Goal: Transaction & Acquisition: Purchase product/service

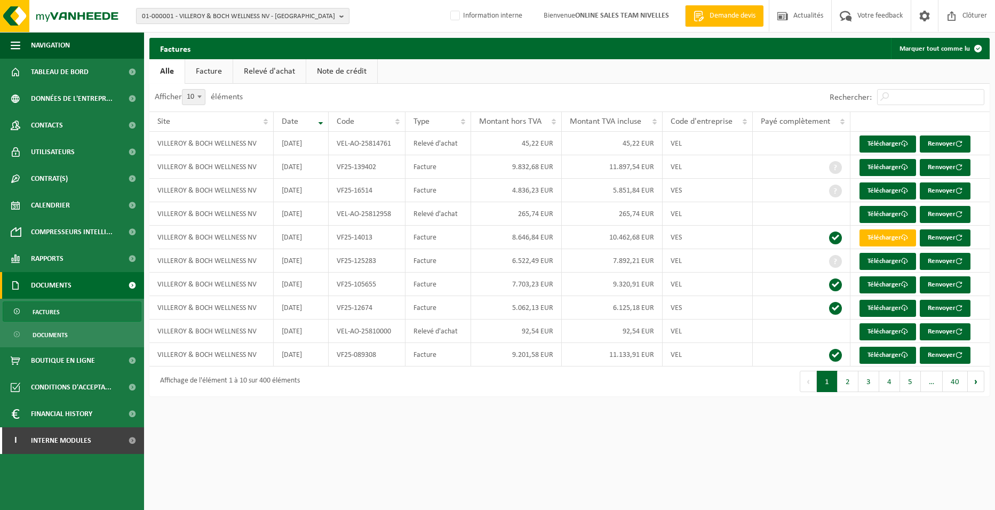
click at [203, 20] on span "01-000001 - VILLEROY & BOCH WELLNESS NV - ROESELARE" at bounding box center [238, 17] width 193 height 16
click at [195, 36] on input "text" at bounding box center [243, 33] width 208 height 13
type input "10-955217"
click at [168, 49] on span "10-955217" at bounding box center [158, 49] width 32 height 8
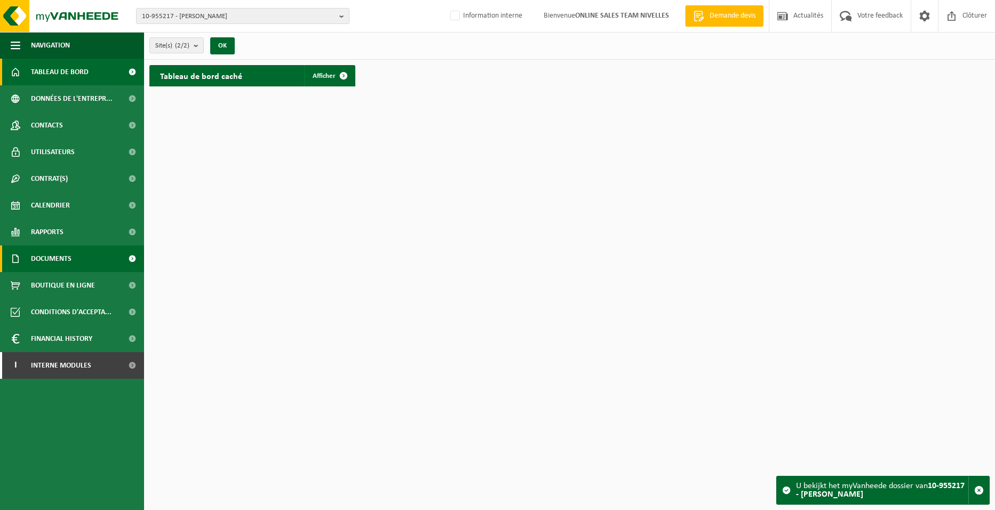
click at [68, 258] on span "Documents" at bounding box center [51, 258] width 41 height 27
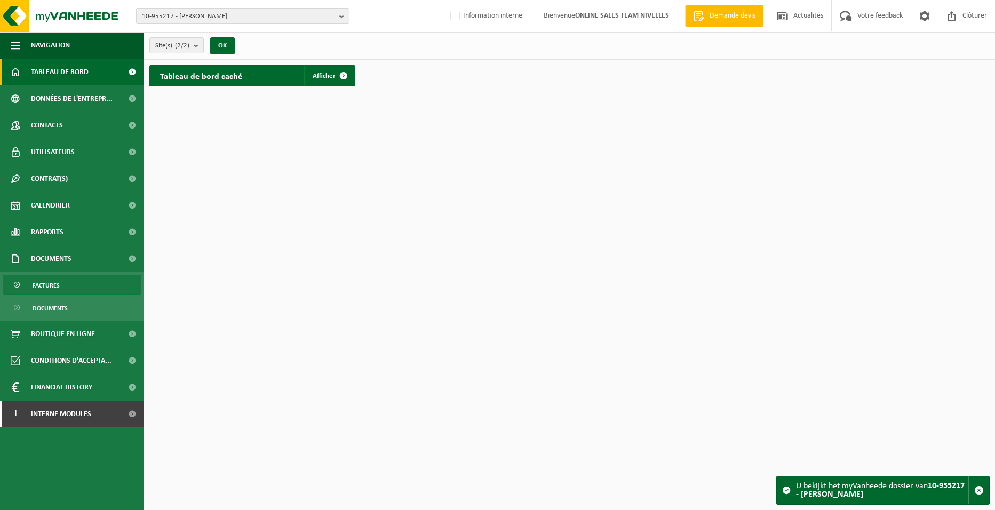
click at [71, 282] on link "Factures" at bounding box center [72, 285] width 139 height 20
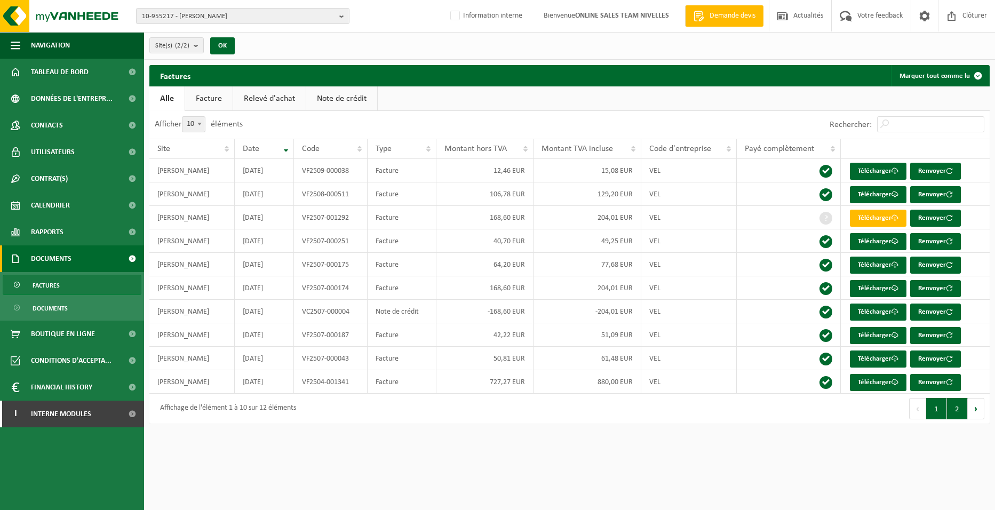
click at [956, 408] on button "2" at bounding box center [957, 408] width 21 height 21
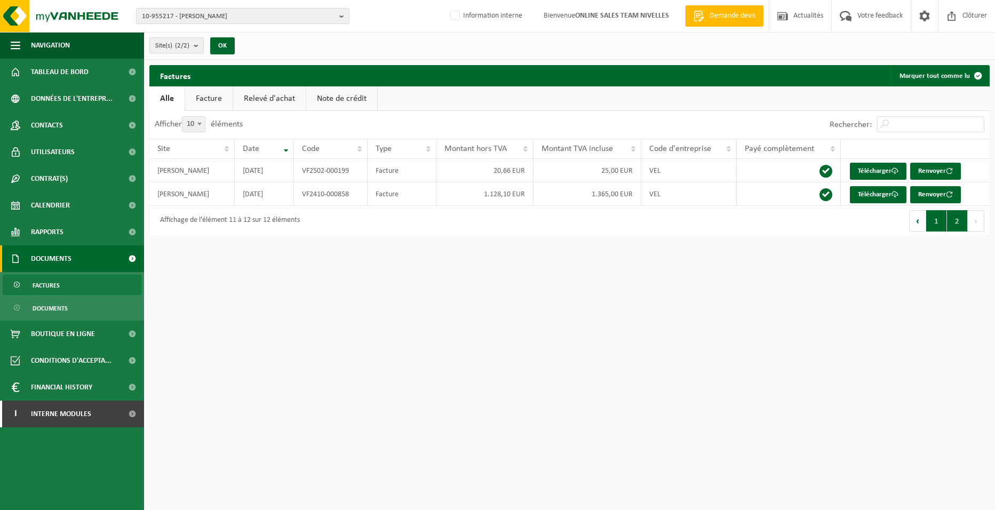
click at [932, 219] on button "1" at bounding box center [936, 220] width 21 height 21
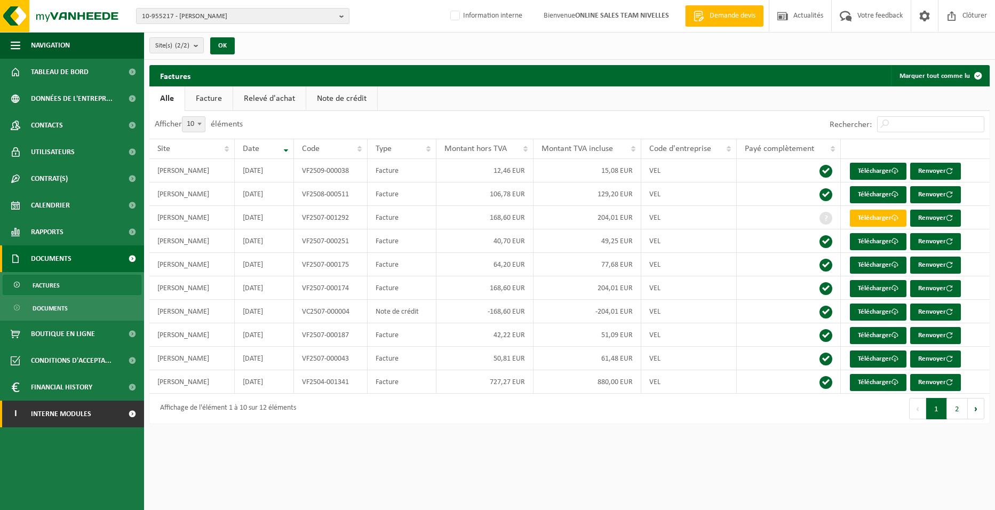
click at [91, 413] on span "Interne modules" at bounding box center [61, 414] width 60 height 27
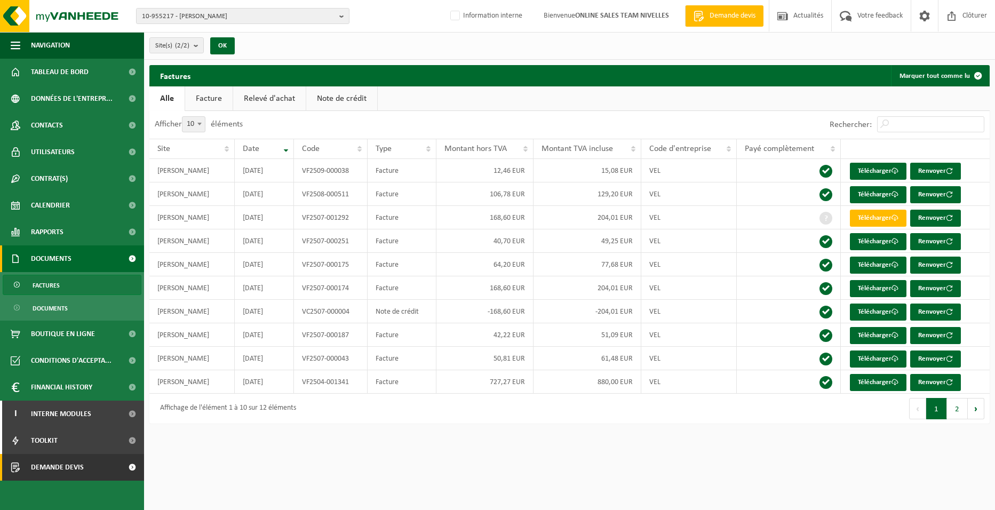
click at [88, 463] on link "Demande devis" at bounding box center [72, 467] width 144 height 27
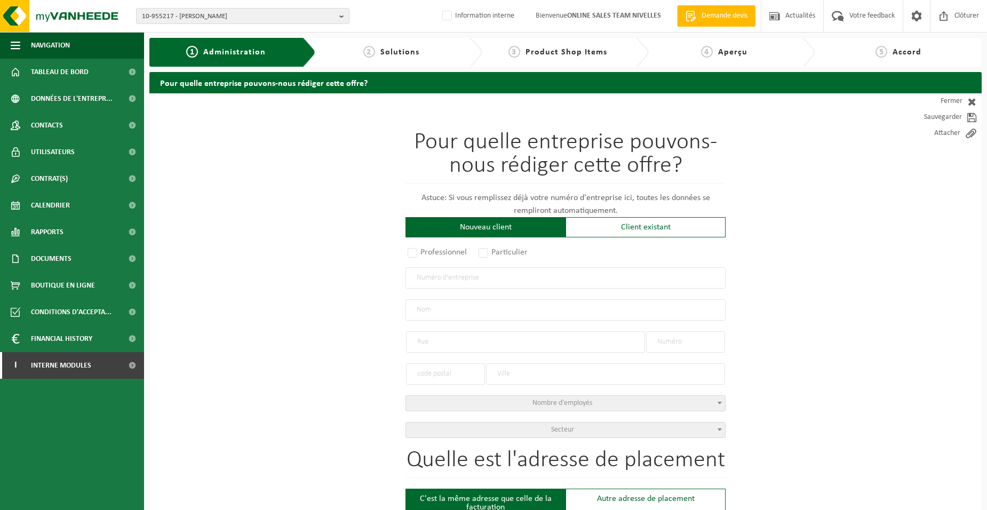
click at [456, 252] on label "Professionnel" at bounding box center [438, 252] width 65 height 15
click at [430, 252] on input "Professionnel" at bounding box center [426, 253] width 7 height 7
radio input "true"
drag, startPoint x: 463, startPoint y: 281, endPoint x: 472, endPoint y: 282, distance: 9.1
click at [463, 282] on input "text" at bounding box center [566, 277] width 320 height 21
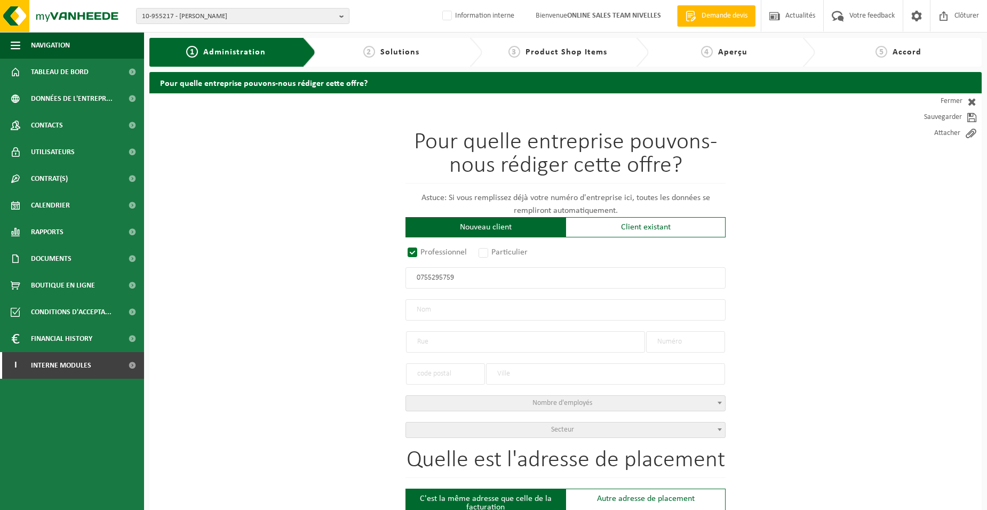
click at [427, 279] on input "0755295759" at bounding box center [566, 277] width 320 height 21
type input "0775295759"
radio input "true"
type input "0775295759"
type input "HOMEFLOOR BV"
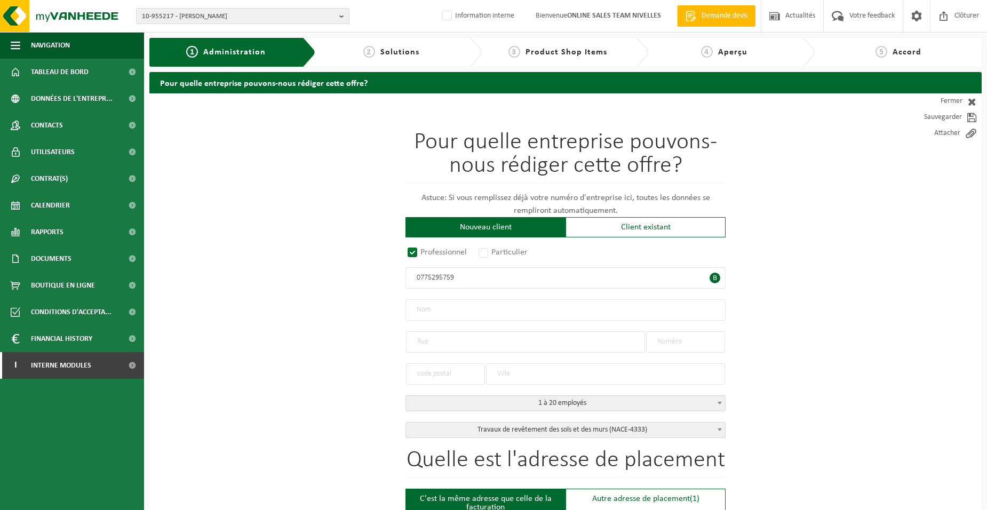
type input "EPELAAR"
type input "15"
type input "1653"
type input "BEERSEL"
select select "D"
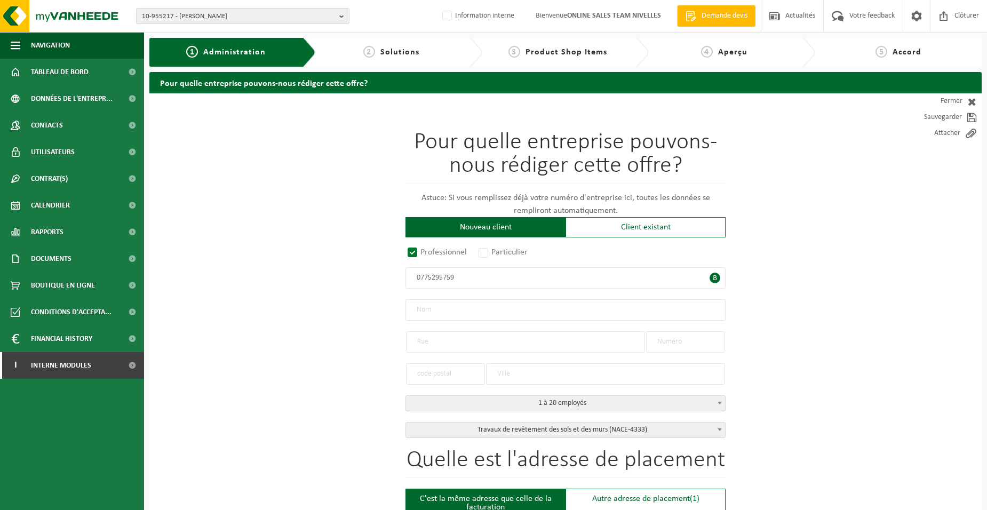
select select "NACE_4333"
type input "HOMEFLOOR BV"
type input "EPELAAR"
type input "15"
type input "1653"
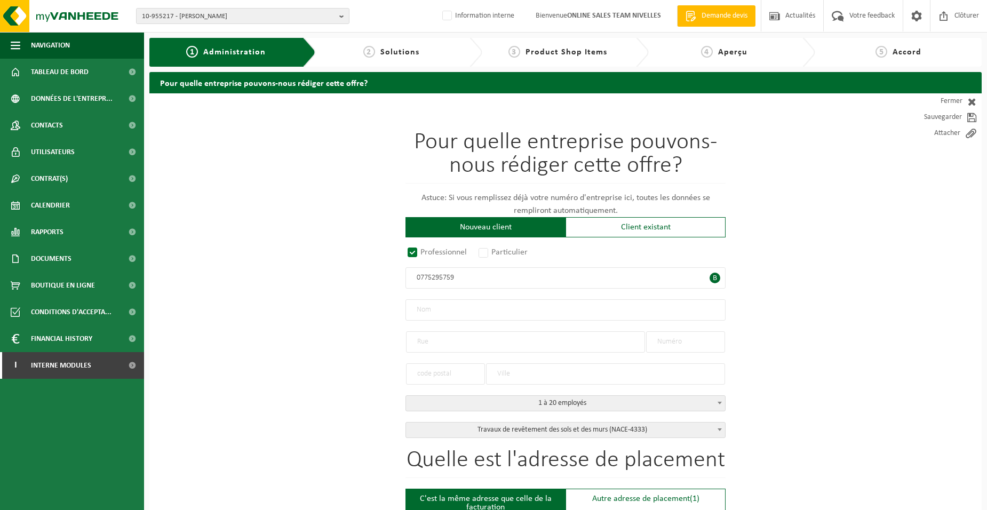
type input "BEERSEL"
type input "2322902055"
type input "0775295759"
click at [446, 374] on input "1653" at bounding box center [445, 373] width 79 height 21
drag, startPoint x: 478, startPoint y: 342, endPoint x: 375, endPoint y: 340, distance: 103.0
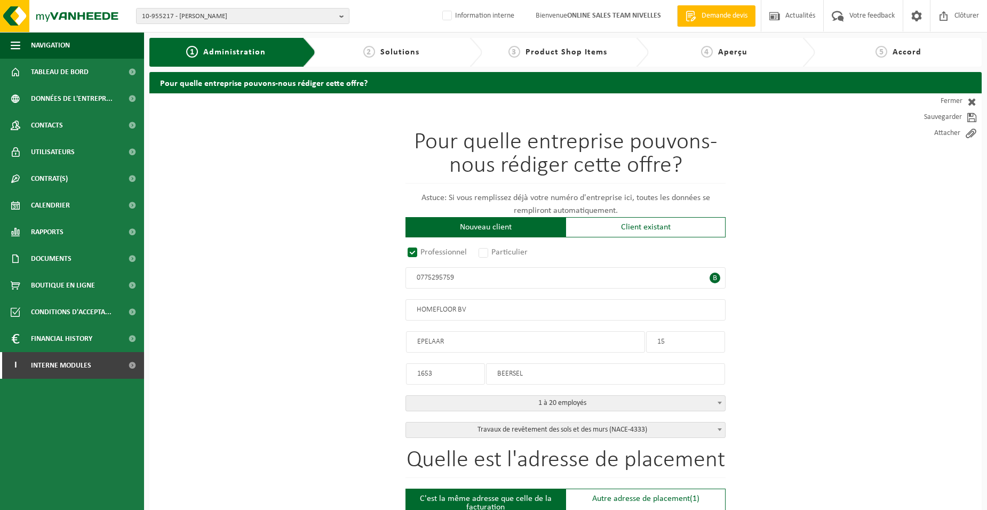
type input "r"
type input "RUE DE TERMONDE"
drag, startPoint x: 673, startPoint y: 341, endPoint x: 576, endPoint y: 307, distance: 103.0
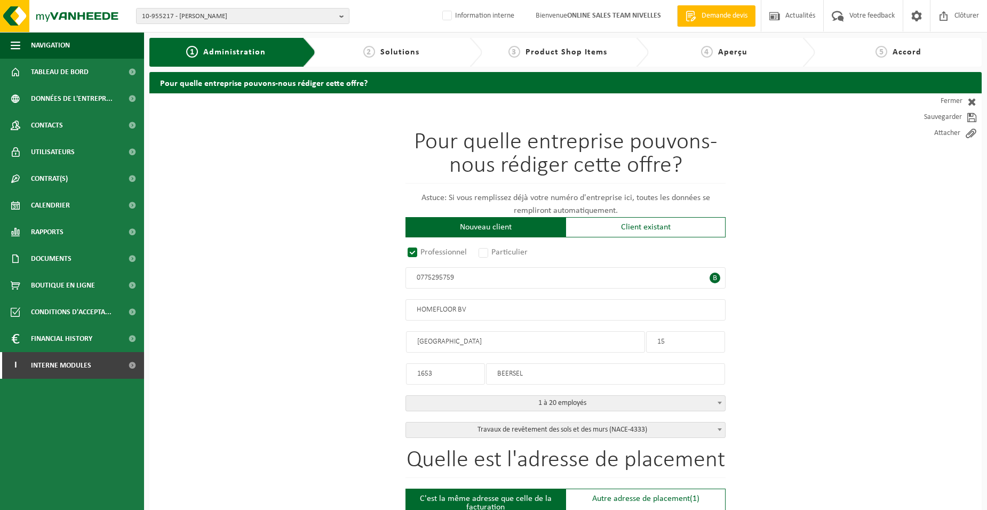
click at [601, 332] on div "Pour quelle entreprise pouvons-nous rédiger cette offre? Astuce: Si vous rempli…" at bounding box center [566, 284] width 320 height 307
type input "140"
drag, startPoint x: 441, startPoint y: 375, endPoint x: 389, endPoint y: 359, distance: 55.2
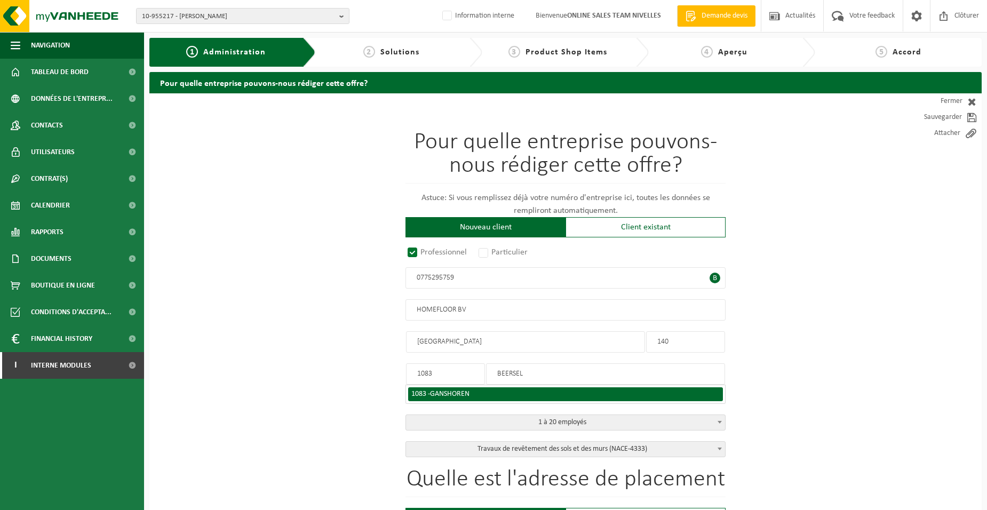
type input "1083"
click at [451, 391] on span "GANSHOREN" at bounding box center [449, 394] width 39 height 8
type input "GANSHOREN"
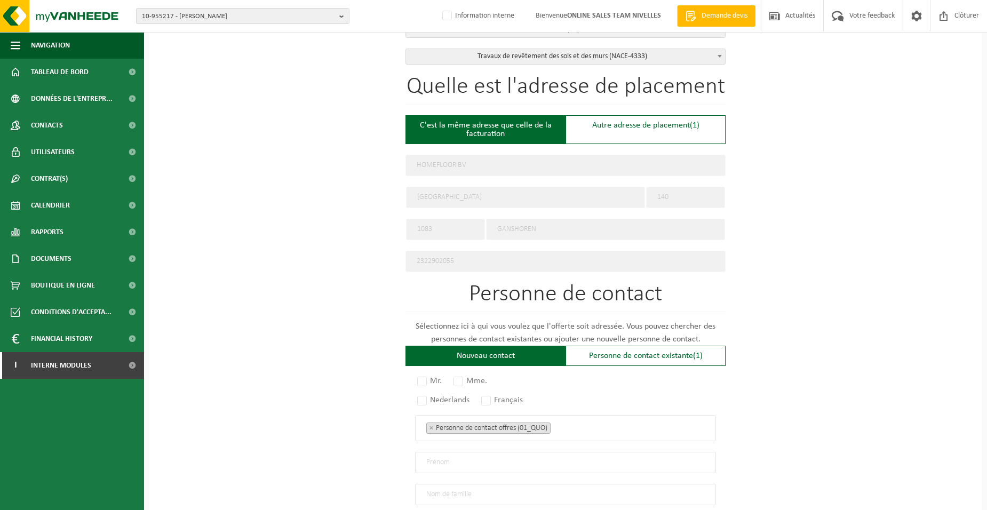
scroll to position [534, 0]
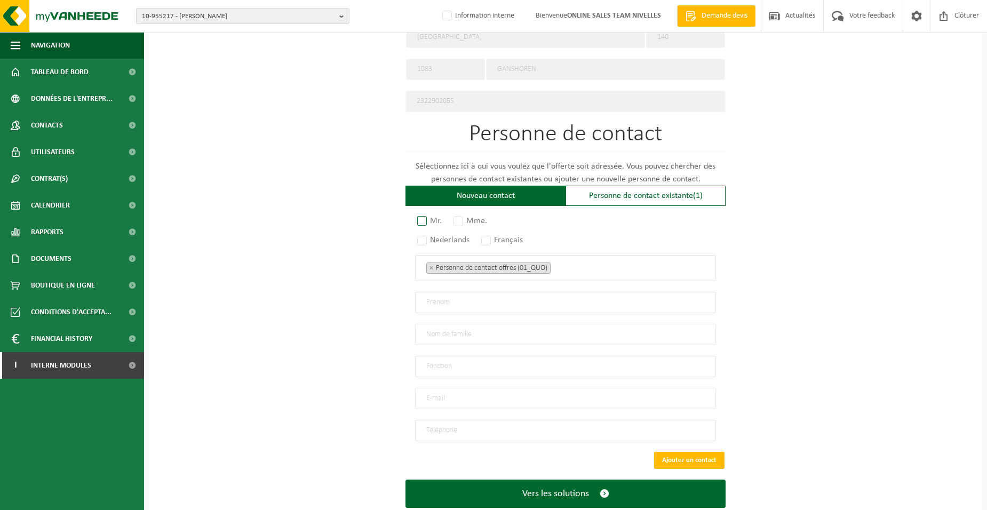
click at [423, 215] on label "Mr." at bounding box center [430, 220] width 30 height 15
radio input "true"
click at [504, 234] on label "Français" at bounding box center [502, 240] width 47 height 15
drag, startPoint x: 504, startPoint y: 234, endPoint x: 568, endPoint y: 270, distance: 73.3
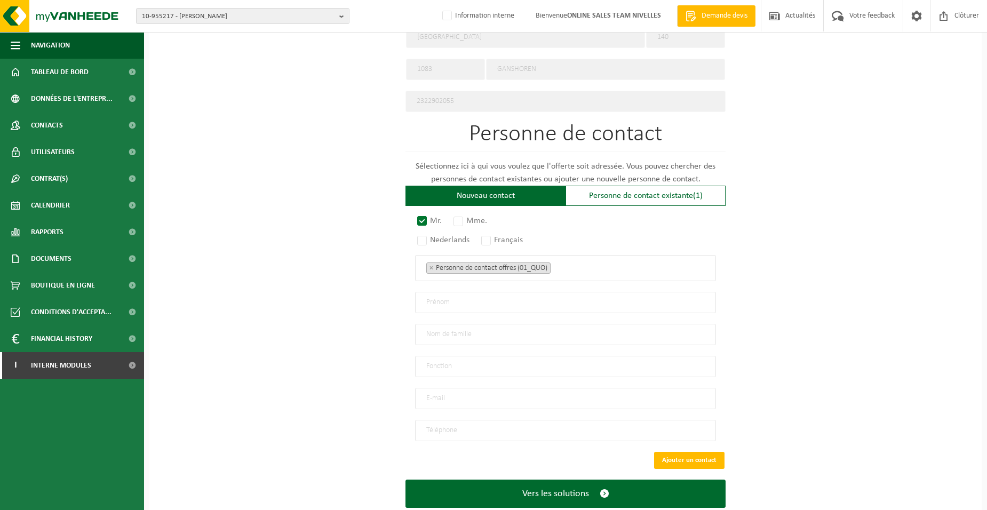
click at [567, 271] on span "× Personne de contact offres (01_QUO)" at bounding box center [565, 268] width 301 height 26
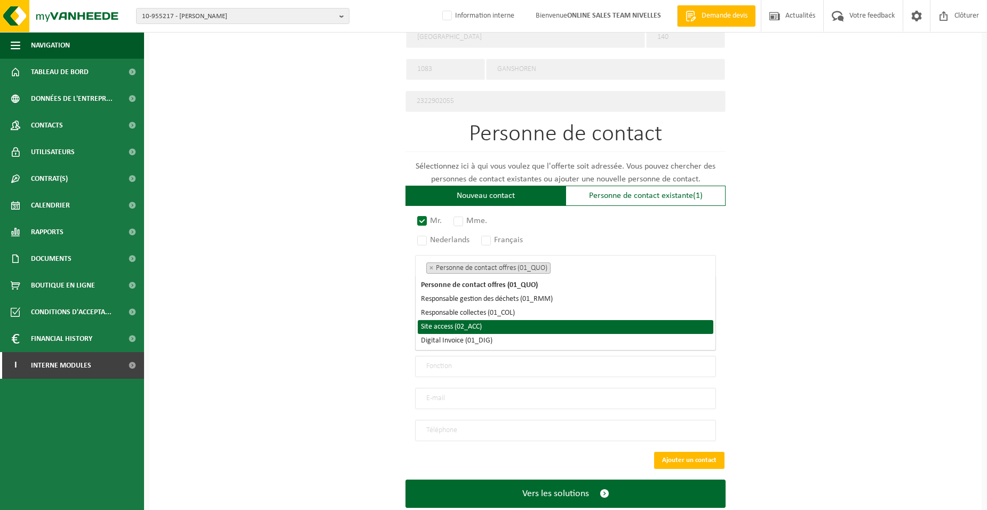
click at [528, 329] on li "Site access (02_ACC)" at bounding box center [566, 327] width 296 height 14
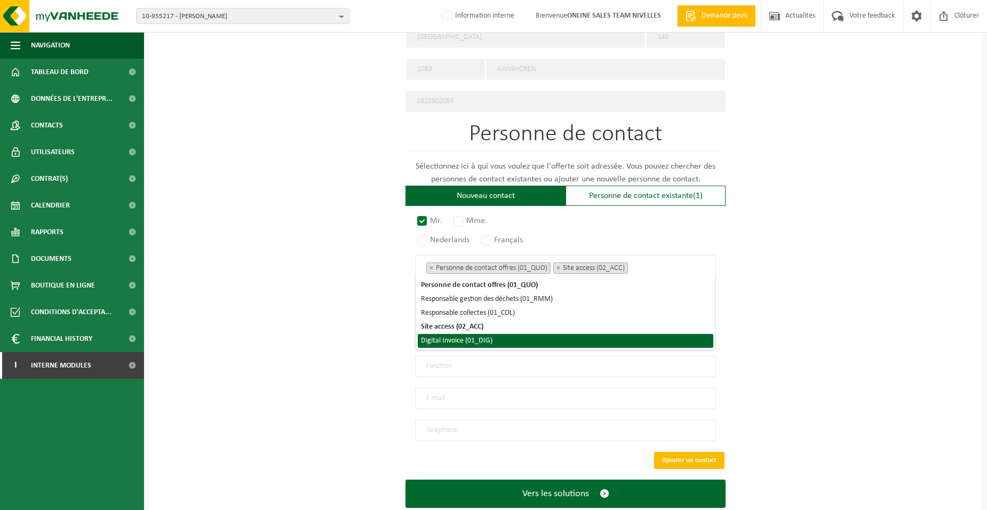
click at [521, 344] on li "Digital Invoice (01_DIG)" at bounding box center [566, 341] width 296 height 14
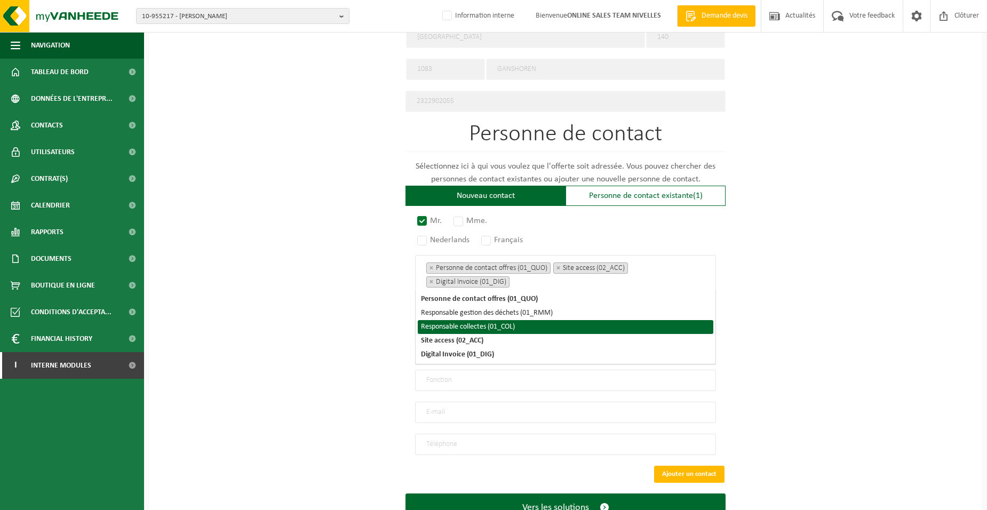
click at [377, 331] on div "Pour quelle entreprise pouvons-nous rédiger cette offre? Astuce: Si vous rempli…" at bounding box center [565, 54] width 833 height 989
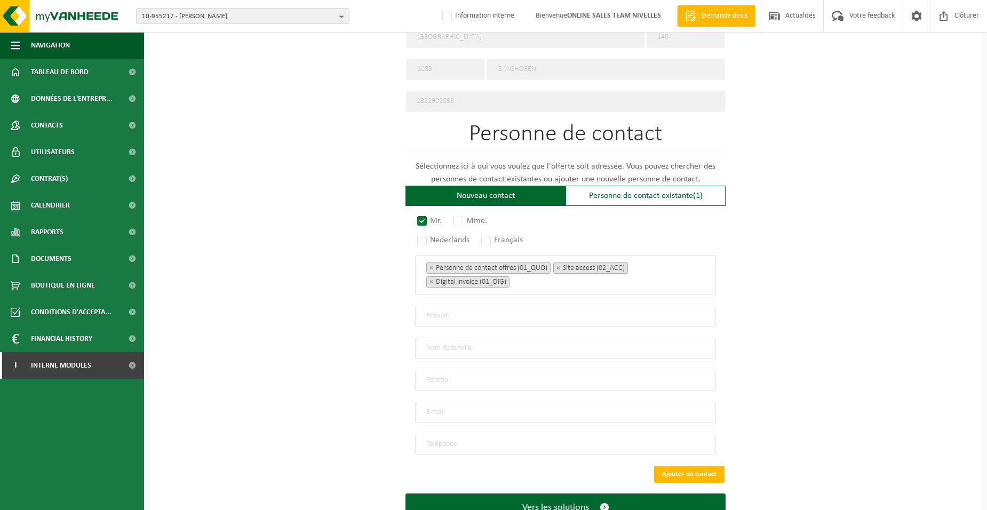
click at [459, 346] on input "text" at bounding box center [565, 348] width 301 height 21
type input "VRANCKEN"
click at [423, 316] on input "text" at bounding box center [565, 316] width 301 height 21
type input "JEAN FRANCOIS"
click at [440, 375] on input "text" at bounding box center [565, 380] width 301 height 21
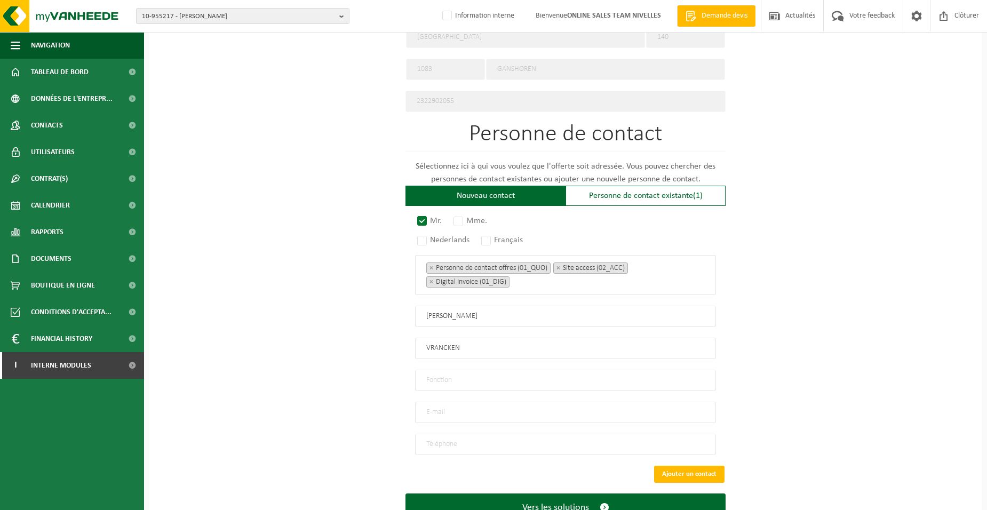
type input "Directeur"
drag, startPoint x: 441, startPoint y: 406, endPoint x: 452, endPoint y: 408, distance: 11.4
click at [441, 408] on input "email" at bounding box center [565, 412] width 301 height 21
type input "INFO@HOMEFLOOR.BE"
drag, startPoint x: 482, startPoint y: 440, endPoint x: 481, endPoint y: 449, distance: 8.6
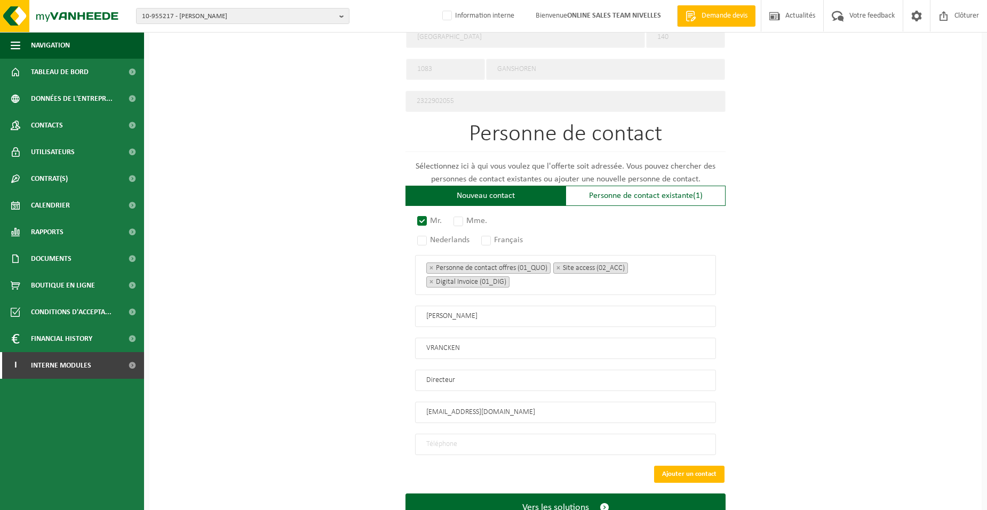
click at [483, 445] on input "tel" at bounding box center [565, 444] width 301 height 21
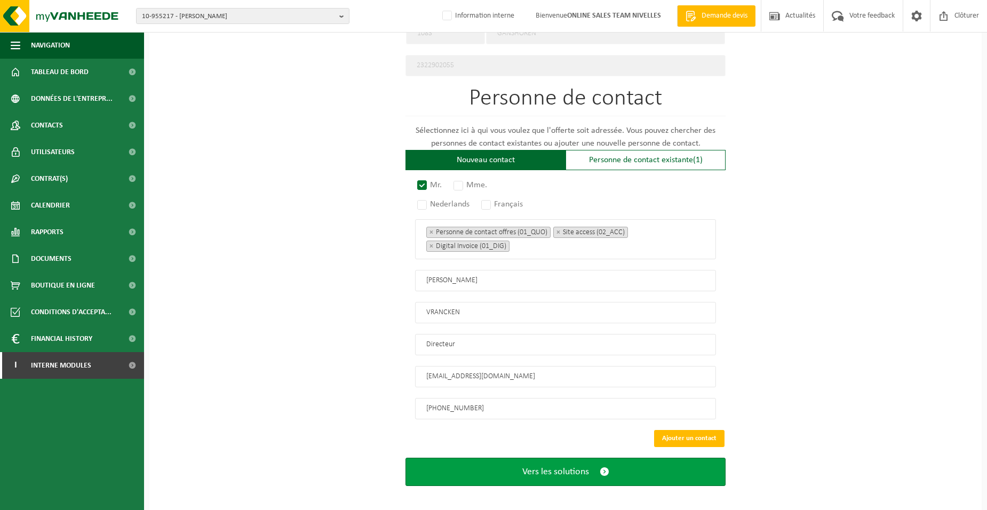
type input "+32 473 90 12 44"
click at [503, 458] on button "Vers les solutions" at bounding box center [566, 472] width 320 height 28
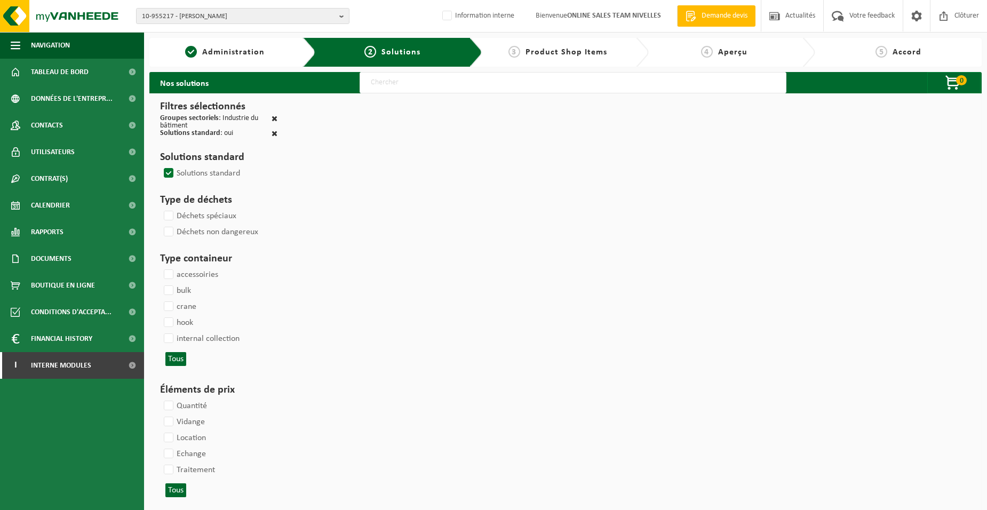
click at [383, 83] on input "text" at bounding box center [573, 82] width 427 height 21
type input "000052"
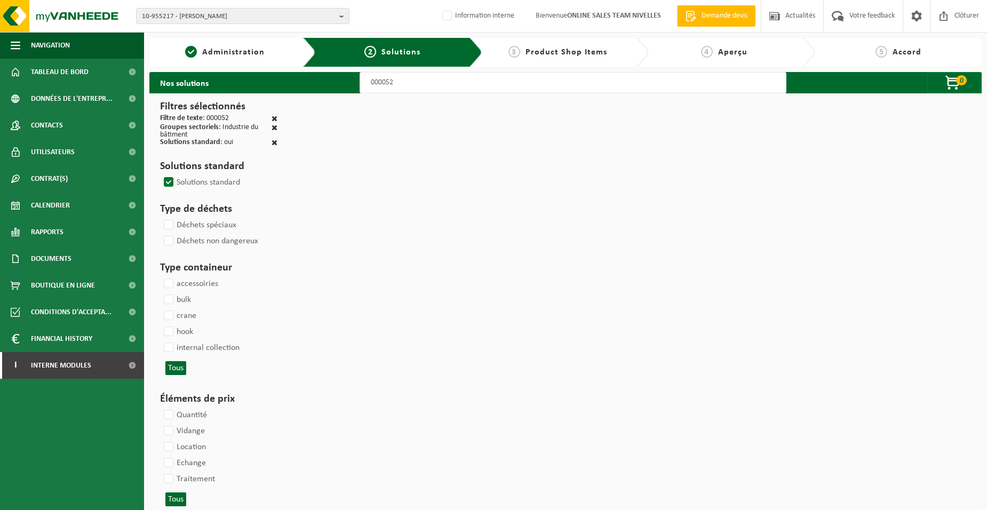
click at [398, 83] on input "000052" at bounding box center [573, 82] width 427 height 21
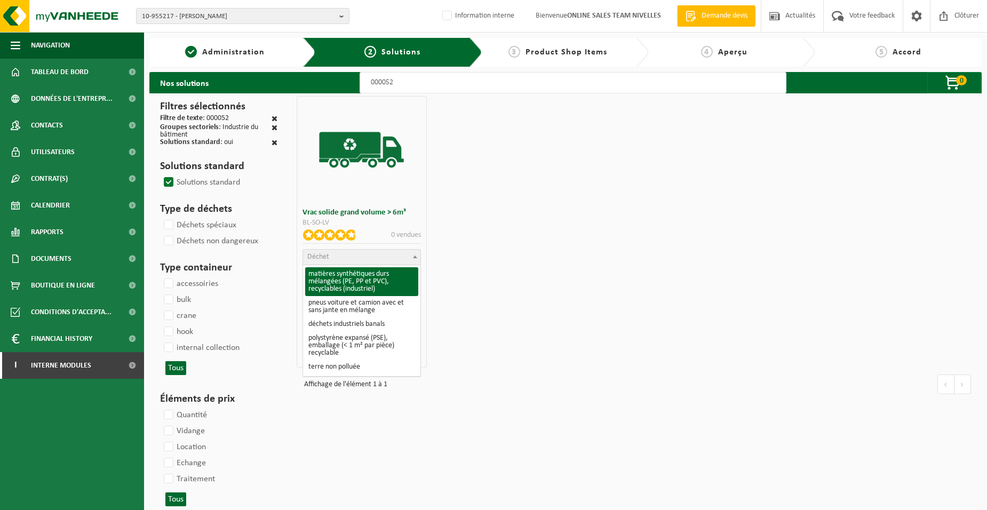
click at [389, 257] on span "Déchet" at bounding box center [361, 257] width 117 height 15
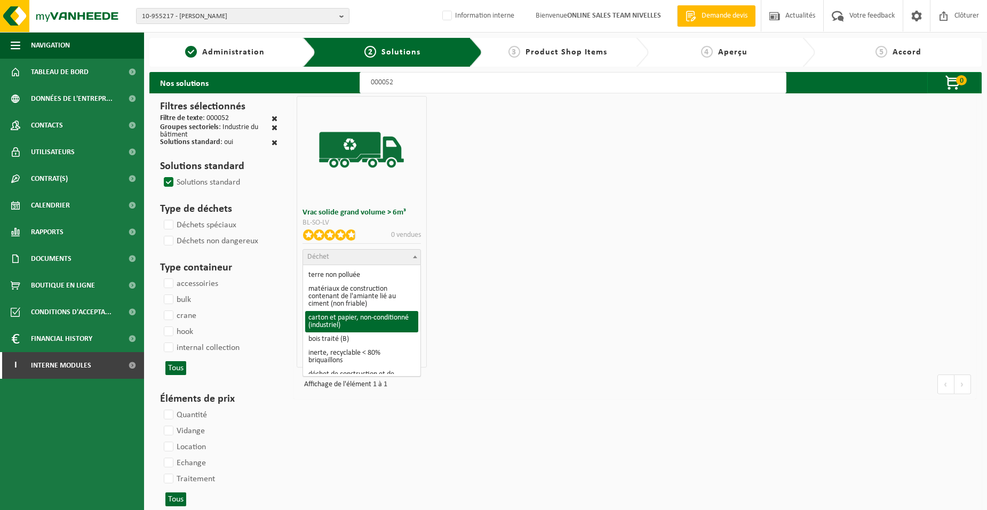
scroll to position [107, 0]
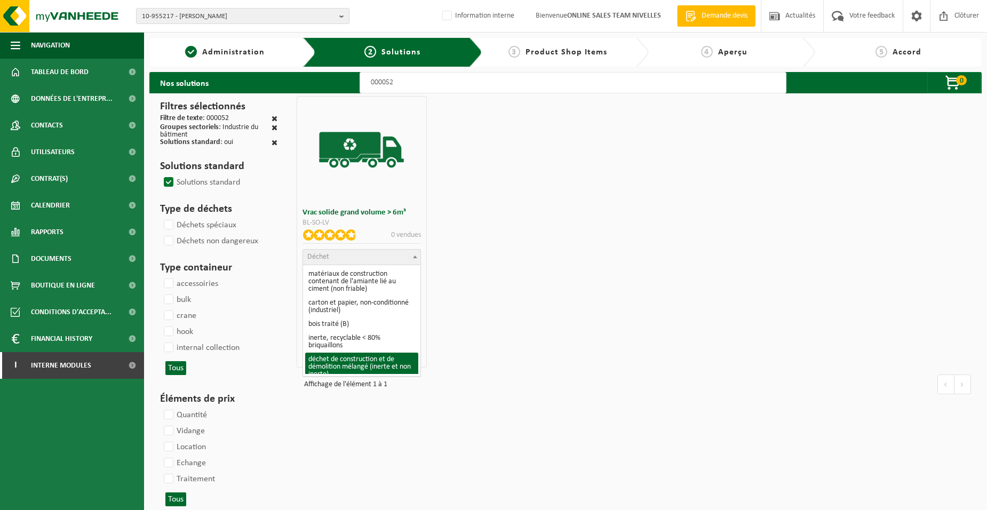
select select "31"
select select
select select "47"
select select "25"
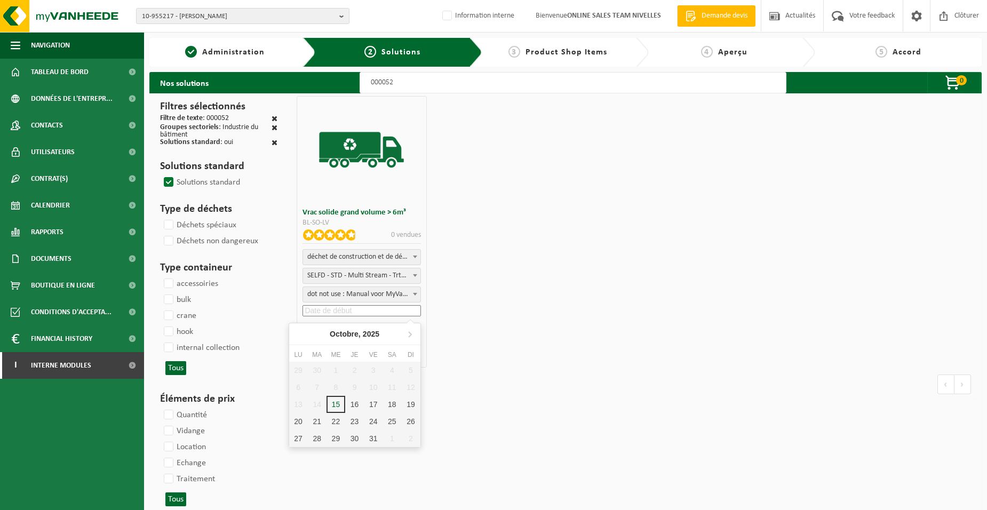
click at [342, 309] on input at bounding box center [362, 310] width 118 height 11
click at [355, 403] on div "16" at bounding box center [354, 404] width 19 height 17
type input "[DATE]"
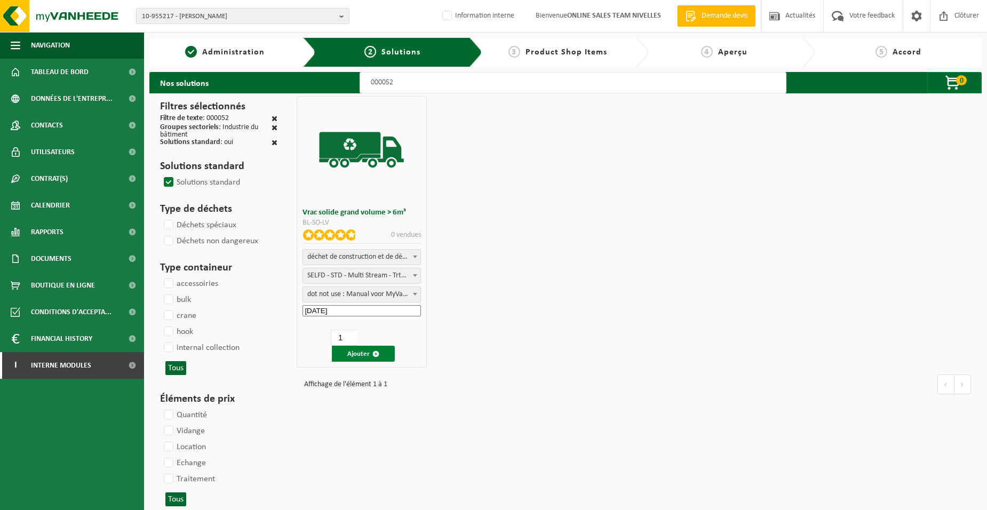
click at [358, 353] on button "Ajouter" at bounding box center [363, 354] width 63 height 16
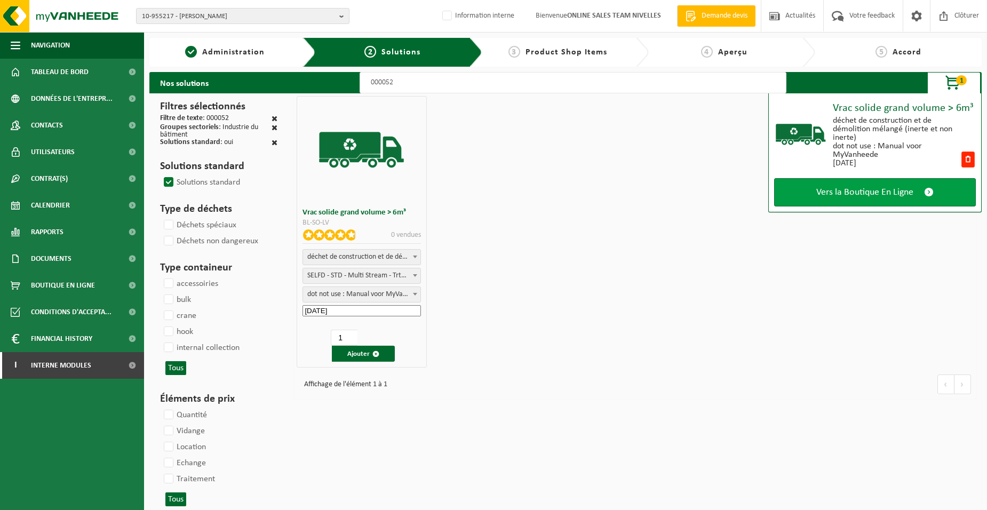
click at [871, 193] on span "Vers la Boutique En Ligne" at bounding box center [865, 192] width 97 height 11
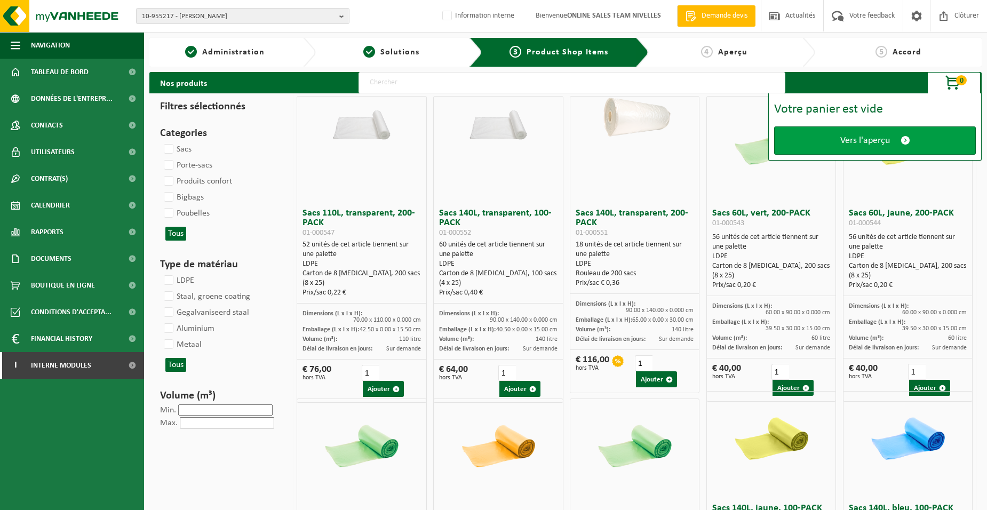
click at [859, 138] on span "Vers l'aperçu" at bounding box center [866, 140] width 50 height 11
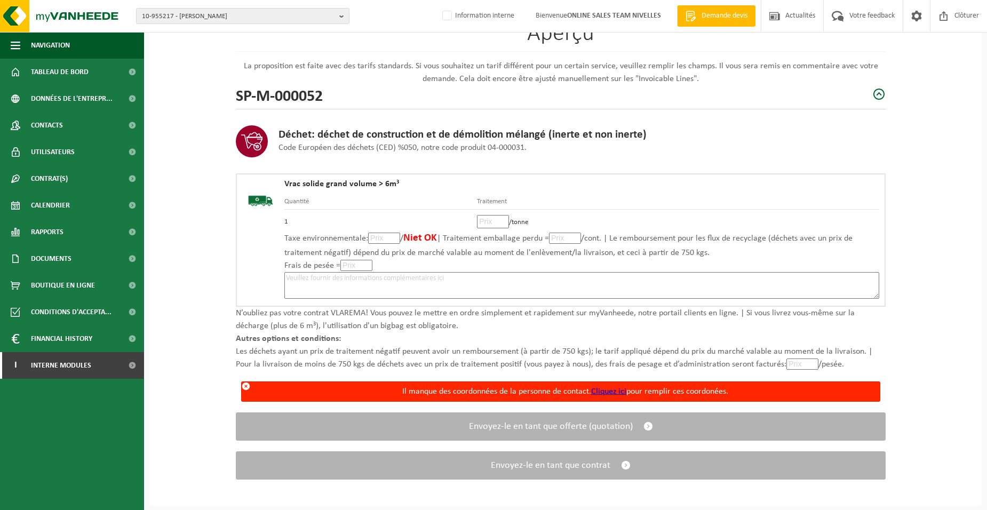
scroll to position [99, 0]
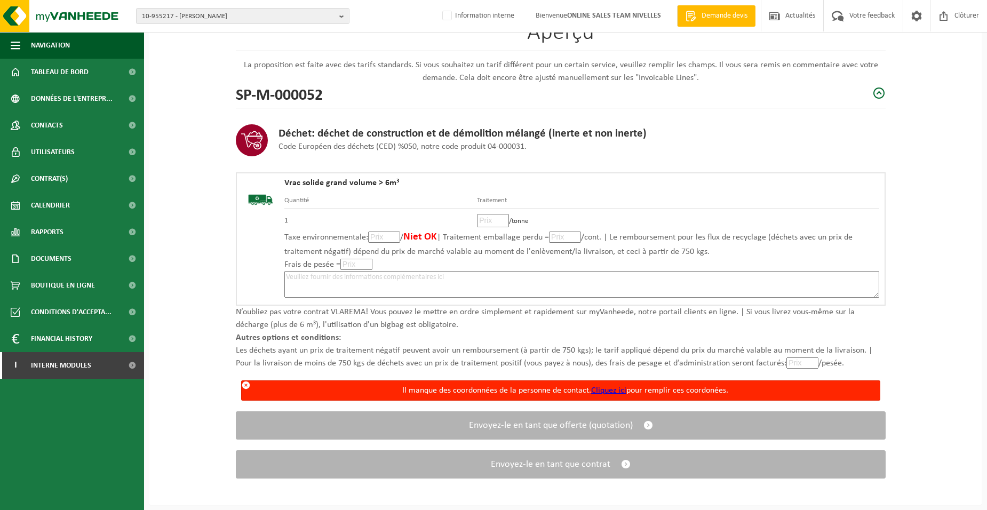
click at [614, 389] on link "Cliquez ici" at bounding box center [608, 390] width 35 height 9
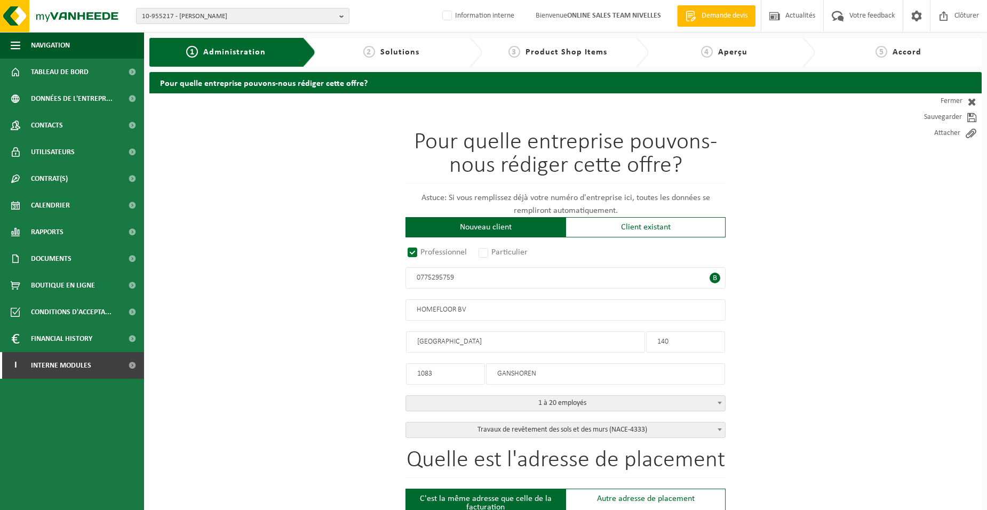
radio input "true"
type input "0775295759"
type input "HOMEFLOOR BV"
type input "EPELAAR"
type input "15"
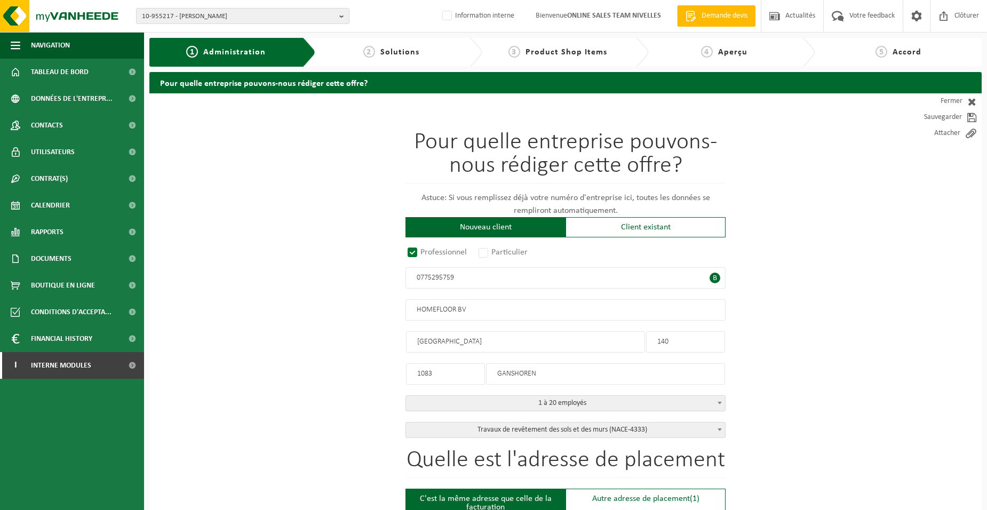
type input "1653"
type input "BEERSEL"
select select "D"
select select "NACE_4333"
type input "EPELAAR"
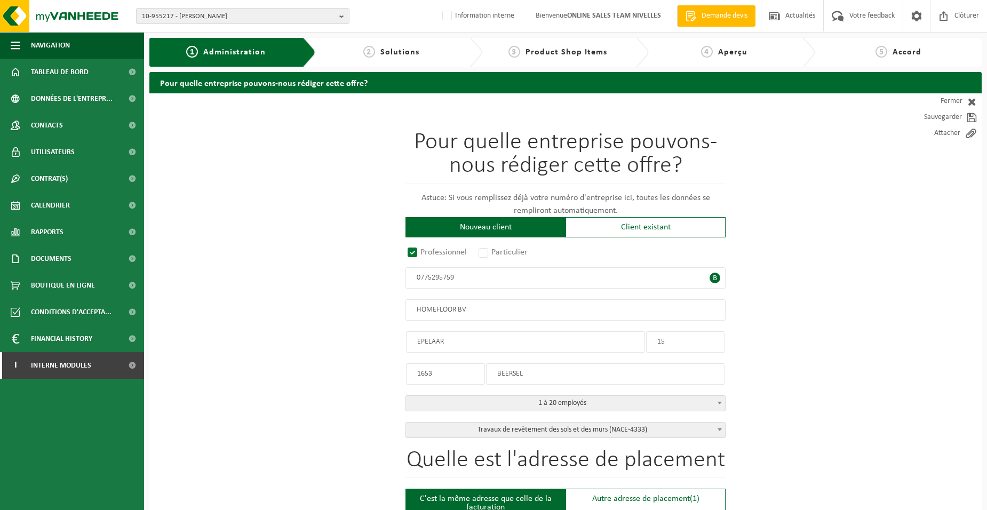
type input "15"
type input "1653"
type input "BEERSEL"
drag, startPoint x: 460, startPoint y: 342, endPoint x: 332, endPoint y: 328, distance: 128.4
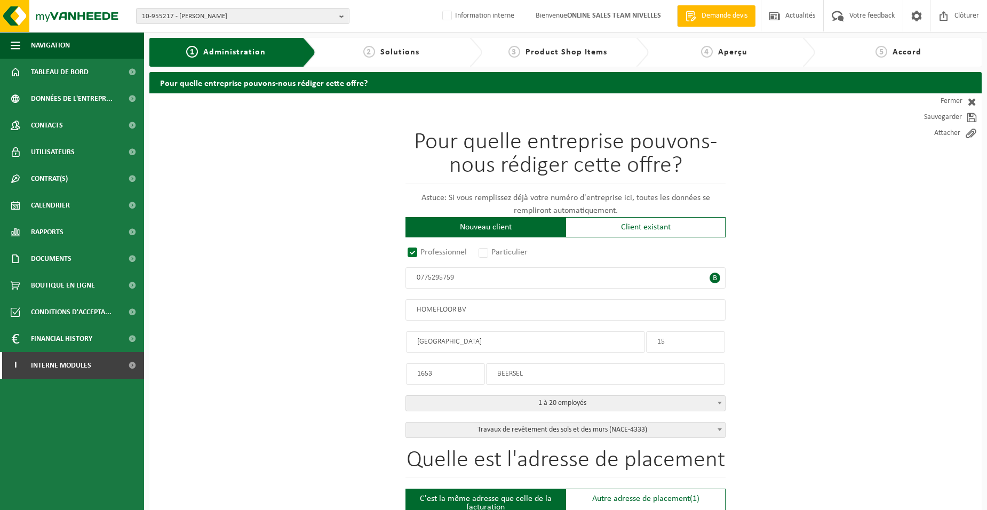
type input "RUE DE TERMONDE"
drag, startPoint x: 667, startPoint y: 338, endPoint x: 618, endPoint y: 326, distance: 50.0
click at [625, 334] on div "Pour quelle entreprise pouvons-nous rédiger cette offre? Astuce: Si vous rempli…" at bounding box center [566, 284] width 320 height 307
type input "140"
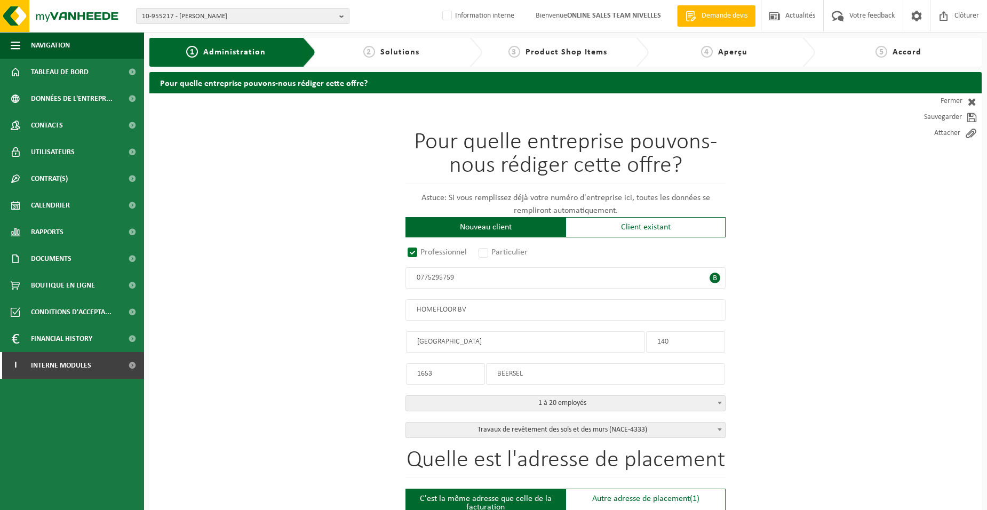
type input "140"
drag, startPoint x: 445, startPoint y: 377, endPoint x: 312, endPoint y: 372, distance: 132.5
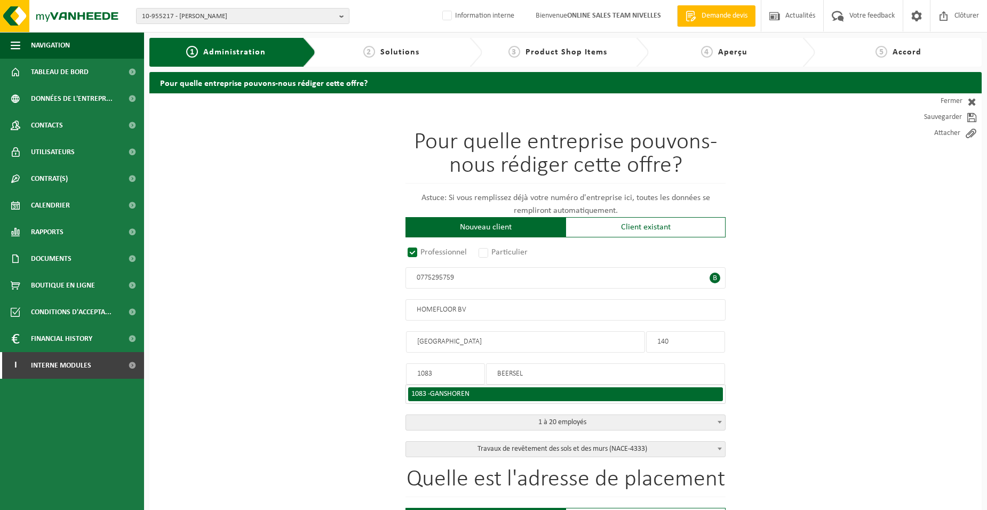
type input "1083"
click at [439, 393] on span "GANSHOREN" at bounding box center [449, 394] width 39 height 8
type input "GANSHOREN"
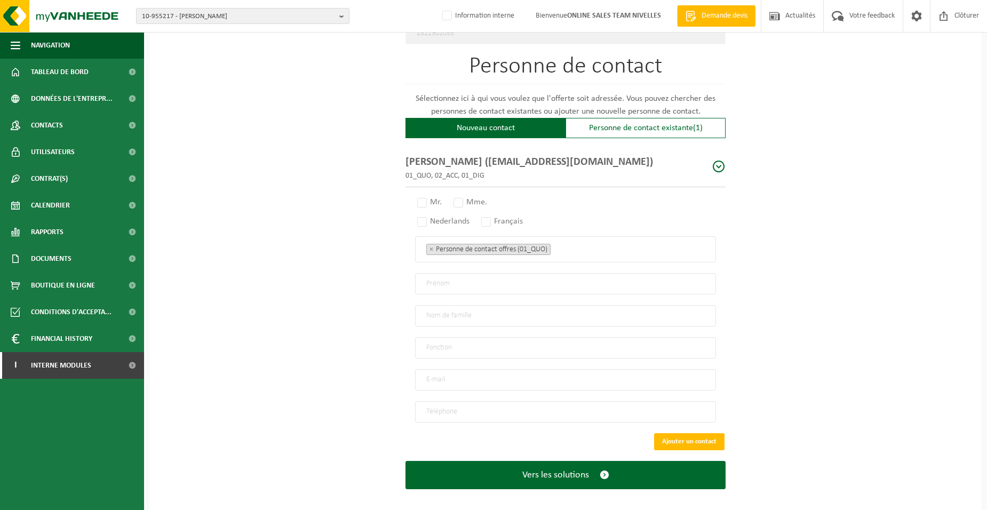
scroll to position [605, 0]
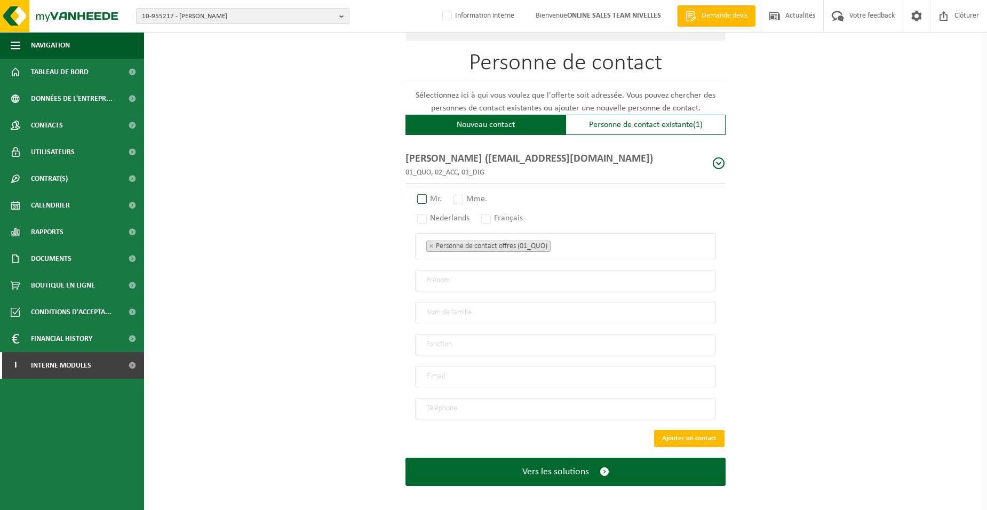
click at [427, 193] on label "Mr." at bounding box center [430, 199] width 30 height 15
radio input "true"
click at [495, 213] on label "Français" at bounding box center [502, 218] width 47 height 15
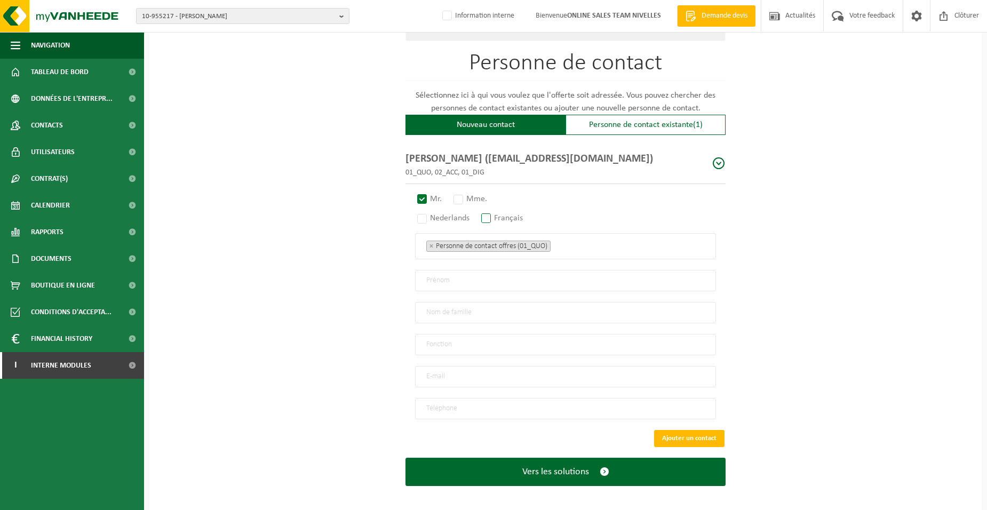
radio input "true"
click at [594, 243] on ul "× Personne de contact offres (01_QUO)" at bounding box center [565, 246] width 279 height 14
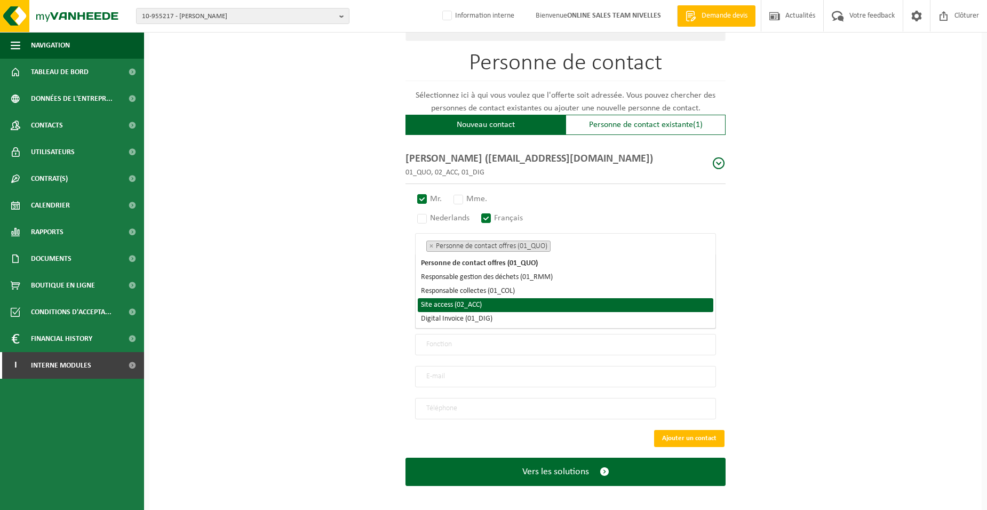
click at [492, 304] on li "Site access (02_ACC)" at bounding box center [566, 305] width 296 height 14
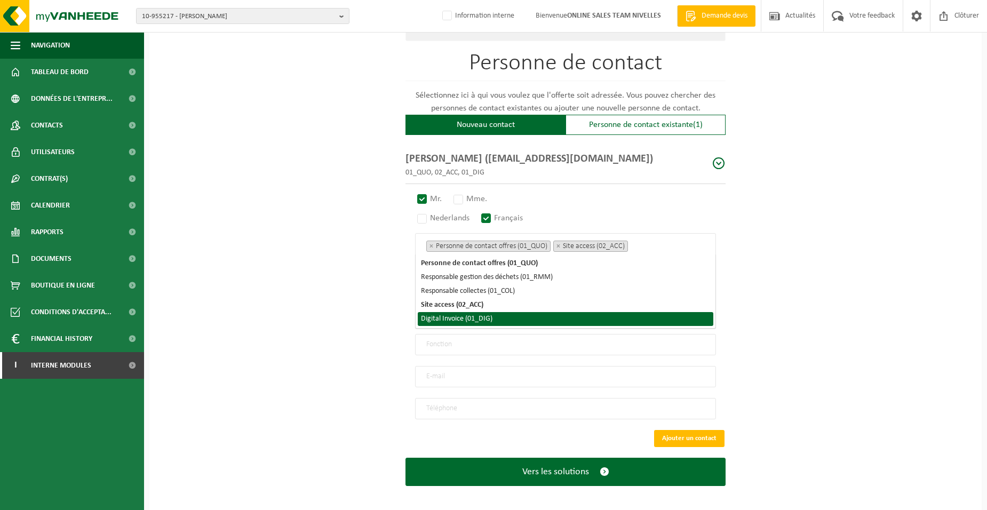
click at [494, 318] on li "Digital Invoice (01_DIG)" at bounding box center [566, 319] width 296 height 14
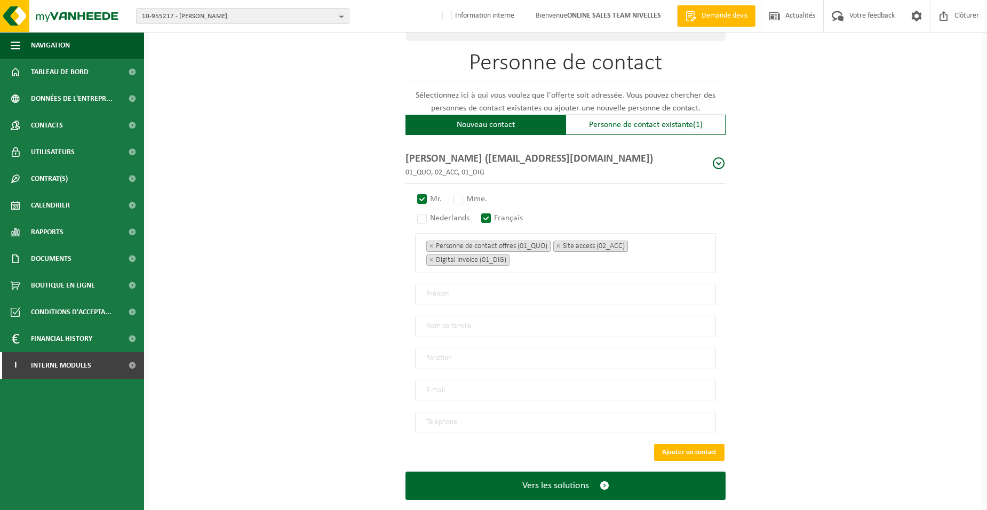
drag, startPoint x: 314, startPoint y: 320, endPoint x: 356, endPoint y: 309, distance: 44.1
click at [316, 320] on div "Pour quelle entreprise pouvons-nous rédiger cette offre? Astuce: Si vous rempli…" at bounding box center [565, 8] width 833 height 1038
click at [436, 292] on input "text" at bounding box center [565, 294] width 301 height 21
type input "JEAN FRANCOIS"
click at [443, 324] on input "text" at bounding box center [565, 326] width 301 height 21
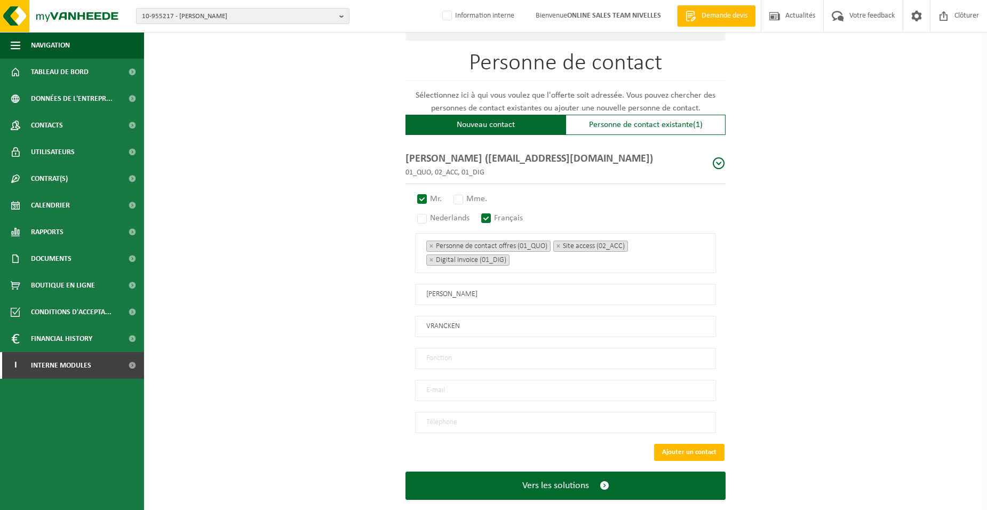
type input "VRANCKEN"
click at [419, 358] on input "text" at bounding box center [565, 358] width 301 height 21
type input "Directeur"
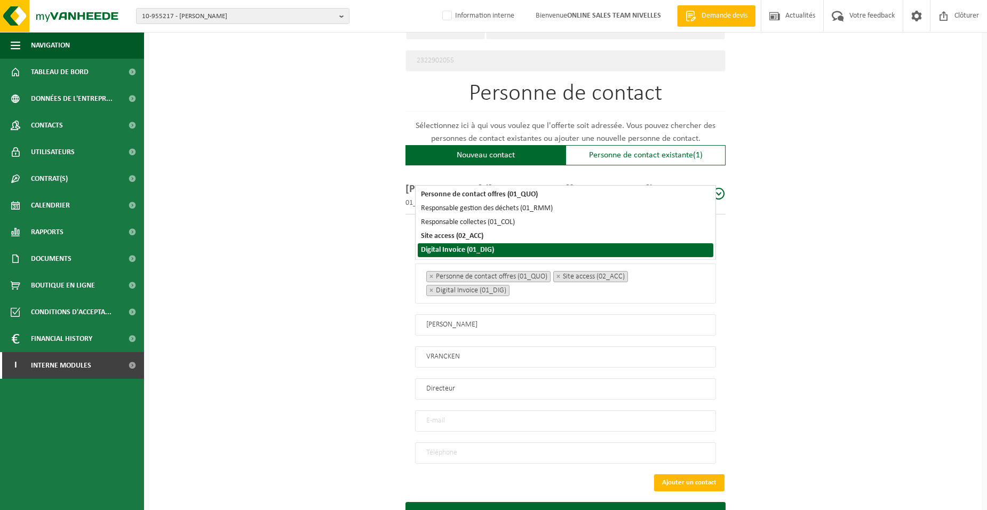
scroll to position [619, 0]
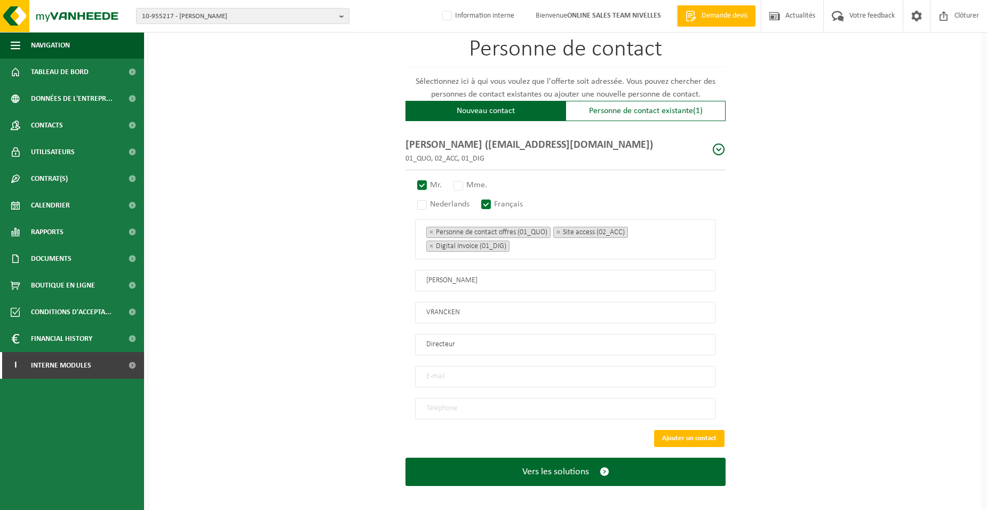
click at [446, 371] on input "email" at bounding box center [565, 376] width 301 height 21
type input "[EMAIL_ADDRESS][DOMAIN_NAME]"
click at [473, 401] on input "tel" at bounding box center [565, 408] width 301 height 21
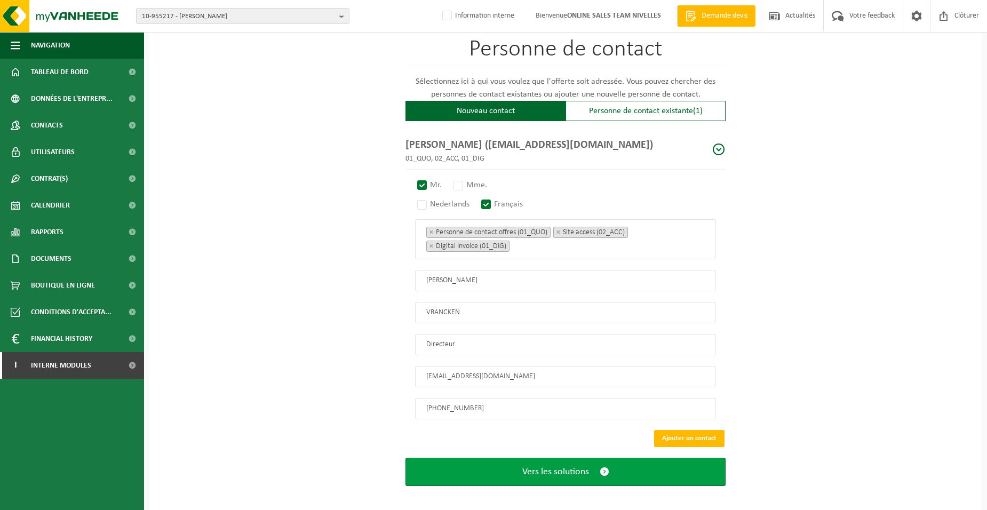
type input "[PHONE_NUMBER]"
click at [524, 469] on span "Vers les solutions" at bounding box center [555, 471] width 67 height 11
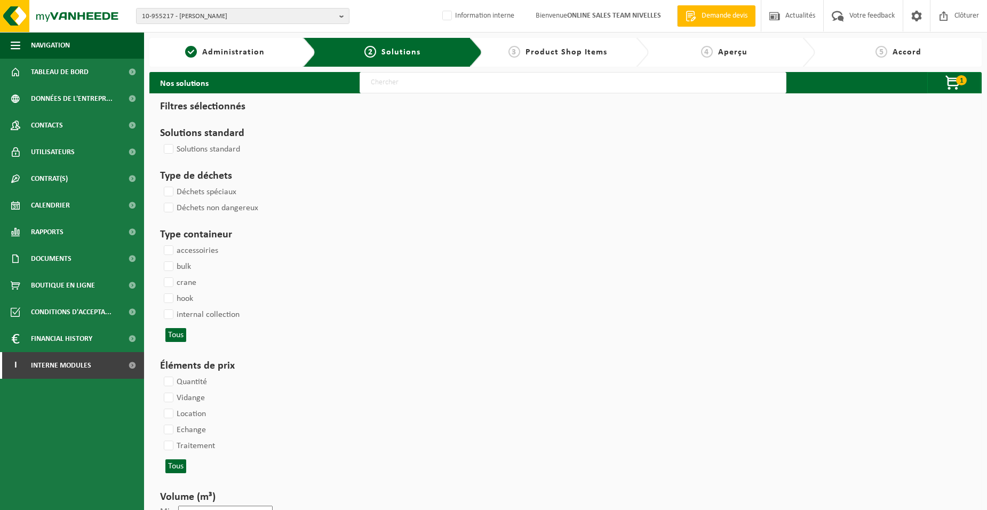
click at [386, 84] on input "text" at bounding box center [573, 82] width 427 height 21
type input "000052"
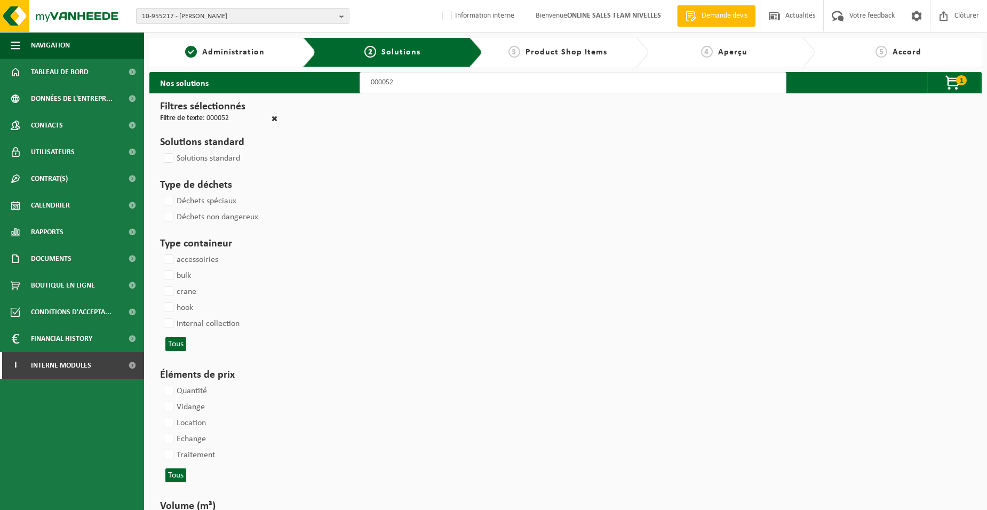
select select
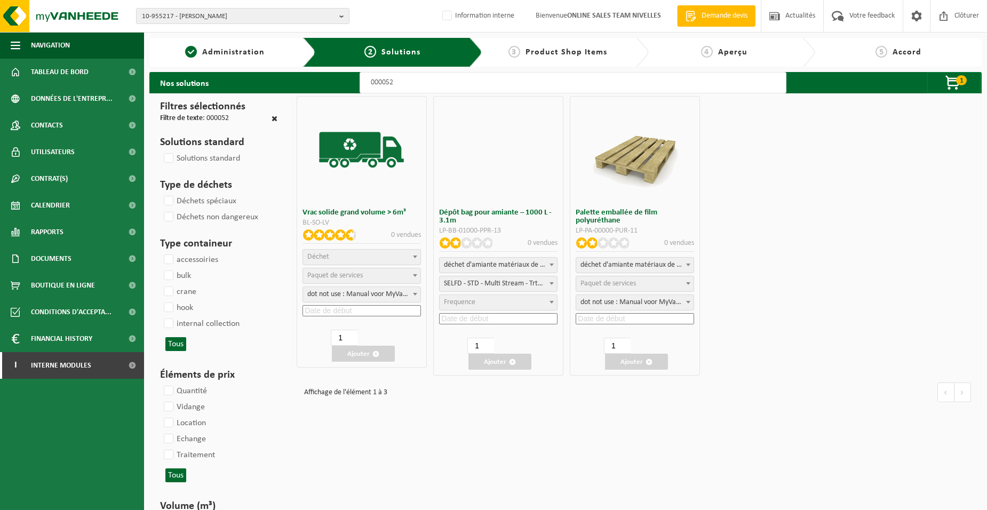
select select
select select "25"
select select "47"
select select "25"
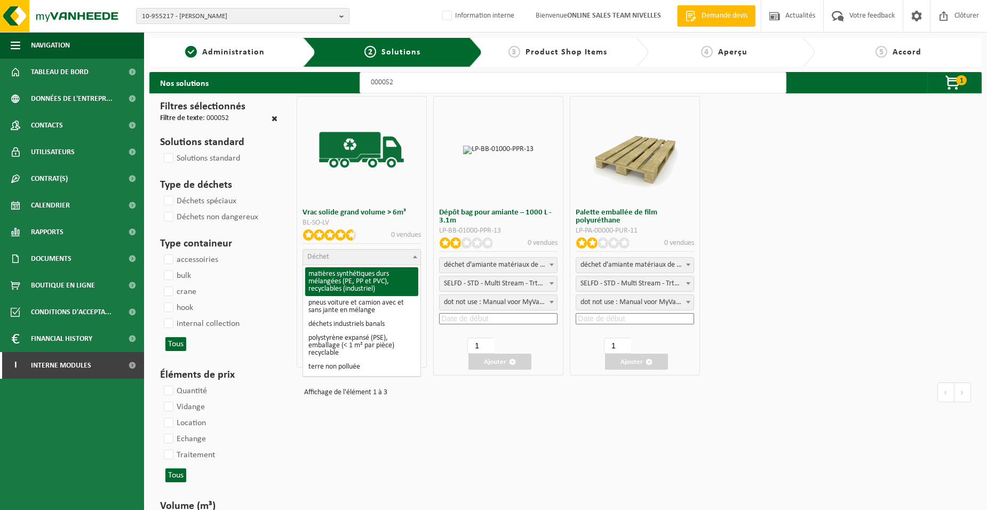
click at [370, 255] on span "Déchet" at bounding box center [361, 257] width 117 height 15
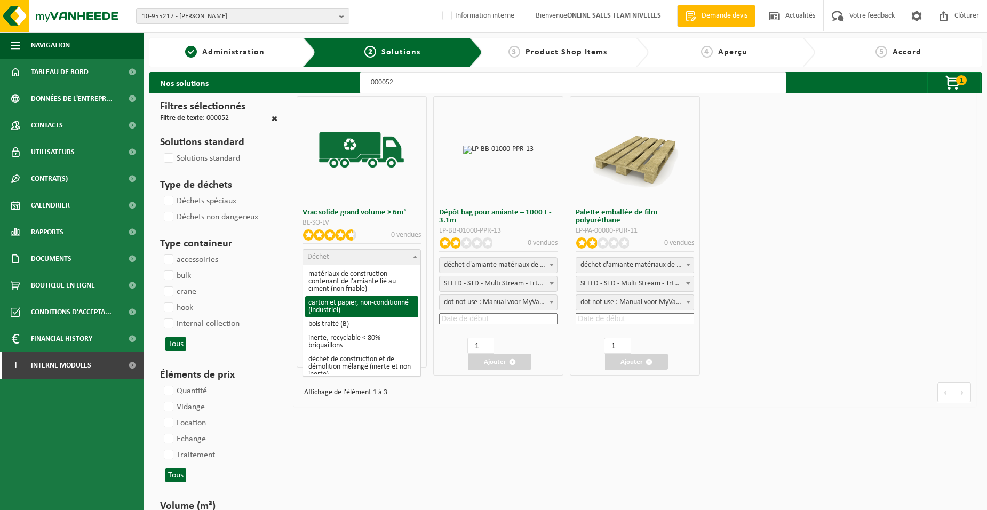
scroll to position [160, 0]
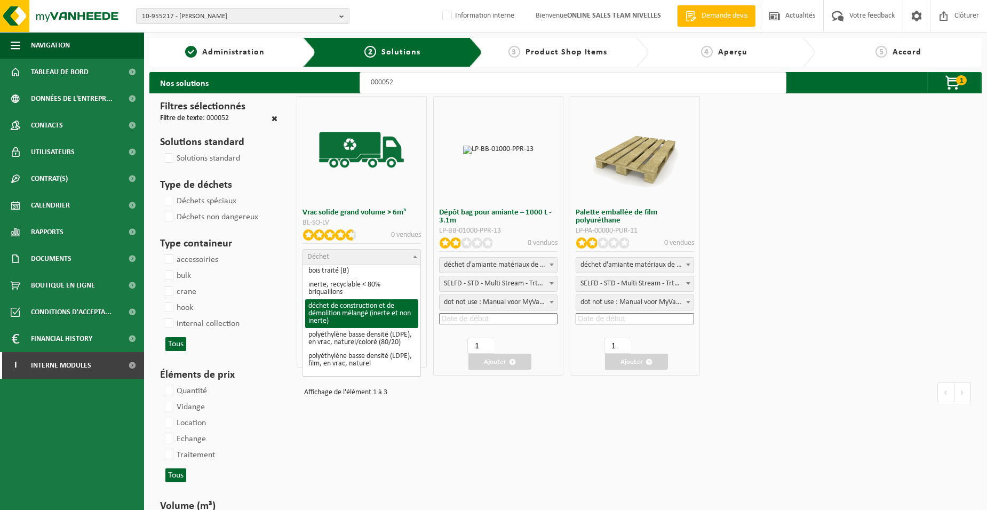
select select "31"
select select
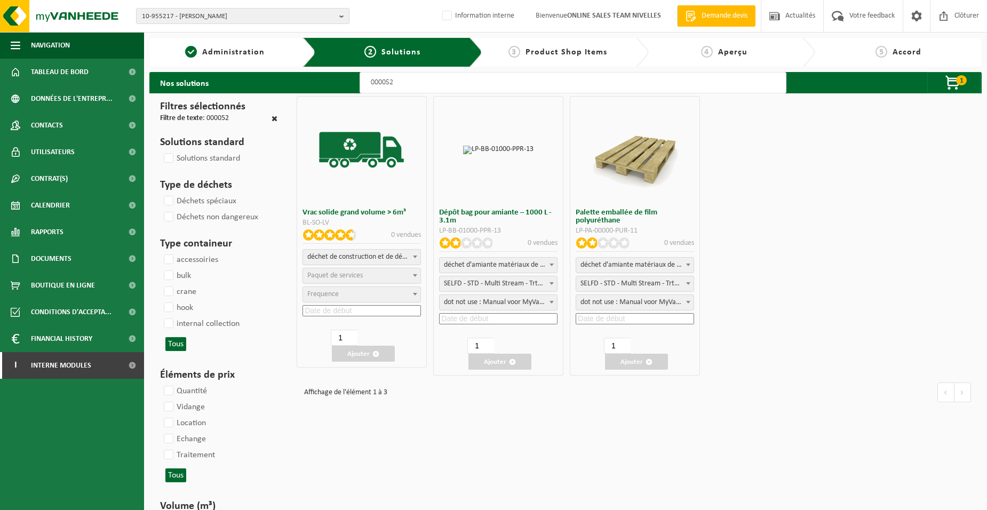
select select
select select "47"
select select "25"
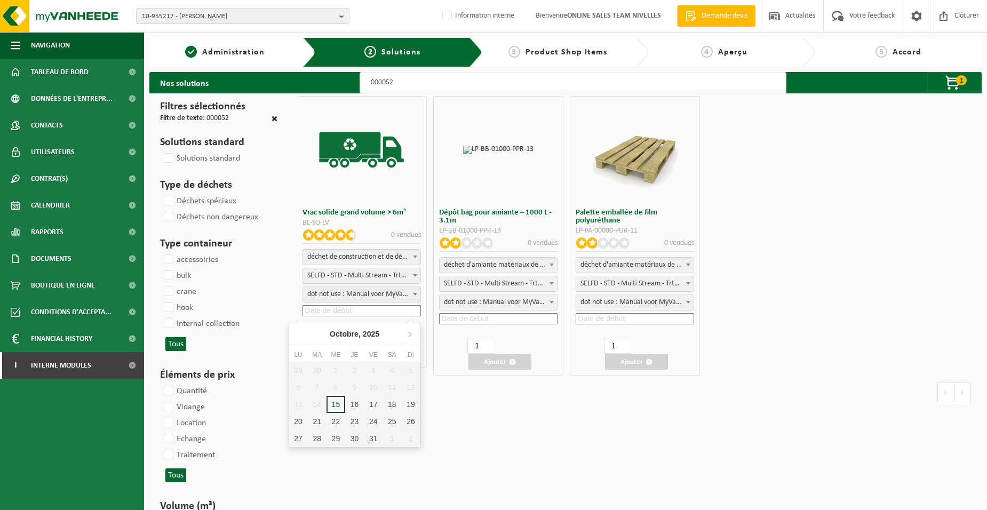
click at [366, 308] on input at bounding box center [362, 310] width 118 height 11
click at [352, 400] on div "16" at bounding box center [354, 404] width 19 height 17
type input "[DATE]"
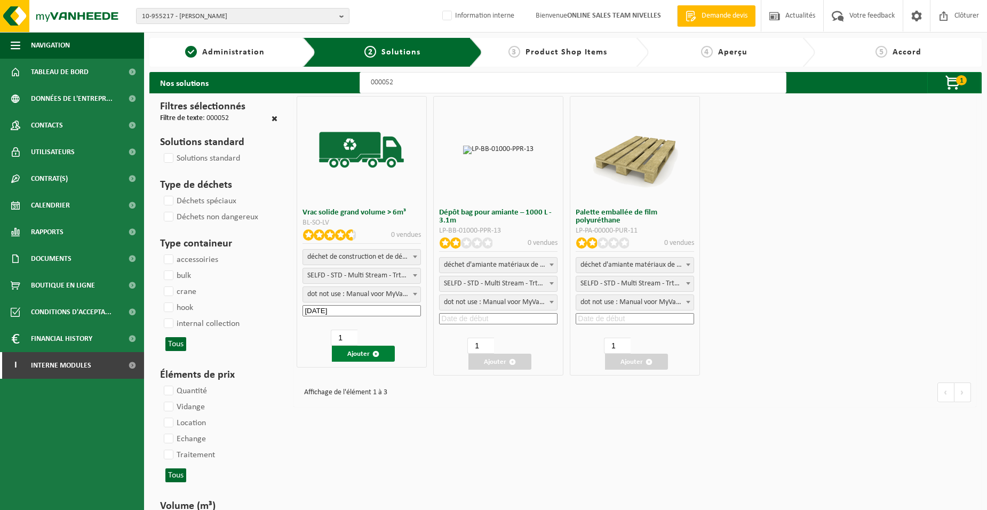
click at [344, 356] on button "Ajouter" at bounding box center [363, 354] width 63 height 16
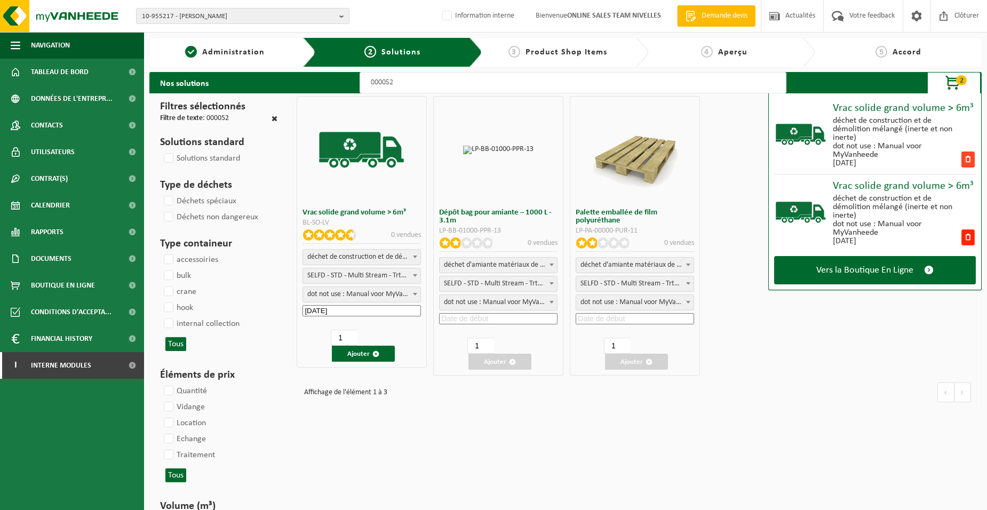
click at [969, 158] on span at bounding box center [968, 160] width 13 height 16
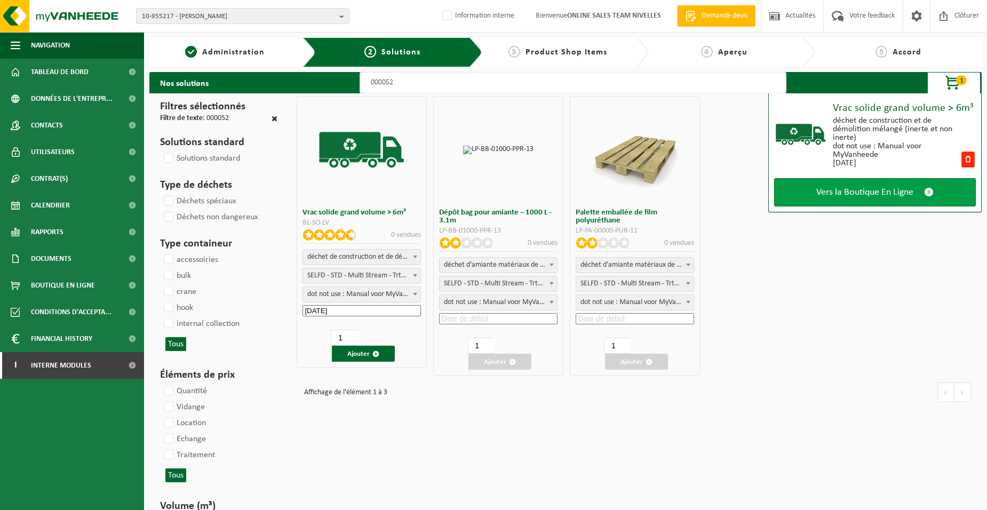
click at [898, 187] on span "Vers la Boutique En Ligne" at bounding box center [865, 192] width 97 height 11
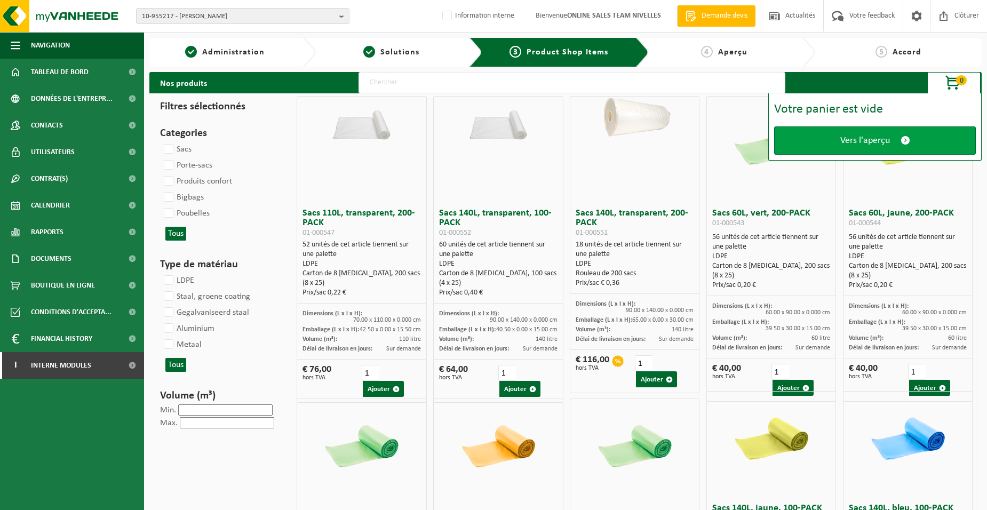
click at [824, 132] on link "Vers l'aperçu" at bounding box center [875, 140] width 202 height 28
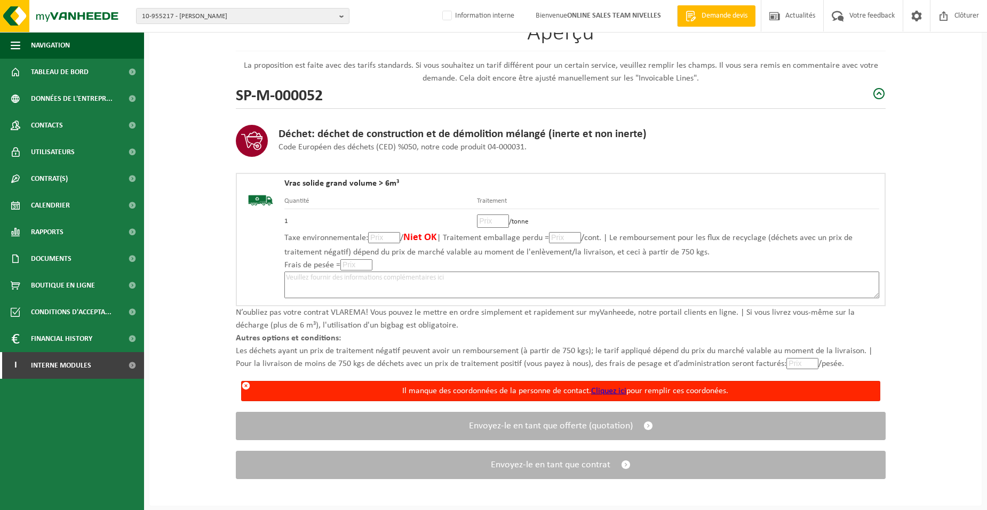
scroll to position [99, 0]
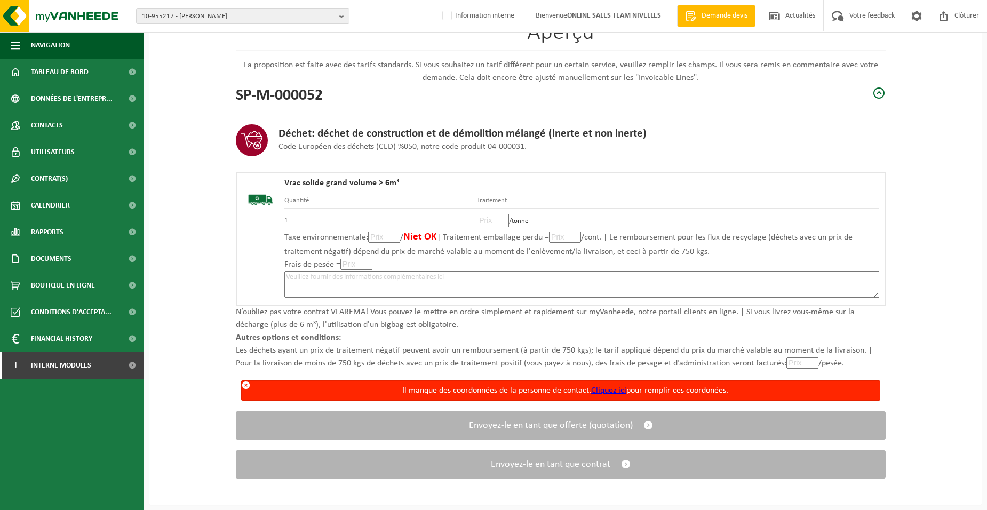
click at [614, 390] on link "Cliquez ici" at bounding box center [608, 390] width 35 height 9
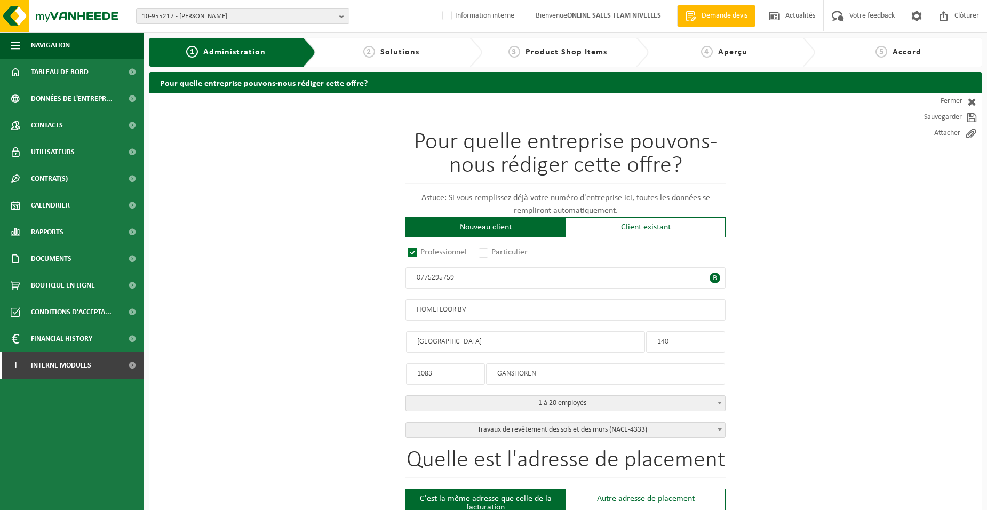
radio input "true"
type input "0775295759"
type input "HOMEFLOOR BV"
type input "EPELAAR"
type input "15"
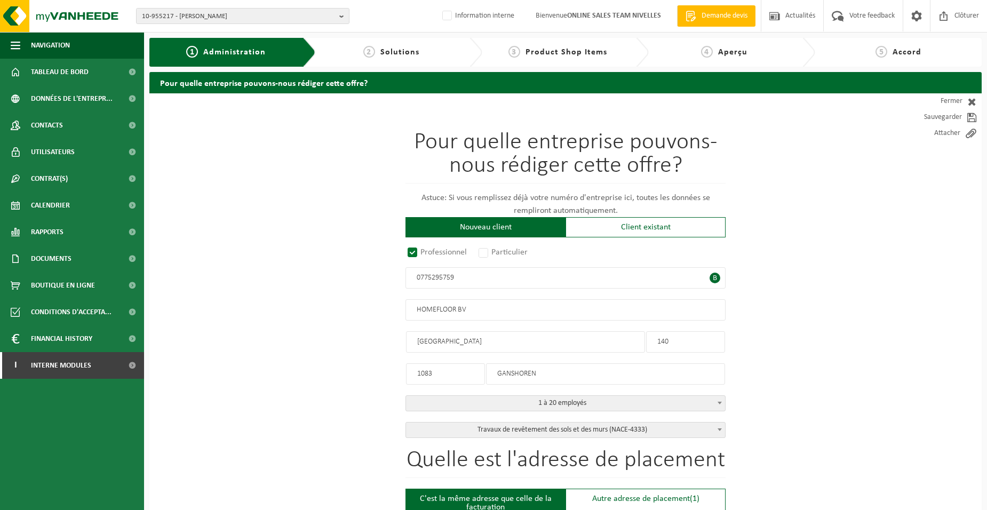
type input "1653"
type input "BEERSEL"
select select "D"
select select "NACE_4333"
type input "EPELAAR"
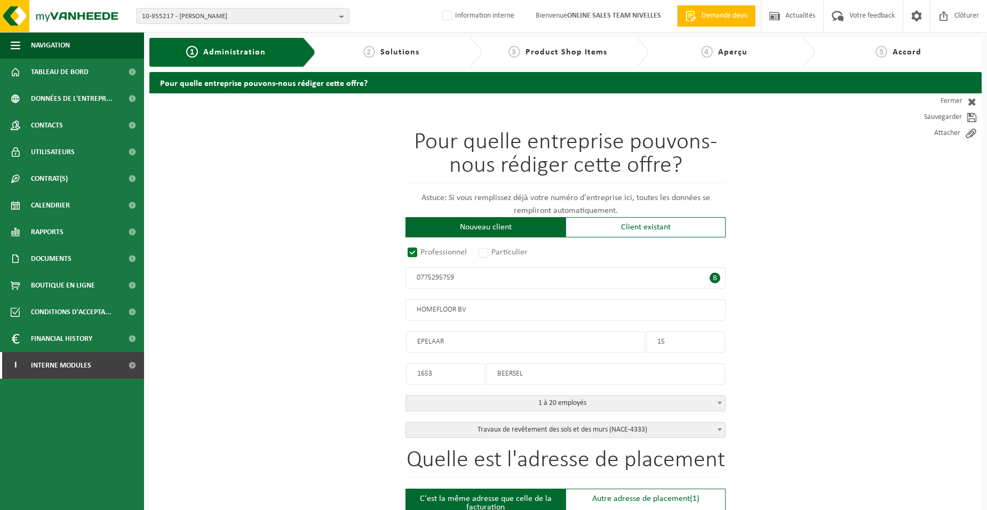
type input "15"
type input "1653"
type input "BEERSEL"
click at [713, 279] on span "B" at bounding box center [715, 278] width 11 height 11
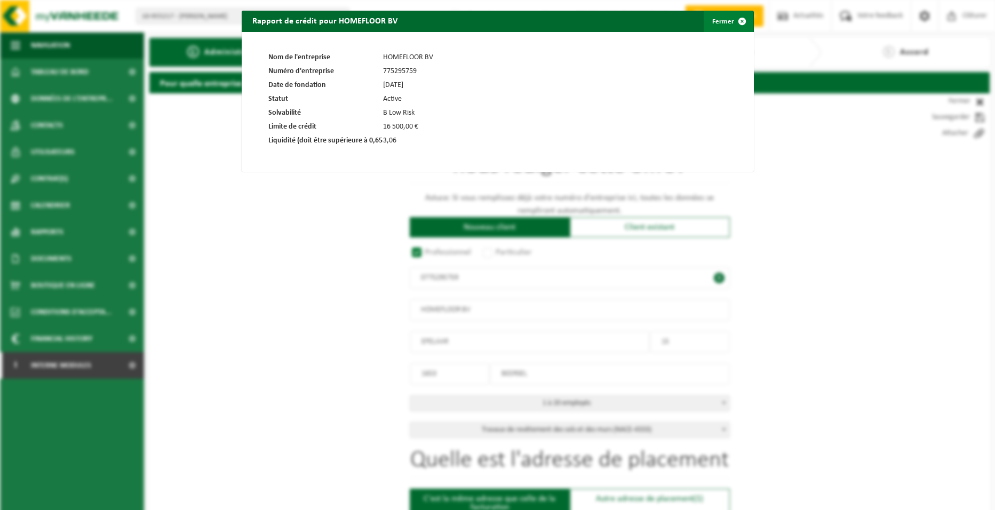
click at [740, 17] on span at bounding box center [742, 21] width 21 height 21
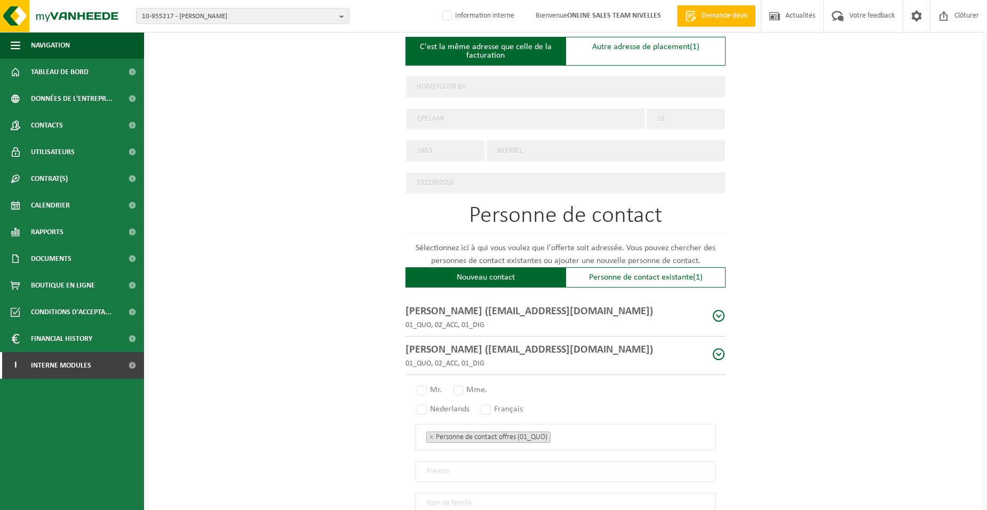
scroll to position [534, 0]
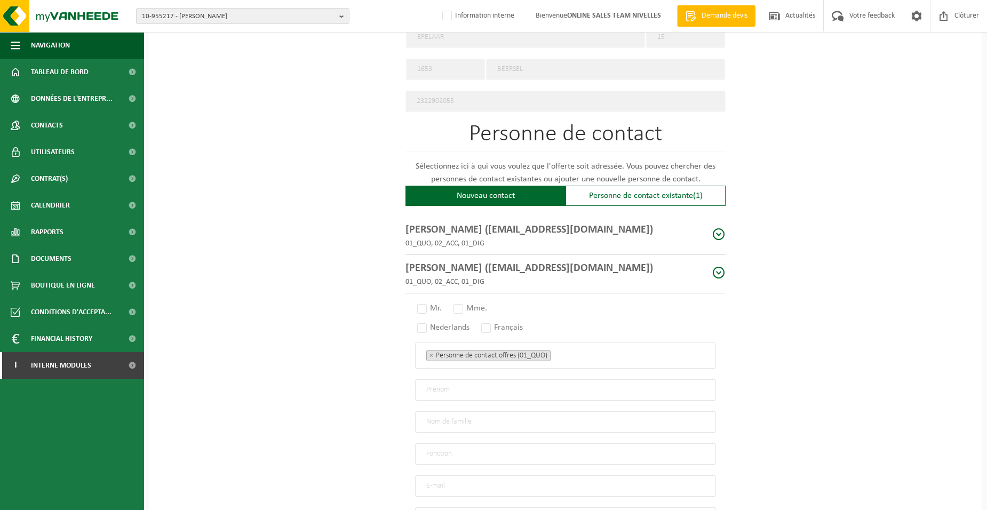
click at [525, 225] on p "JEAN FRANCOIS VRANCKEN (INFO@HOMEFLOOR.BE)" at bounding box center [530, 230] width 248 height 16
click at [473, 238] on p "01_QUO, 02_ACC, 01_DIG" at bounding box center [530, 243] width 248 height 11
click at [440, 230] on p "JEAN FRANCOIS VRANCKEN (INFO@HOMEFLOOR.BE)" at bounding box center [530, 230] width 248 height 16
click at [440, 229] on p "JEAN FRANCOIS VRANCKEN (INFO@HOMEFLOOR.BE)" at bounding box center [530, 230] width 248 height 16
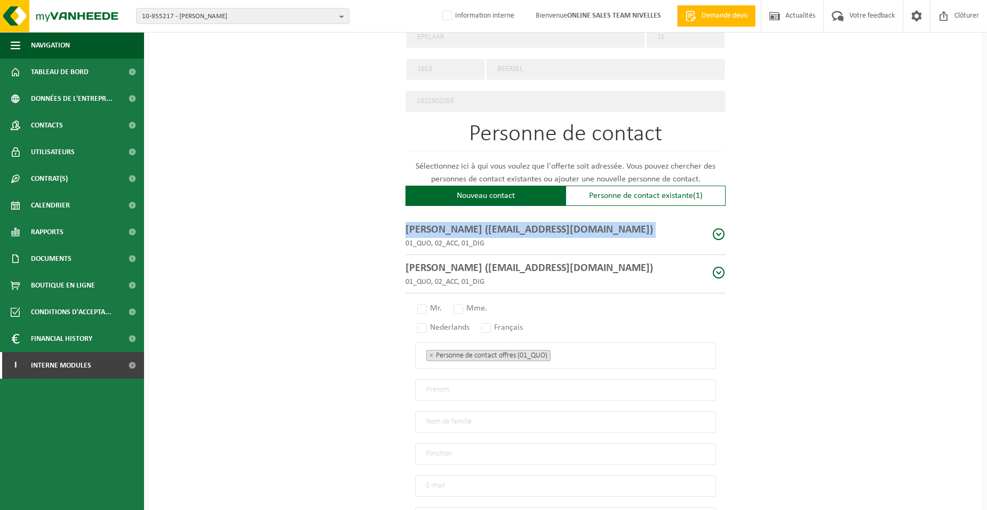
click at [440, 229] on p "[PERSON_NAME] ([EMAIL_ADDRESS][DOMAIN_NAME])" at bounding box center [530, 230] width 248 height 16
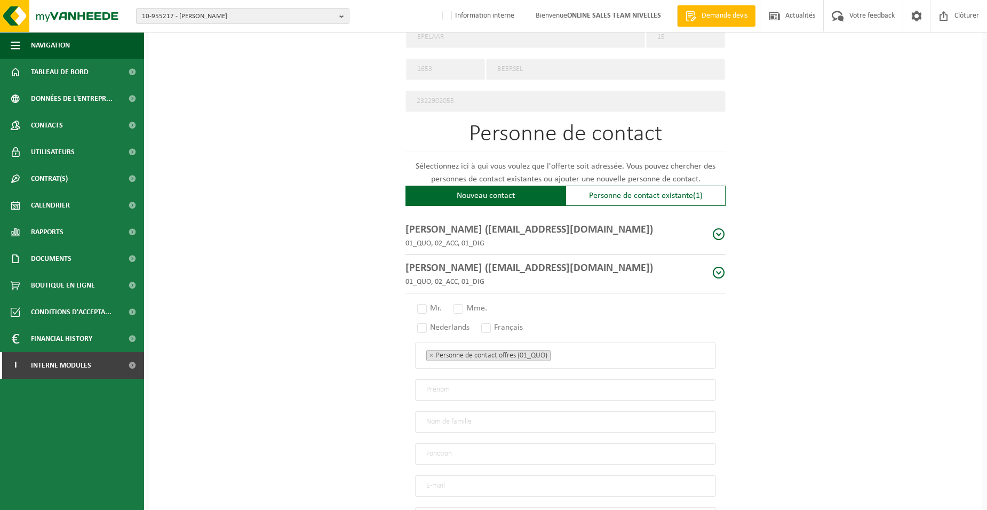
click at [652, 248] on div "JEAN FRANCOIS VRANCKEN (INFO@HOMEFLOOR.BE) 01_QUO, 02_ACC, 01_DIG" at bounding box center [566, 236] width 320 height 38
click at [671, 190] on div "Personne de contact existante (1)" at bounding box center [646, 196] width 160 height 20
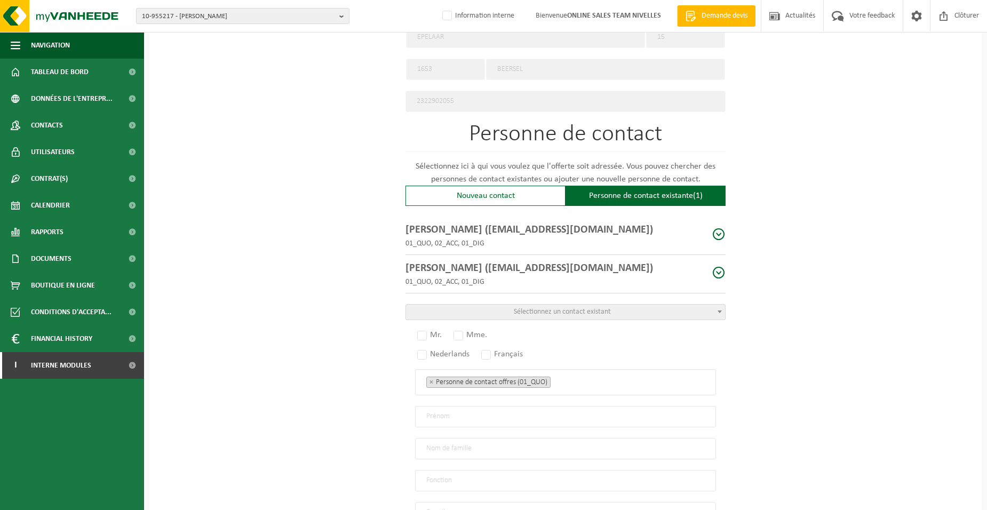
click at [579, 230] on p "[PERSON_NAME] ([EMAIL_ADDRESS][DOMAIN_NAME])" at bounding box center [530, 230] width 248 height 16
click at [471, 233] on div "JEAN FRANCOIS VRANCKEN (INFO@HOMEFLOOR.BE) 01_QUO, 02_ACC, 01_DIG" at bounding box center [530, 235] width 248 height 27
drag, startPoint x: 471, startPoint y: 233, endPoint x: 453, endPoint y: 275, distance: 45.4
click at [453, 276] on p "01_QUO, 02_ACC, 01_DIG" at bounding box center [530, 281] width 248 height 11
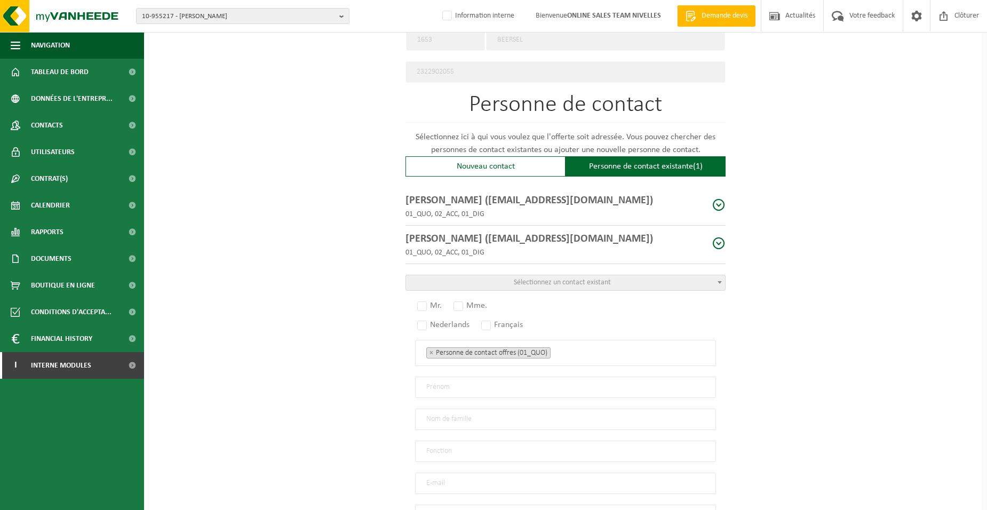
scroll to position [587, 0]
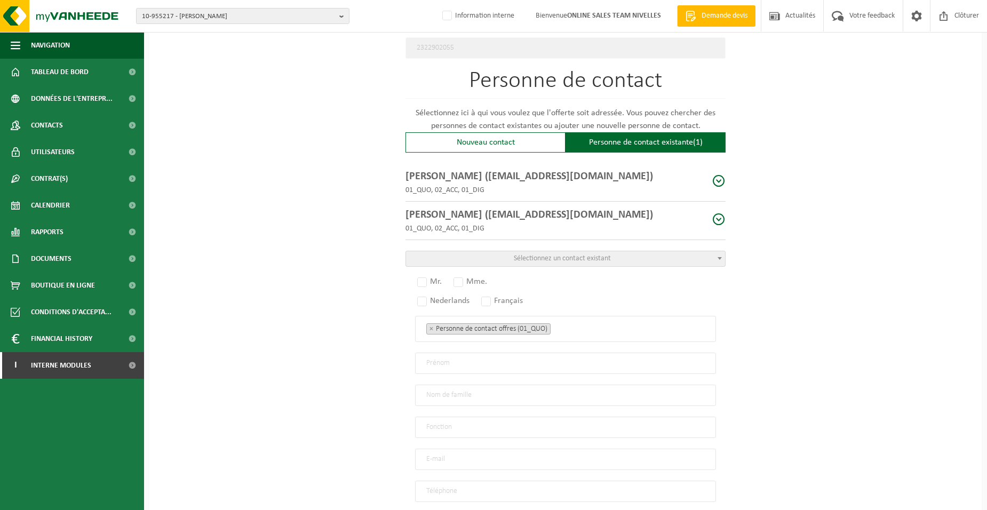
click at [720, 217] on span at bounding box center [718, 219] width 13 height 13
radio input "true"
type input "JEAN FRANCOIS"
type input "VRANCKEN"
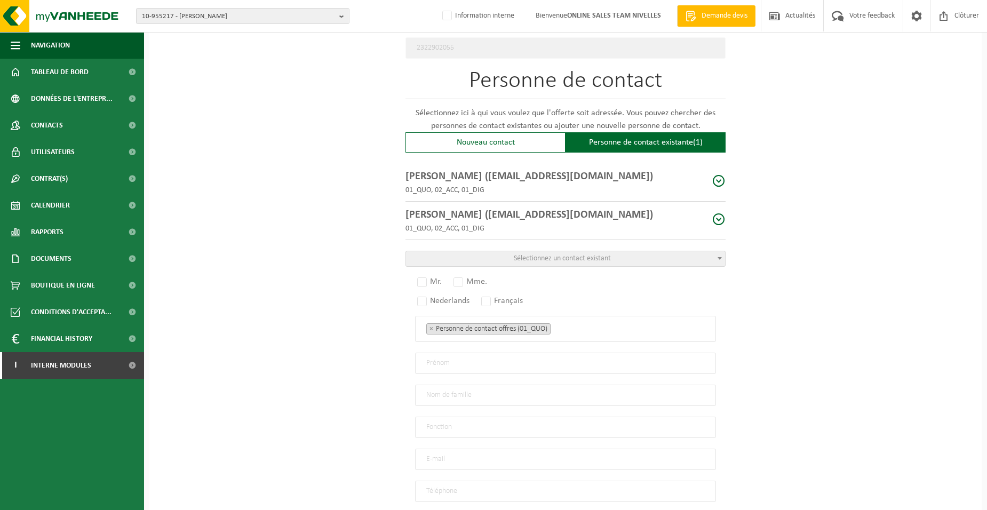
type input "Directeur"
type input "[EMAIL_ADDRESS][DOMAIN_NAME]"
type input "[PHONE_NUMBER]"
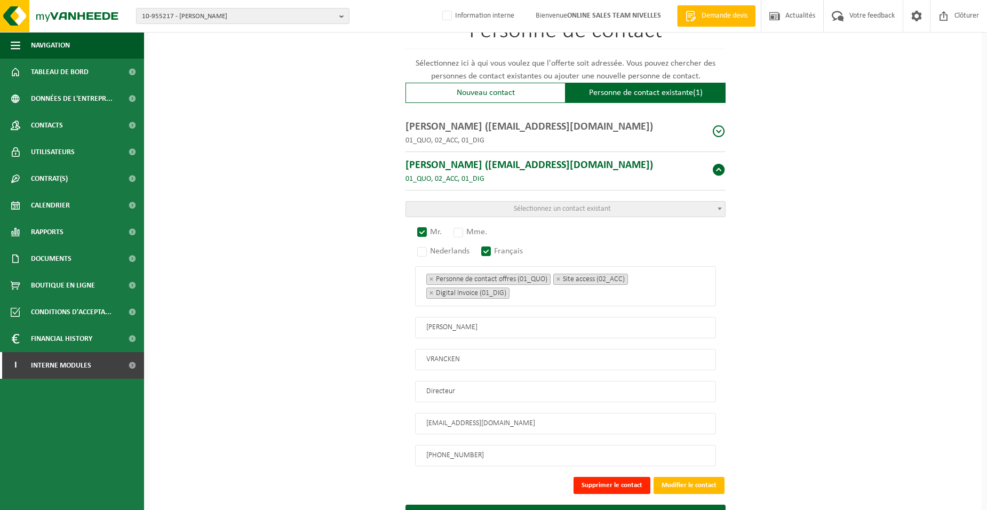
scroll to position [684, 0]
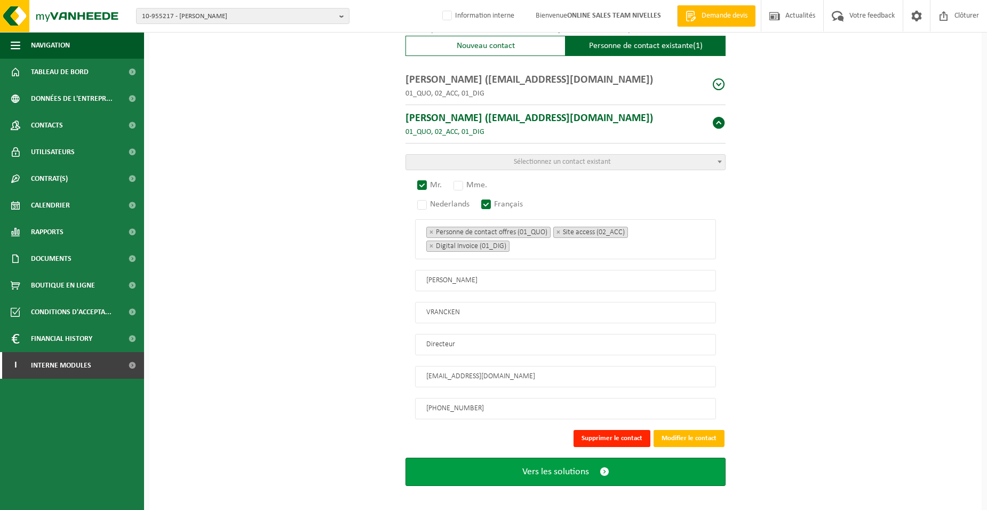
click at [639, 465] on button "Vers les solutions" at bounding box center [566, 472] width 320 height 28
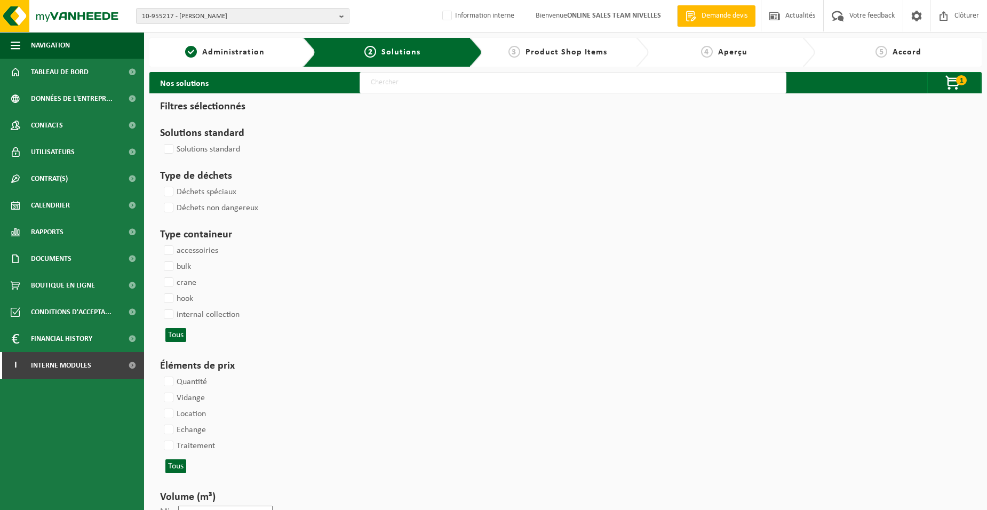
click at [475, 89] on input "text" at bounding box center [573, 82] width 427 height 21
type input "000052"
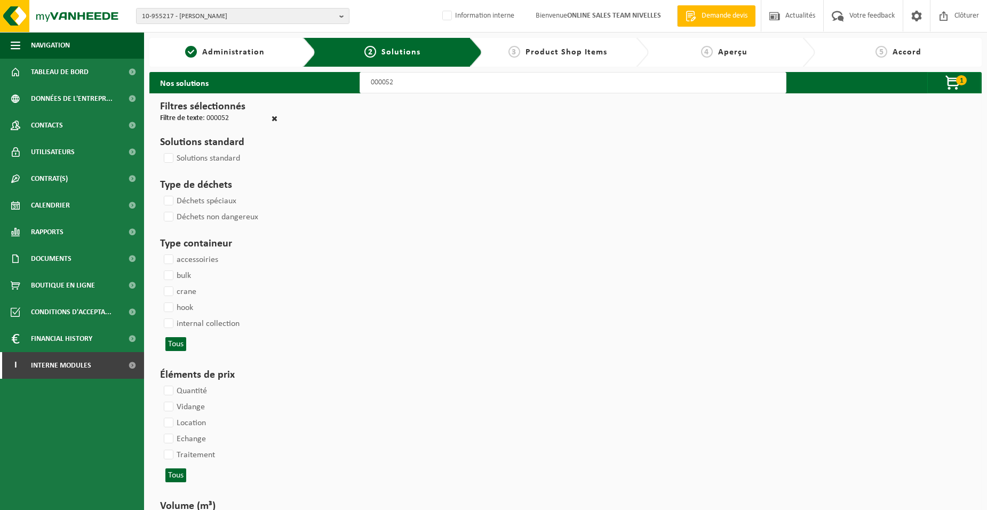
select select
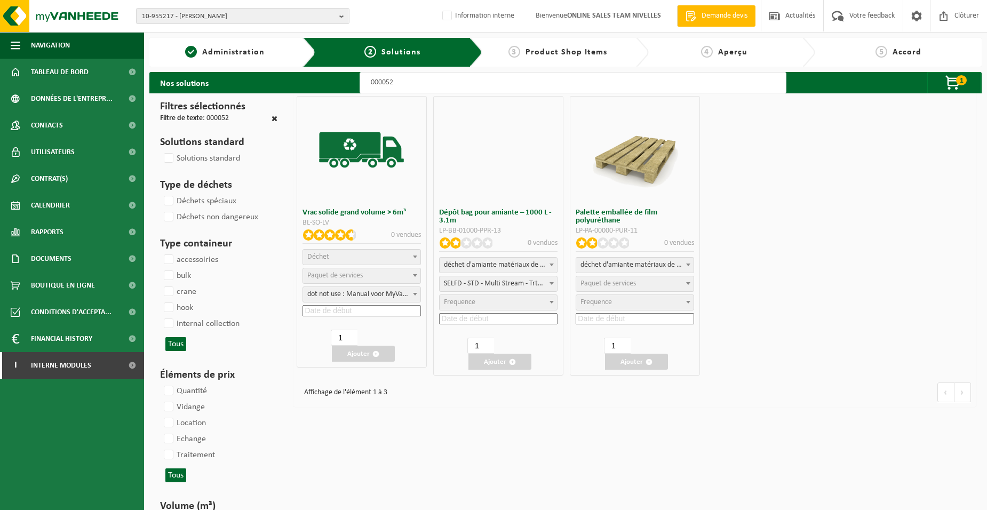
select select
select select "25"
select select "47"
select select "25"
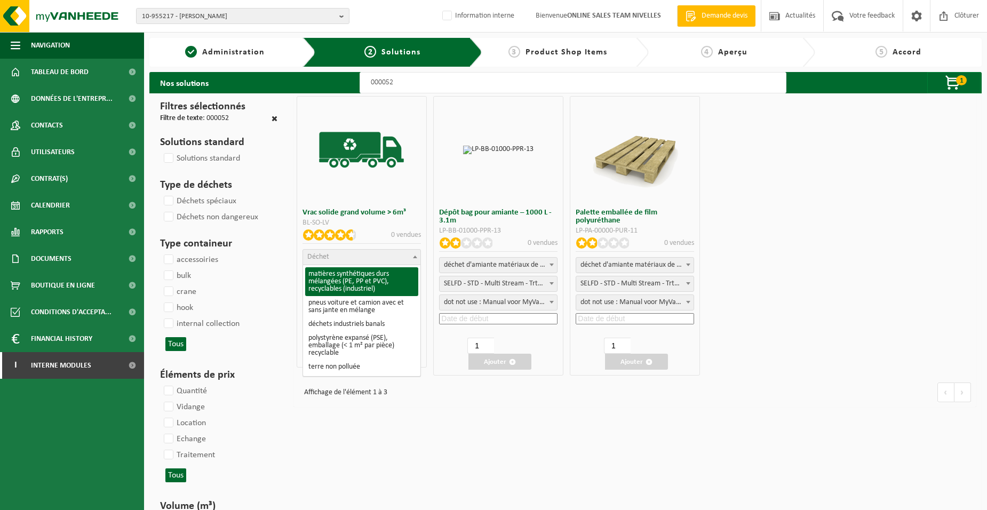
click at [351, 254] on span "Déchet" at bounding box center [361, 257] width 117 height 15
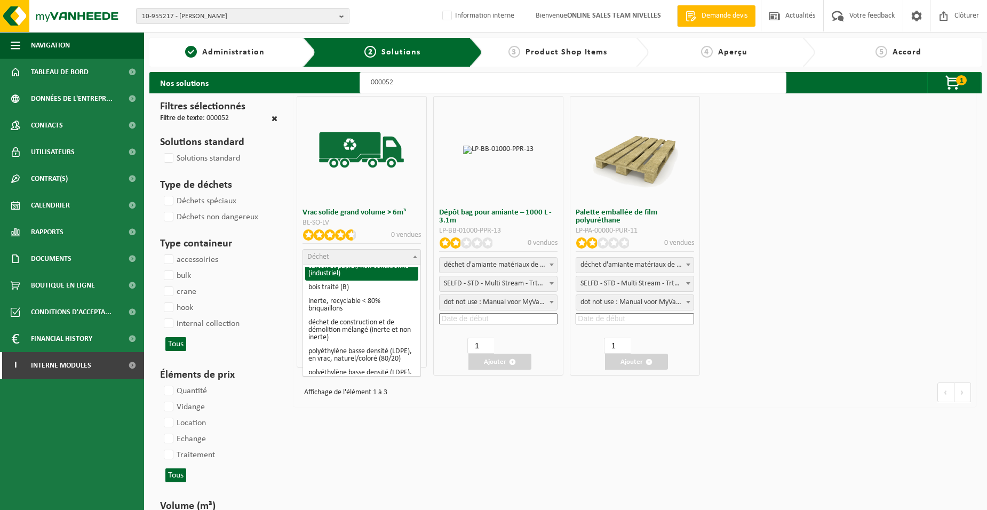
scroll to position [160, 0]
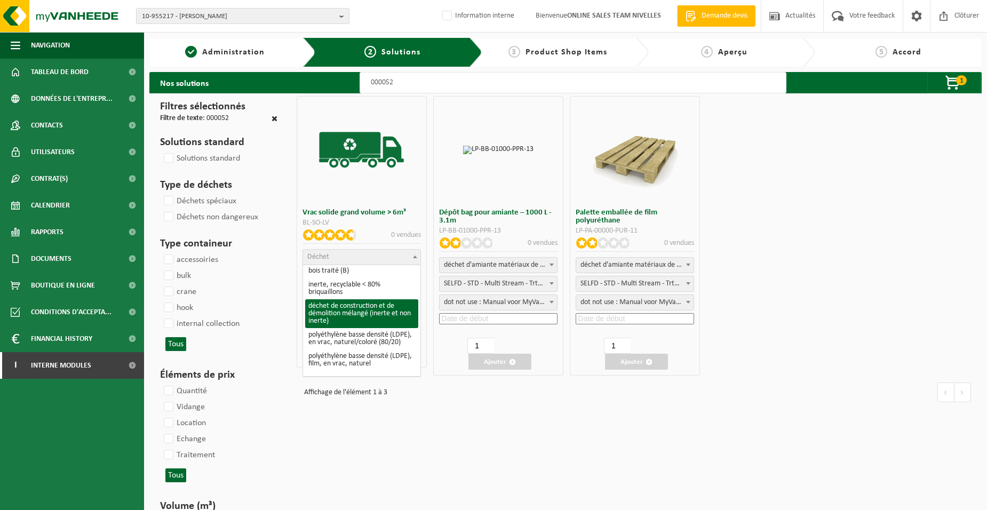
select select "31"
select select
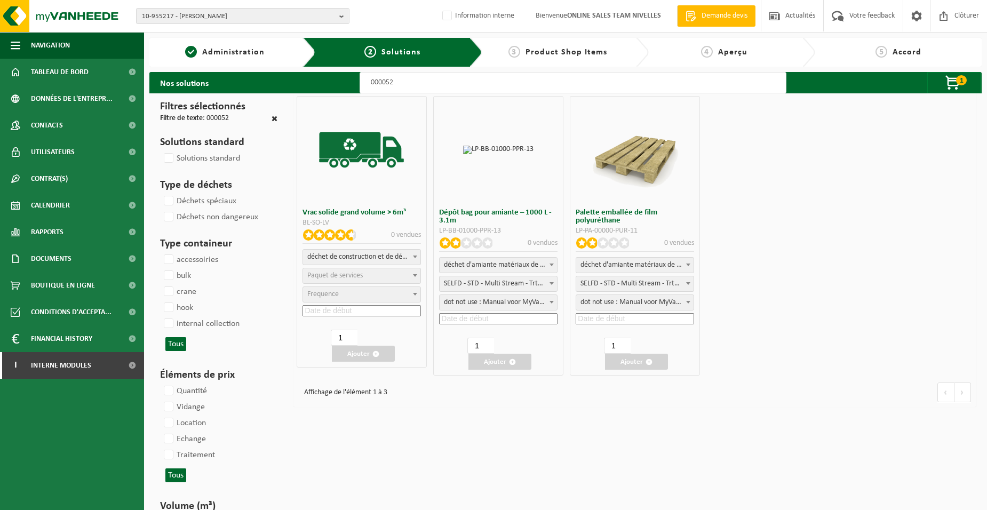
select select
select select "47"
select select "25"
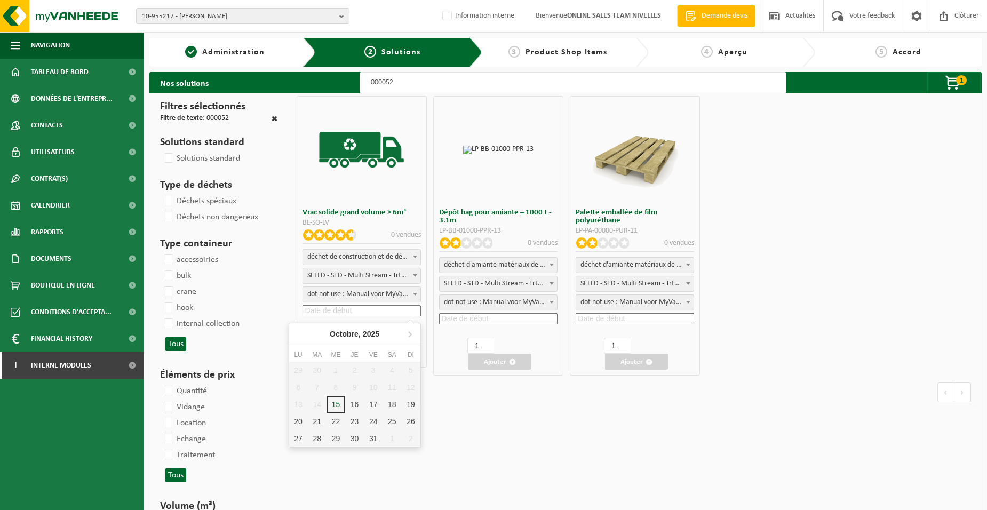
click at [331, 311] on input at bounding box center [362, 310] width 118 height 11
click at [353, 401] on div "16" at bounding box center [354, 404] width 19 height 17
type input "2025-10-16"
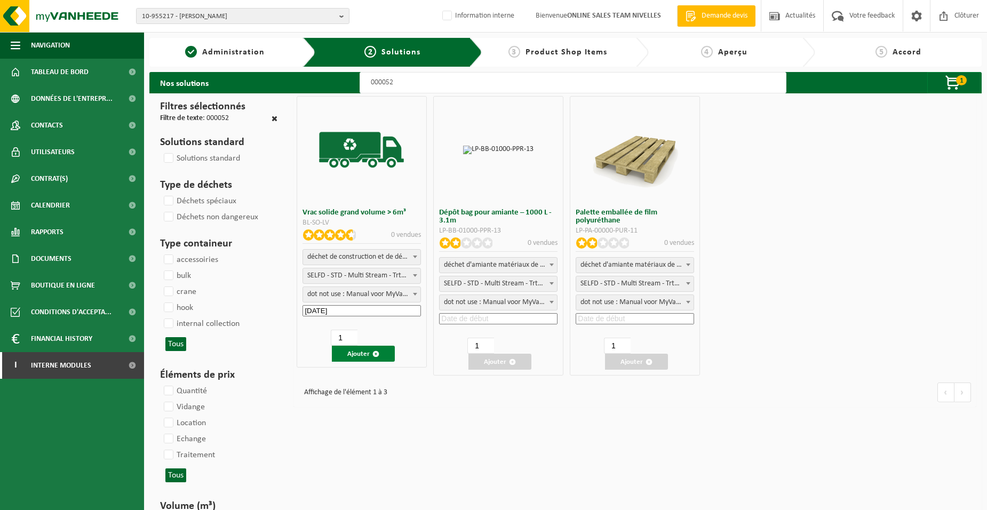
click at [338, 351] on button "Ajouter" at bounding box center [363, 354] width 63 height 16
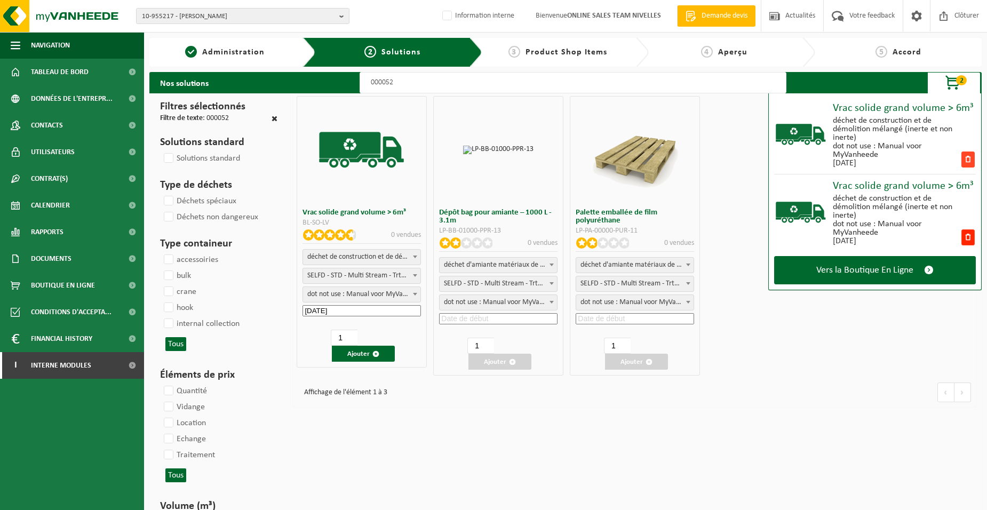
click at [972, 161] on span at bounding box center [968, 160] width 13 height 16
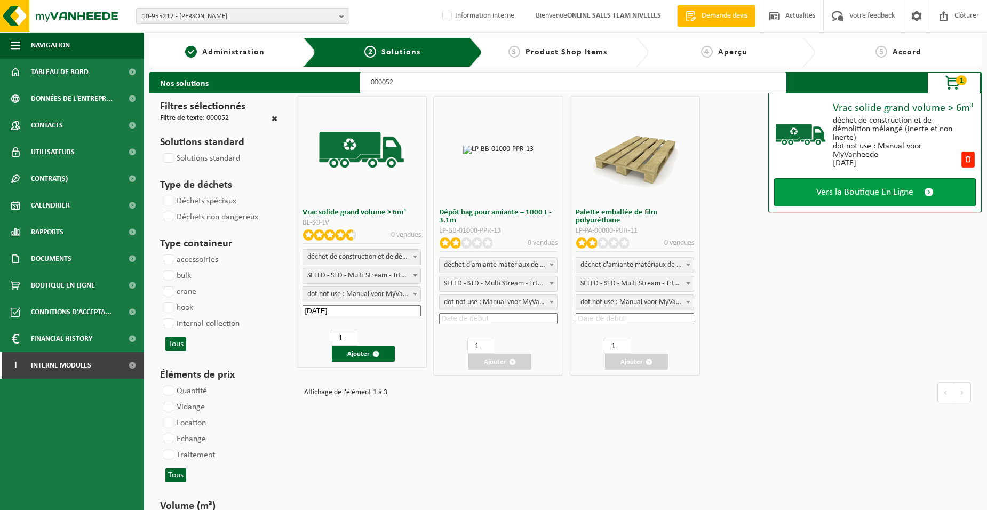
click at [907, 195] on span "Vers la Boutique En Ligne" at bounding box center [865, 192] width 97 height 11
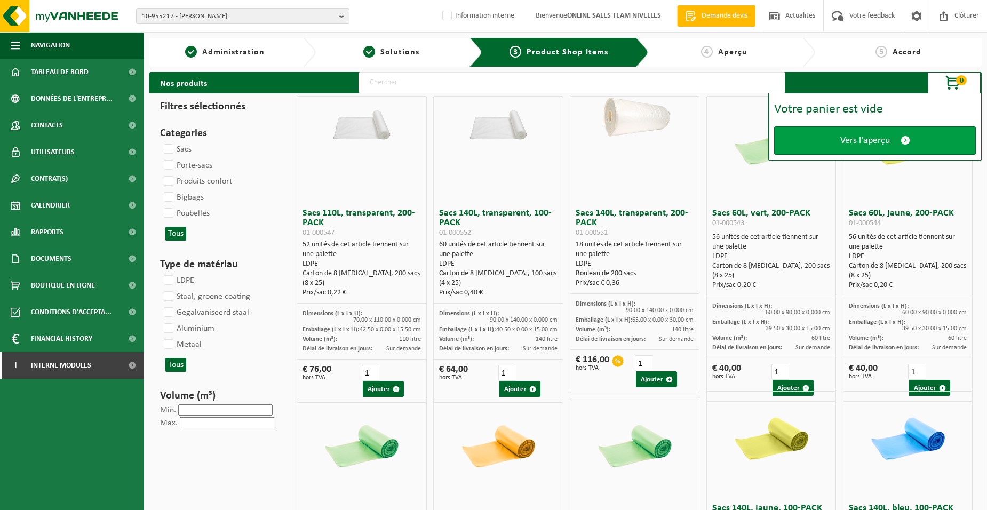
click at [845, 144] on span "Vers l'aperçu" at bounding box center [866, 140] width 50 height 11
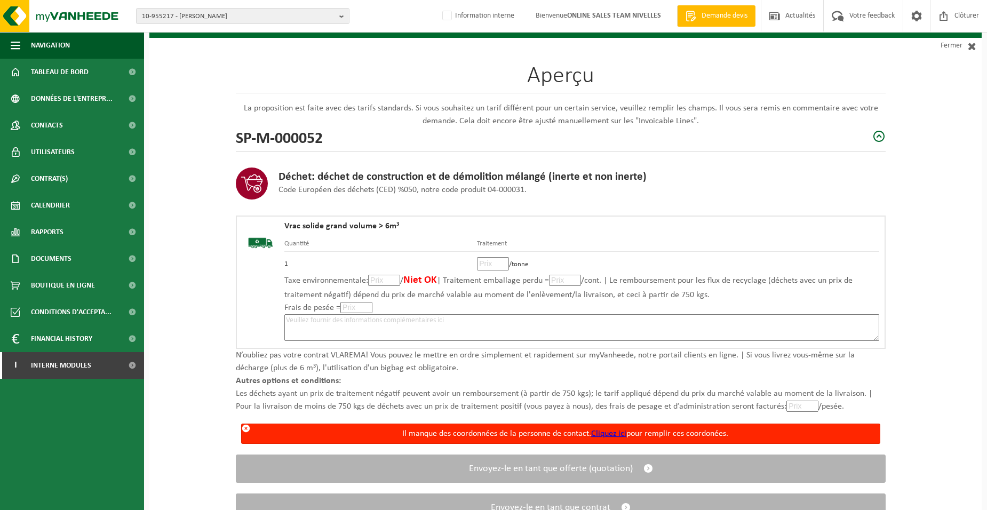
scroll to position [99, 0]
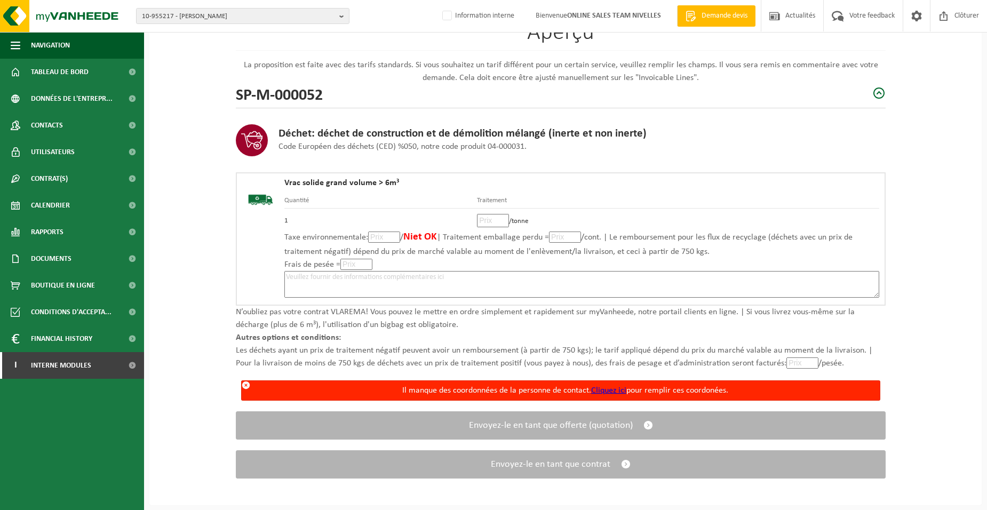
click at [614, 387] on link "Cliquez ici" at bounding box center [608, 390] width 35 height 9
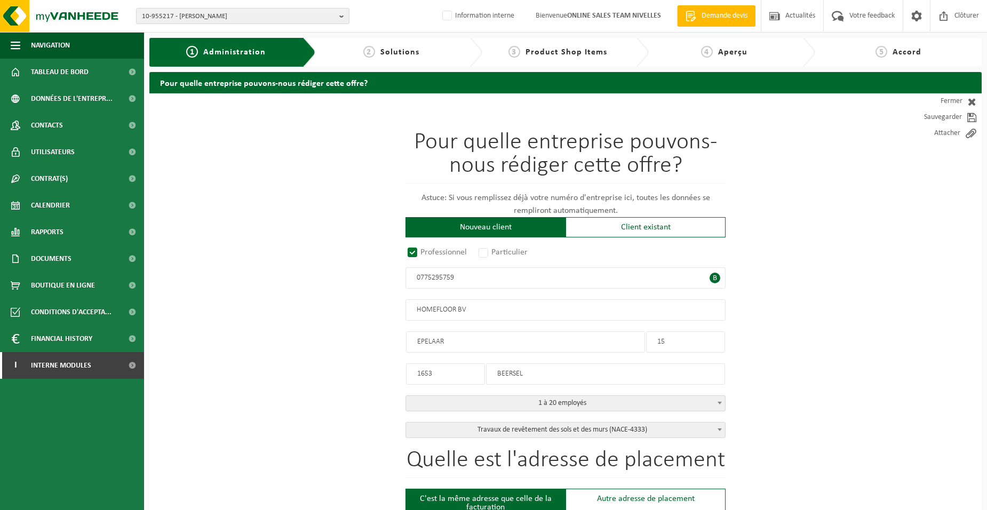
radio input "true"
type input "0775295759"
type input "HOMEFLOOR BV"
type input "EPELAAR"
type input "15"
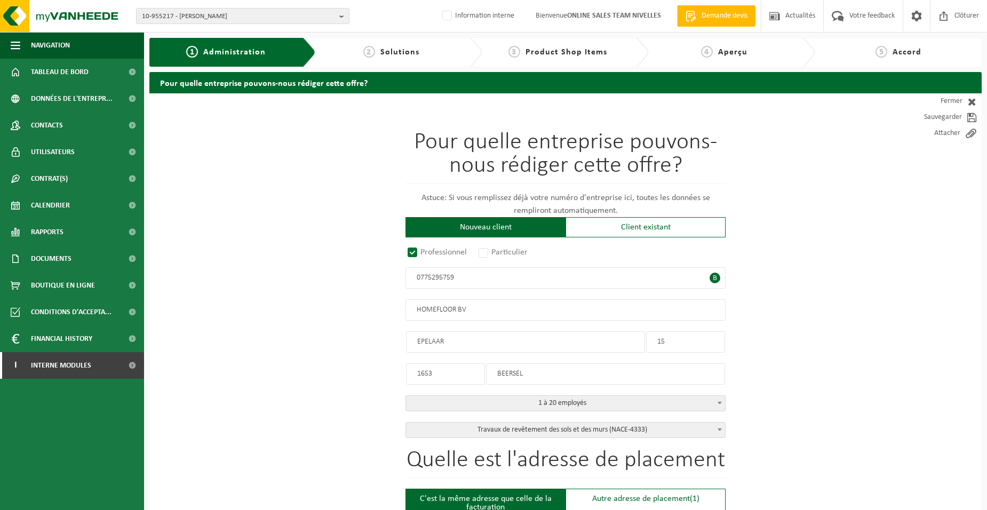
type input "1653"
type input "BEERSEL"
select select "D"
select select "NACE_4333"
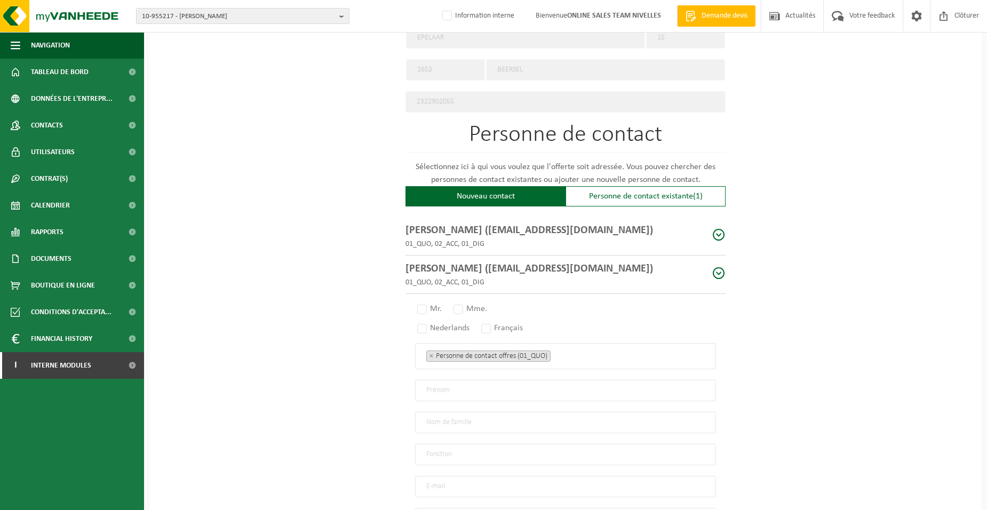
scroll to position [640, 0]
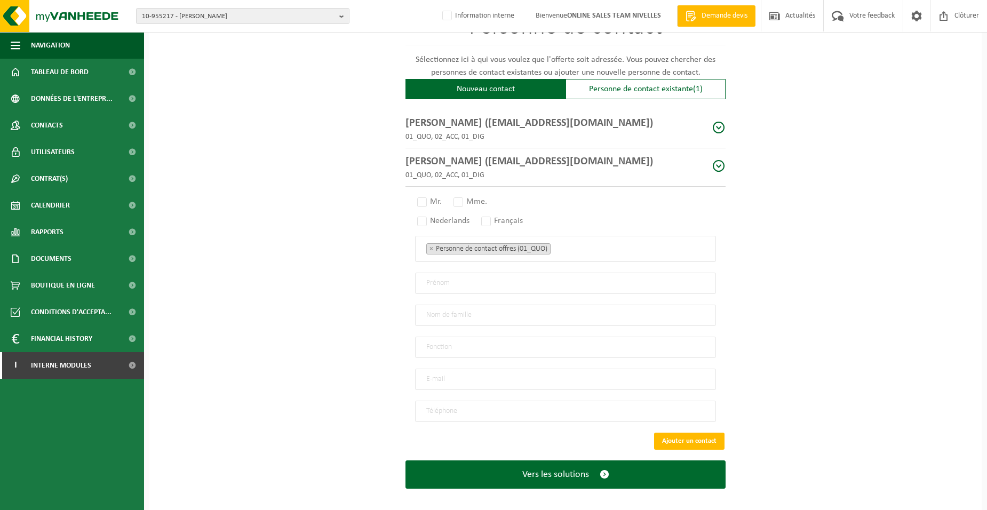
click at [721, 164] on span at bounding box center [718, 166] width 13 height 13
radio input "true"
type input "JEAN FRANCOIS"
type input "VRANCKEN"
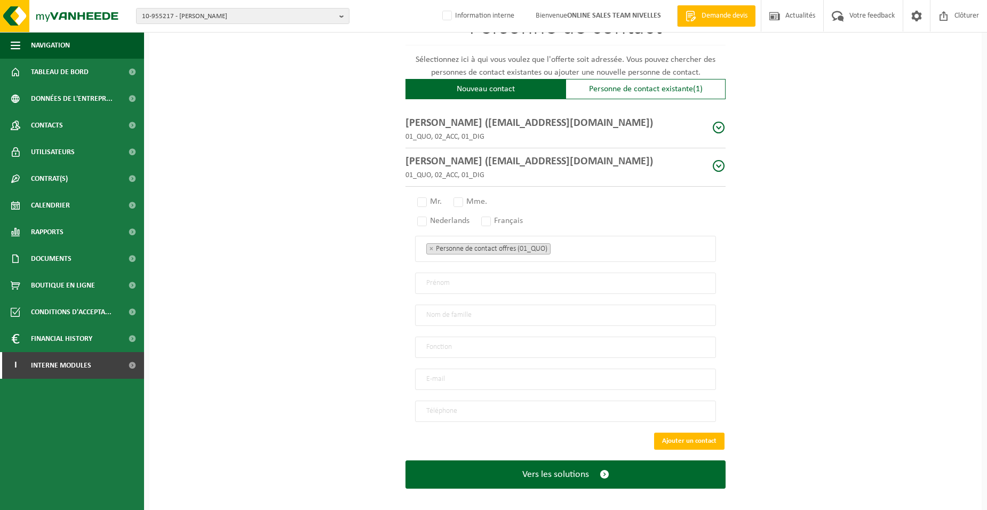
type input "Directeur"
type input "INFO@HOMEFLOOR.BE"
type input "+32 473 90 12 44"
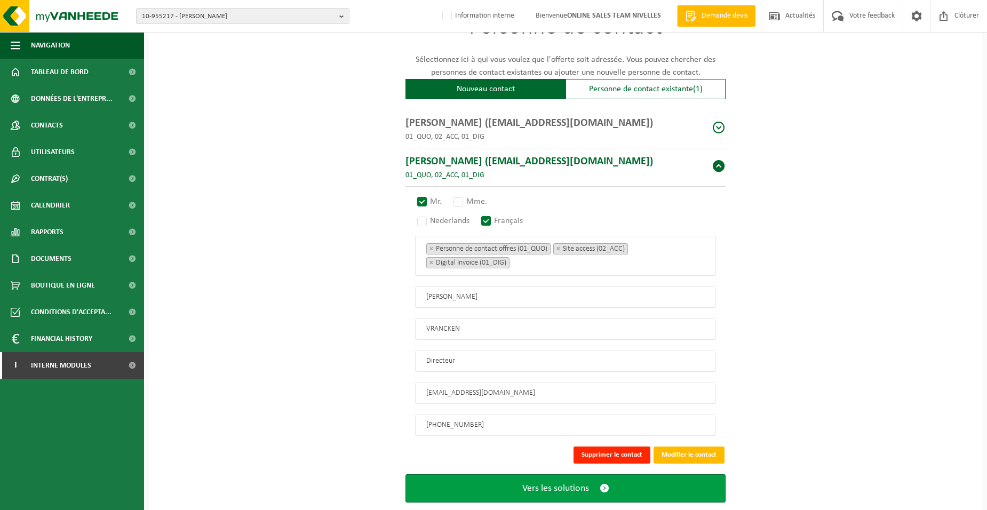
click at [567, 483] on span "Vers les solutions" at bounding box center [555, 488] width 67 height 11
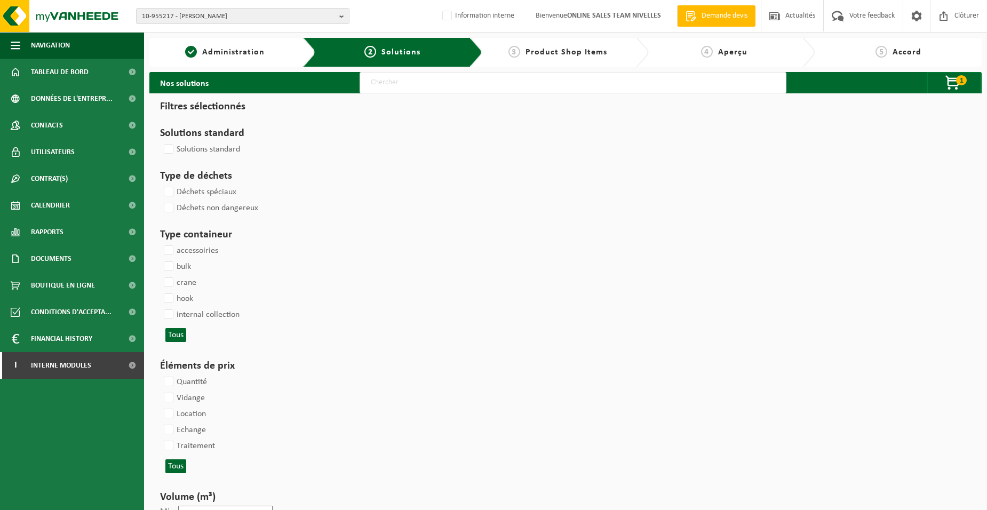
click at [393, 86] on input "text" at bounding box center [573, 82] width 427 height 21
type input "000052"
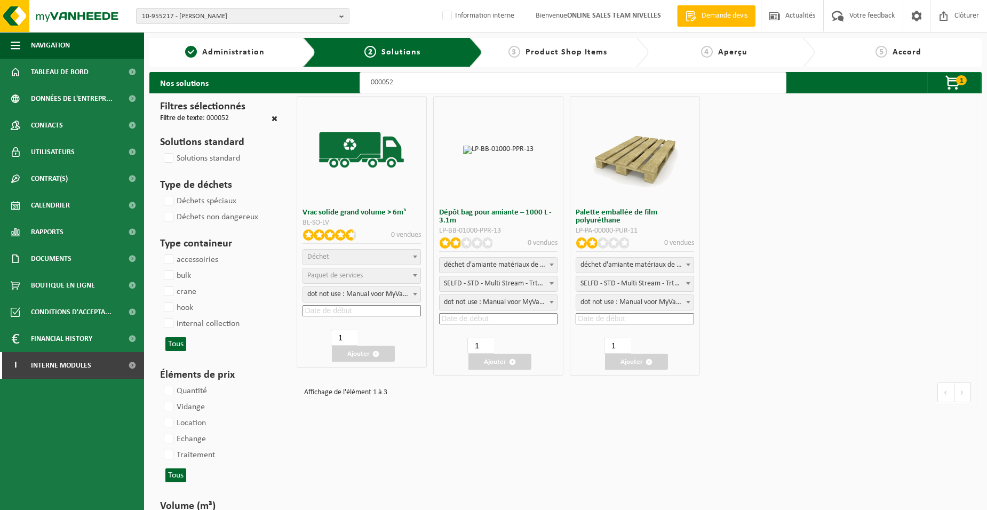
click at [366, 258] on span "Déchet" at bounding box center [361, 257] width 117 height 15
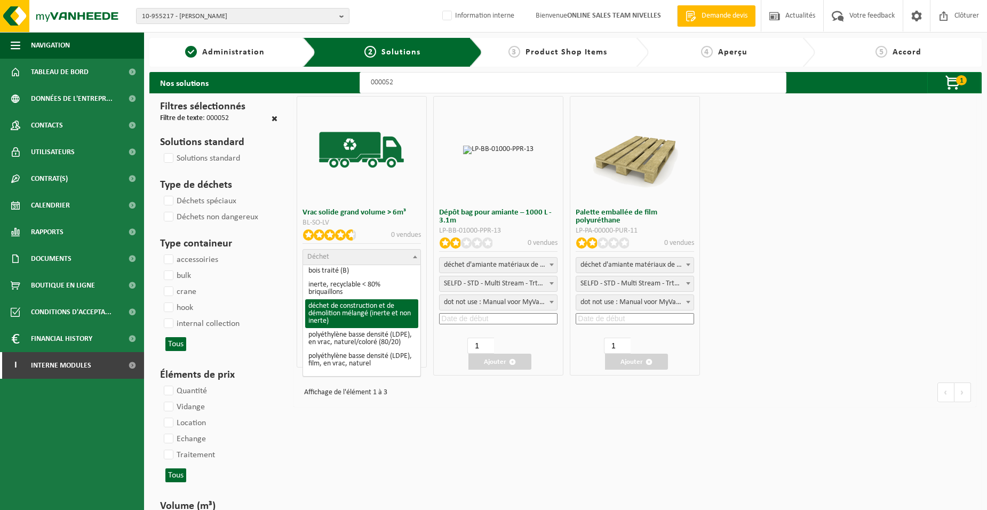
select select "31"
select select
select select "47"
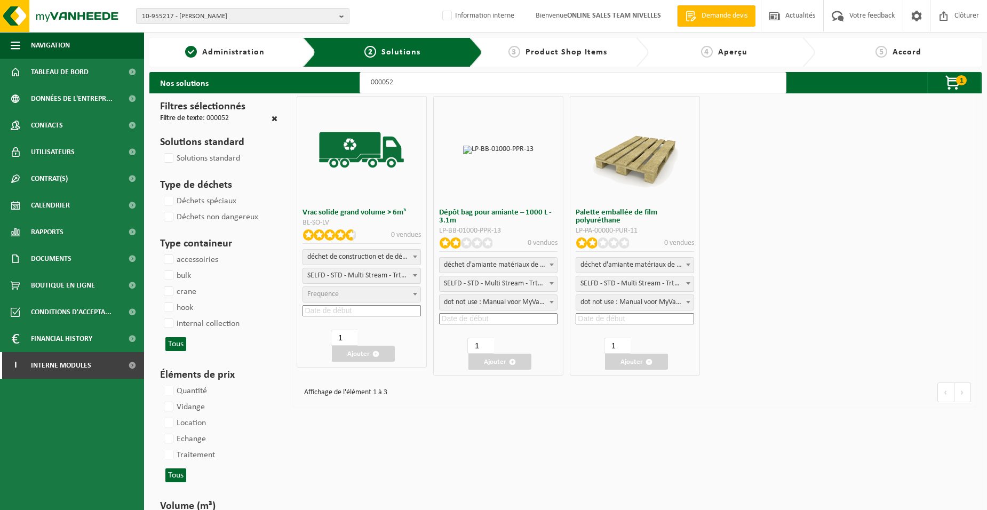
select select "25"
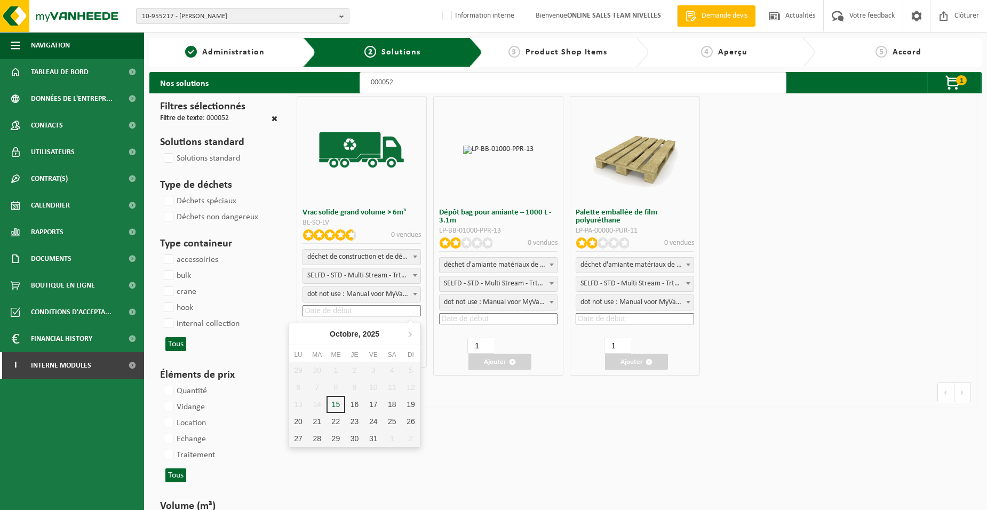
click at [367, 307] on input at bounding box center [362, 310] width 118 height 11
click at [356, 402] on div "16" at bounding box center [354, 404] width 19 height 17
type input "2025-10-16"
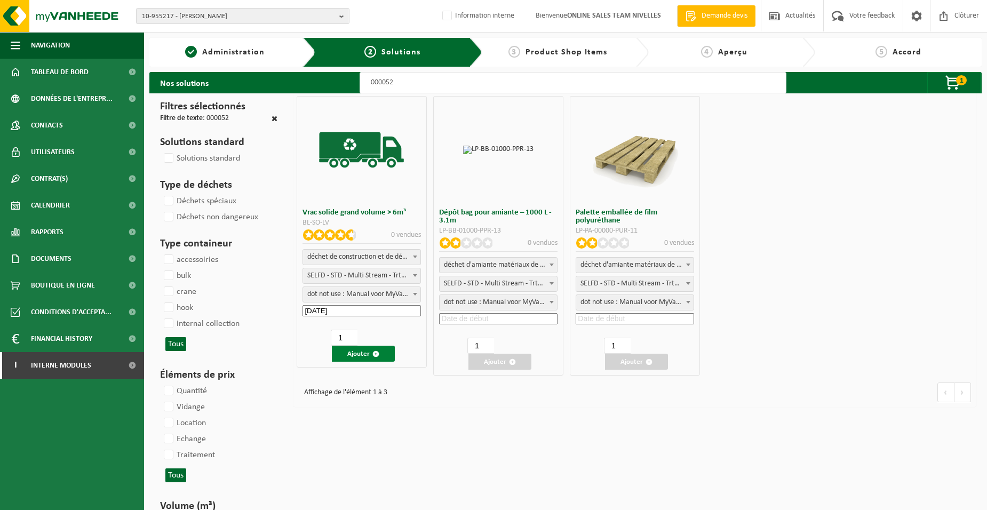
click at [358, 353] on button "Ajouter" at bounding box center [363, 354] width 63 height 16
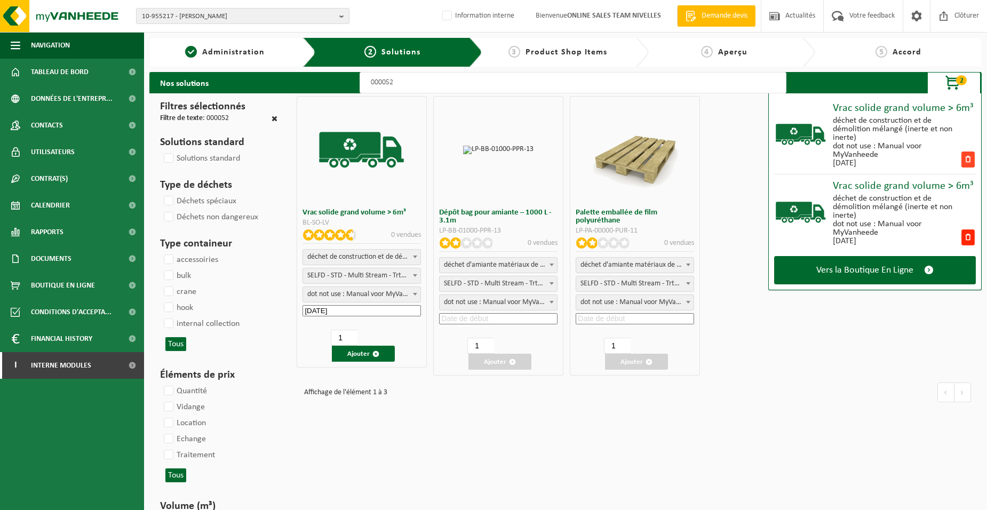
click at [971, 152] on span at bounding box center [968, 160] width 13 height 16
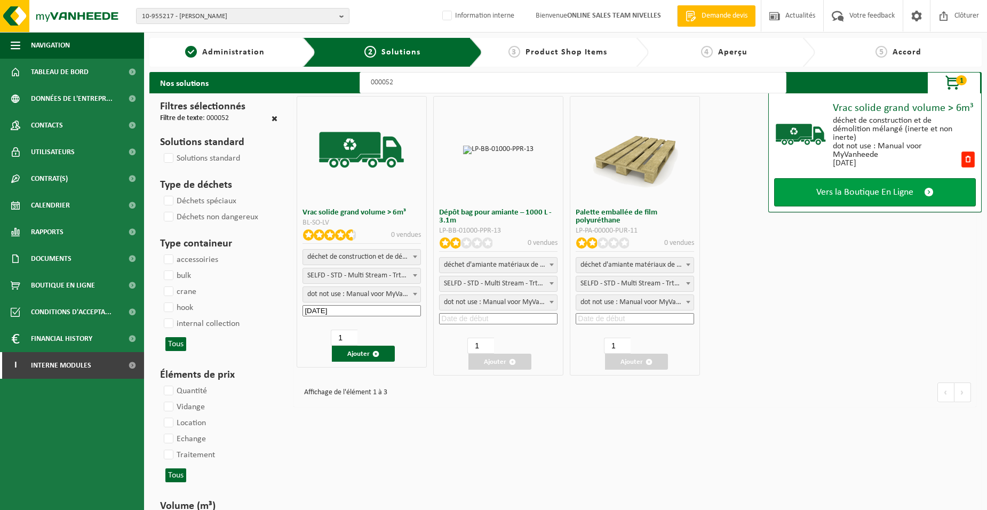
click at [931, 196] on span at bounding box center [929, 192] width 10 height 11
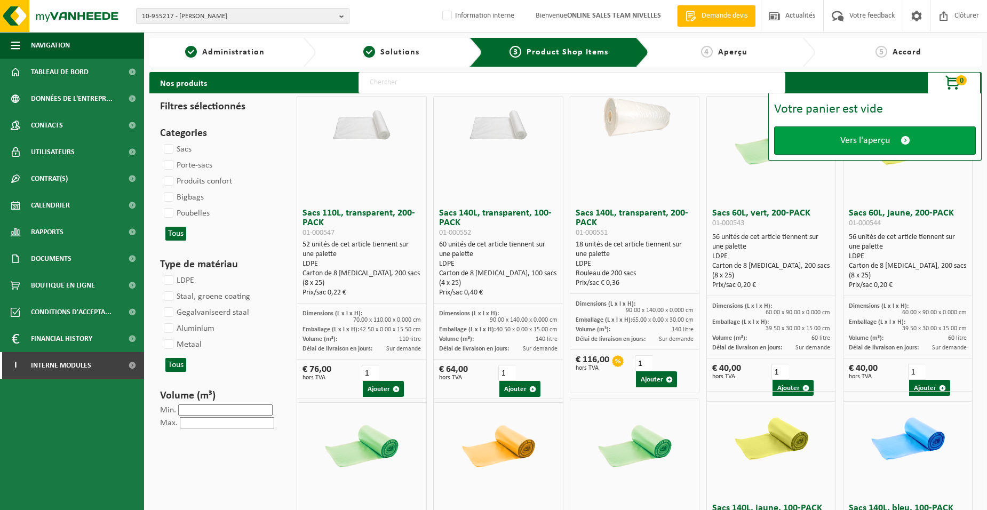
click at [865, 148] on link "Vers l'aperçu" at bounding box center [875, 140] width 202 height 28
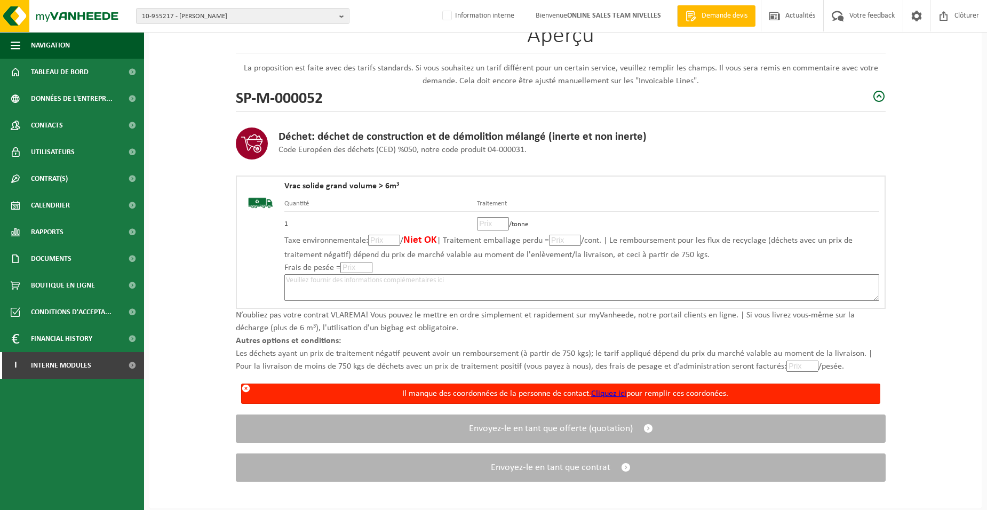
scroll to position [99, 0]
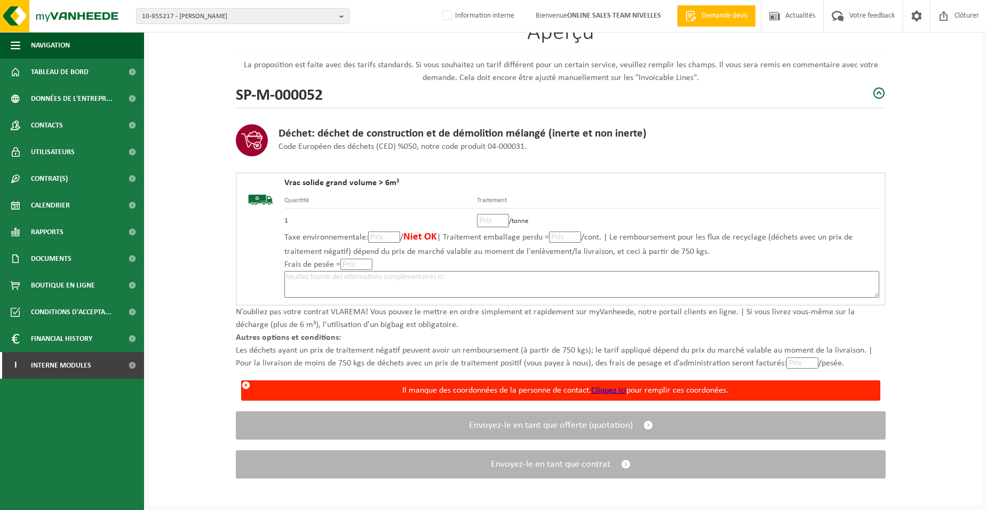
click at [604, 388] on link "Cliquez ici" at bounding box center [608, 390] width 35 height 9
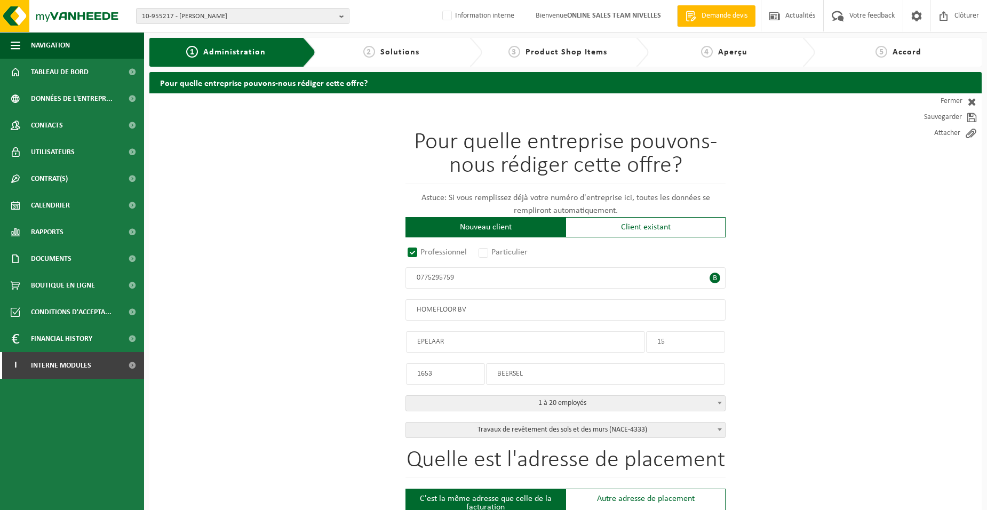
radio input "true"
type input "0775295759"
type input "HOMEFLOOR BV"
type input "EPELAAR"
type input "15"
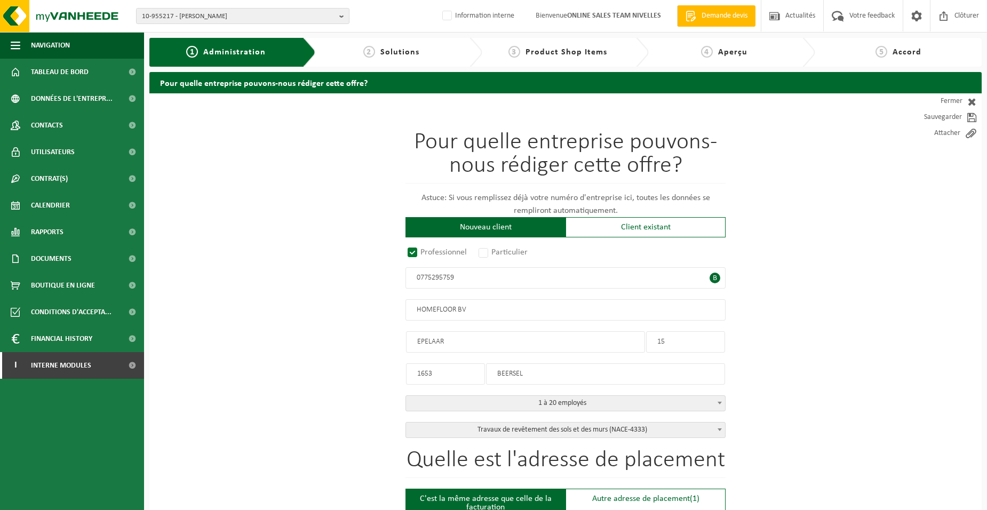
type input "1653"
type input "BEERSEL"
select select "D"
select select "NACE_4333"
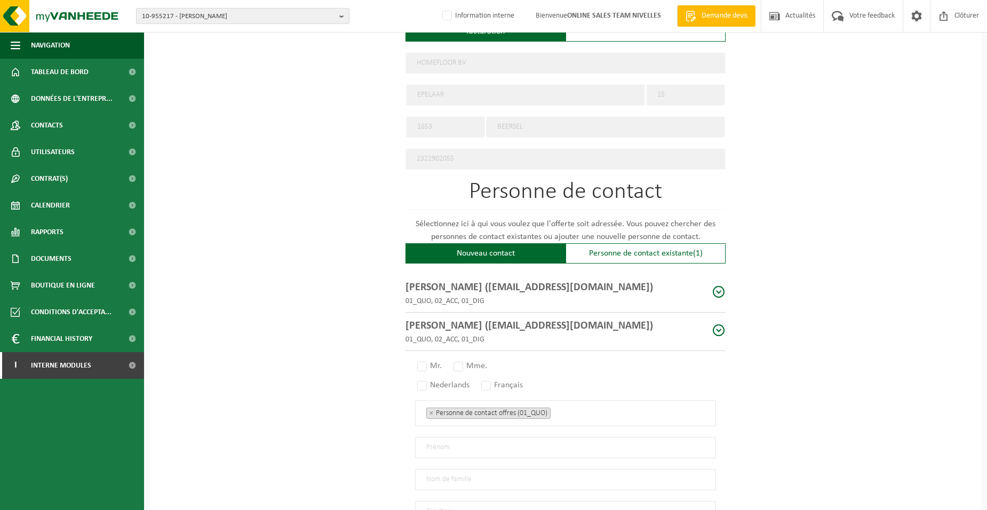
scroll to position [534, 0]
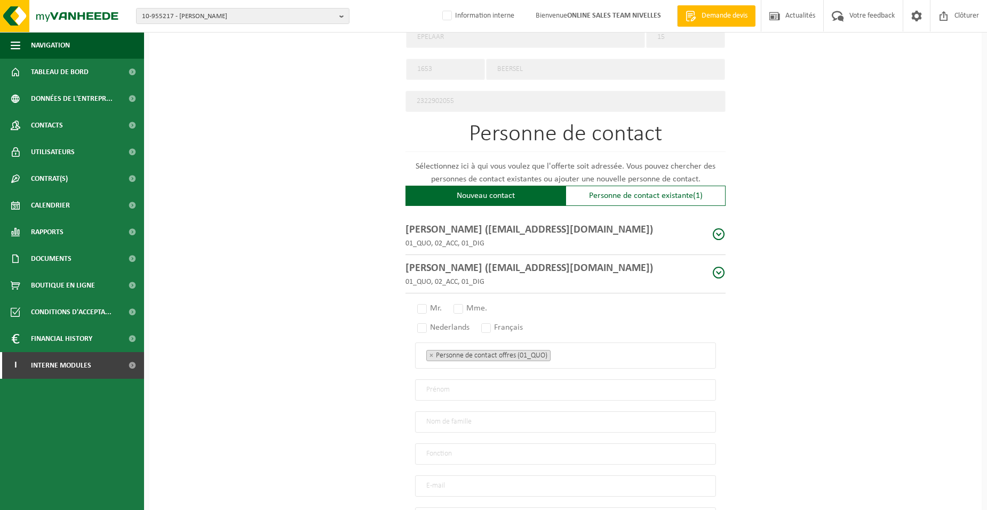
click at [718, 266] on span at bounding box center [718, 272] width 13 height 13
radio input "true"
type input "JEAN FRANCOIS"
type input "VRANCKEN"
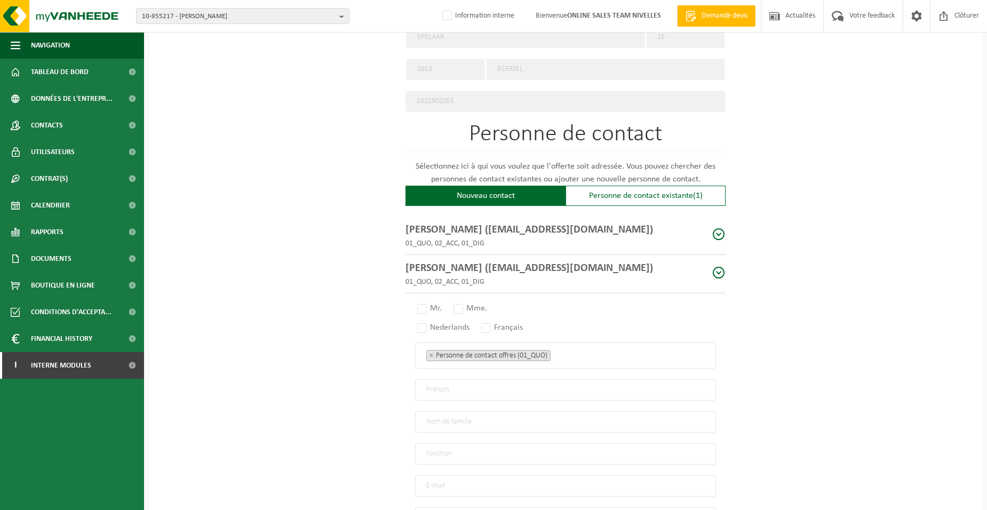
type input "Directeur"
type input "INFO@HOMEFLOOR.BE"
type input "+32 473 90 12 44"
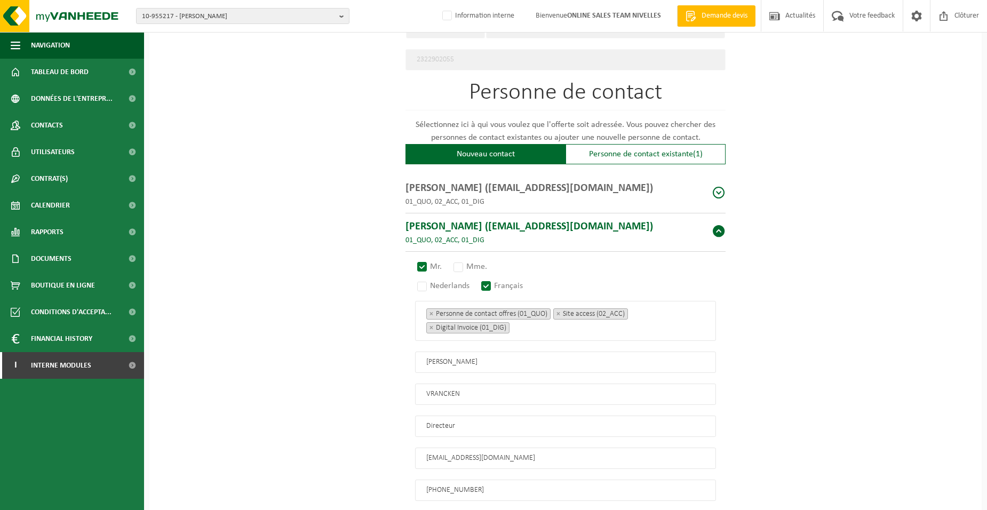
scroll to position [657, 0]
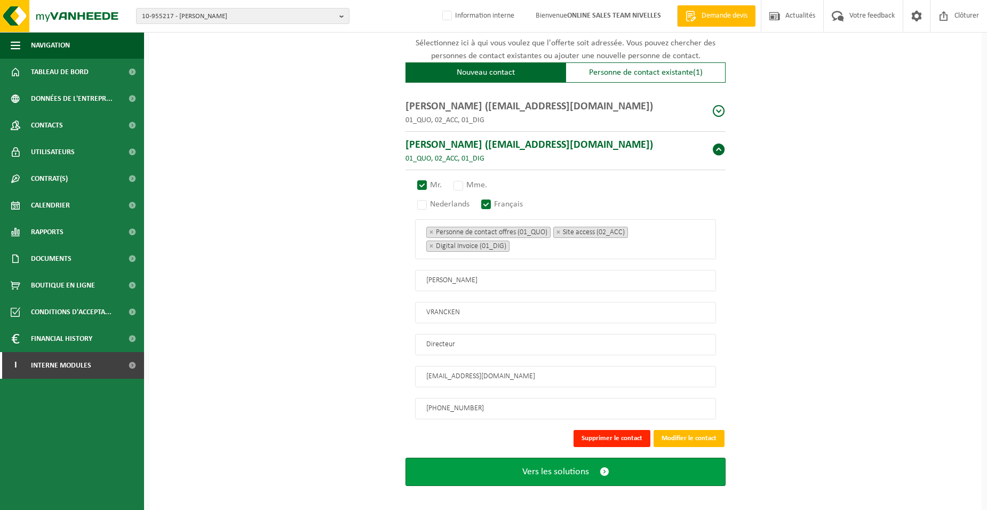
click at [617, 469] on button "Vers les solutions" at bounding box center [566, 472] width 320 height 28
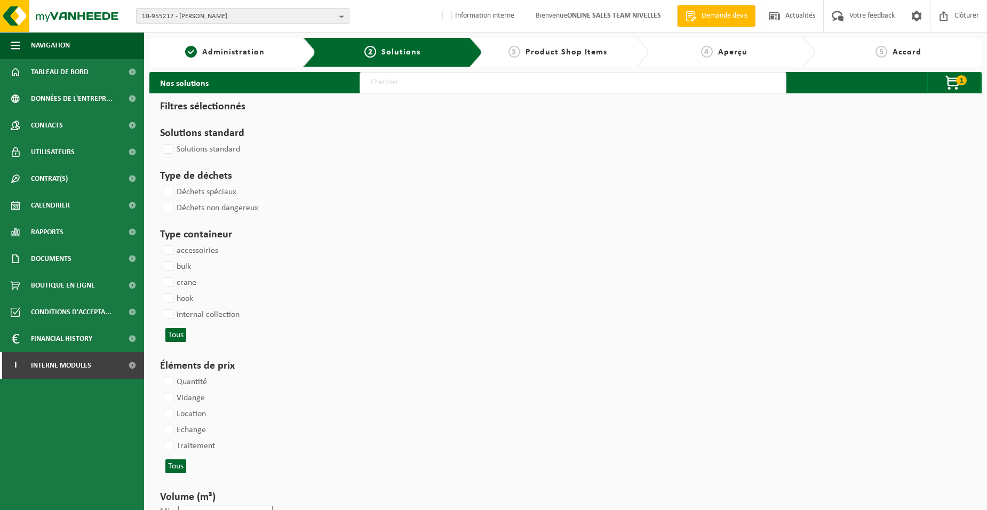
click at [381, 91] on input "text" at bounding box center [573, 82] width 427 height 21
type input "000052"
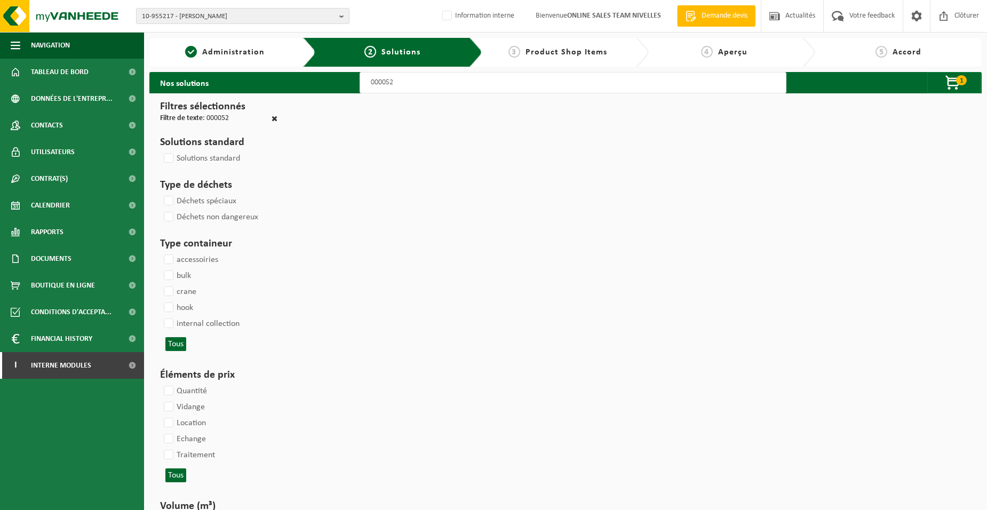
select select
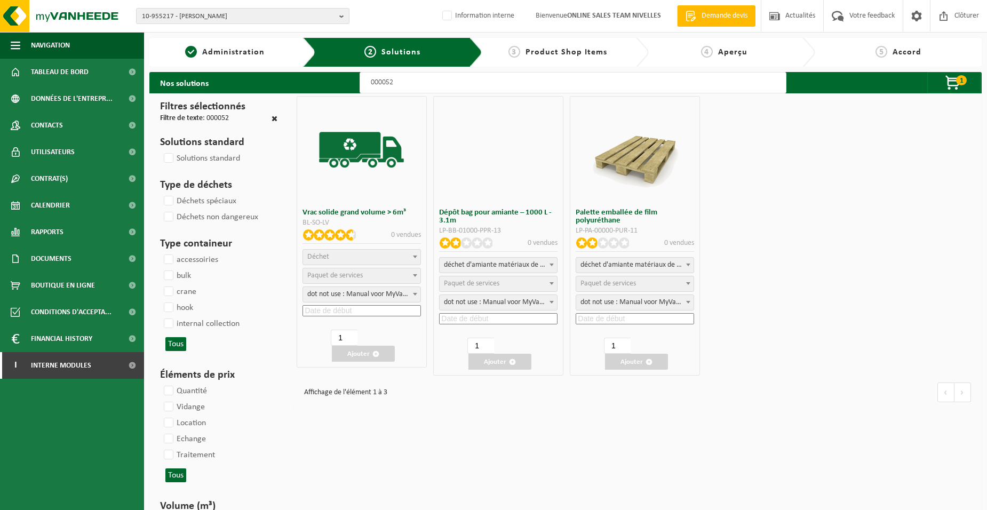
select select
select select "47"
select select "25"
select select "47"
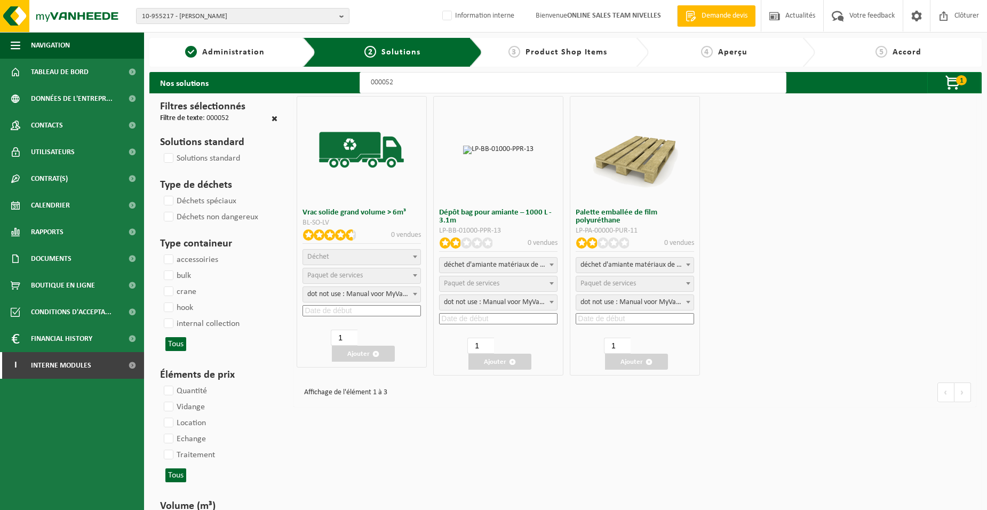
select select "25"
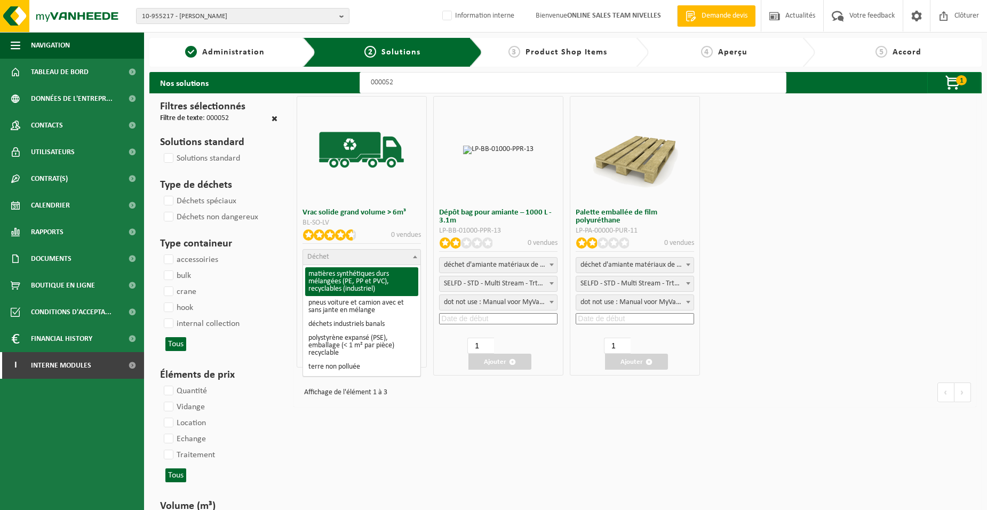
click at [361, 252] on span "Déchet" at bounding box center [361, 257] width 117 height 15
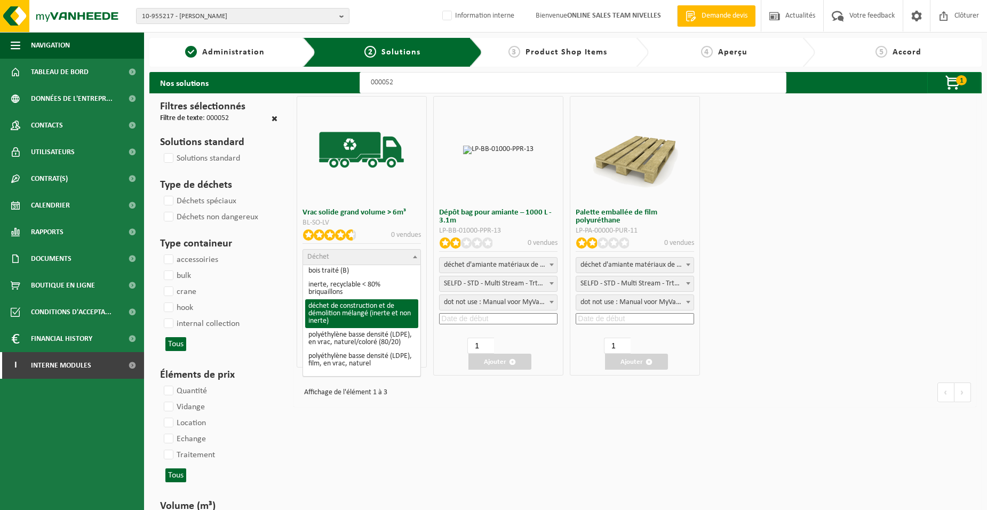
select select "31"
select select
select select "47"
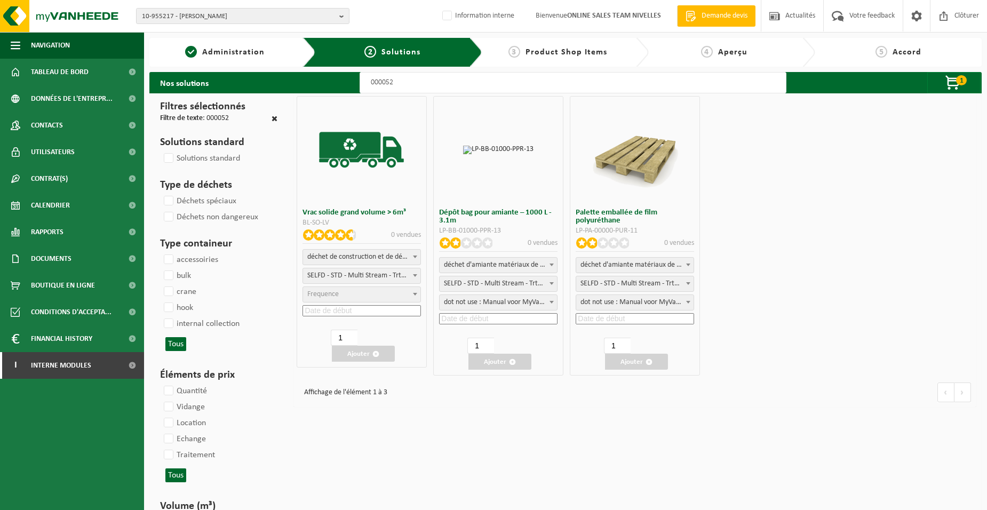
select select "25"
click at [363, 312] on input at bounding box center [362, 310] width 118 height 11
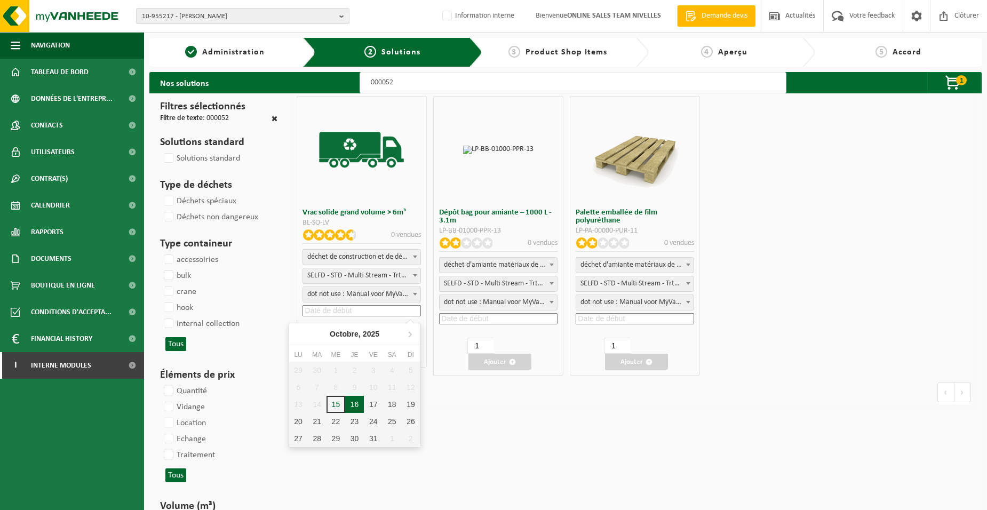
click at [357, 400] on div "16" at bounding box center [354, 404] width 19 height 17
type input "[DATE]"
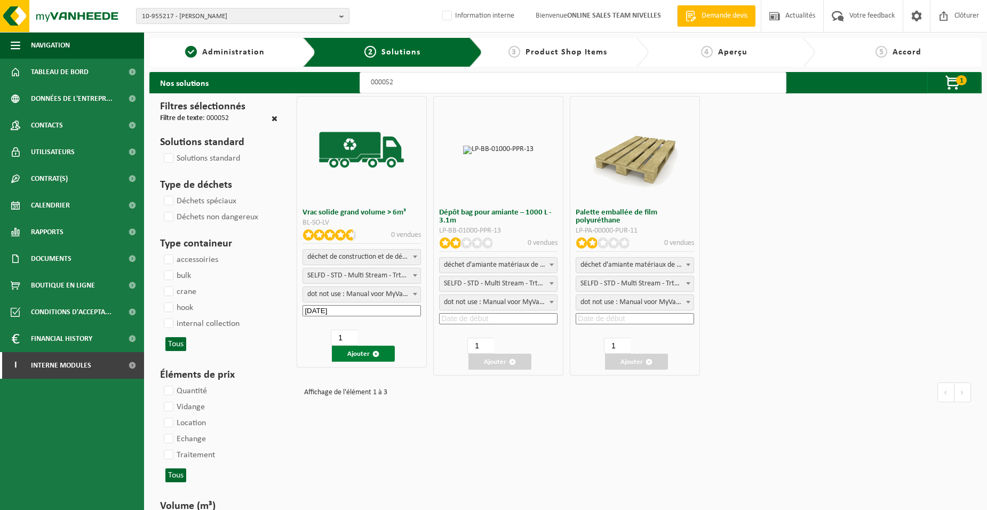
click at [366, 355] on button "Ajouter" at bounding box center [363, 354] width 63 height 16
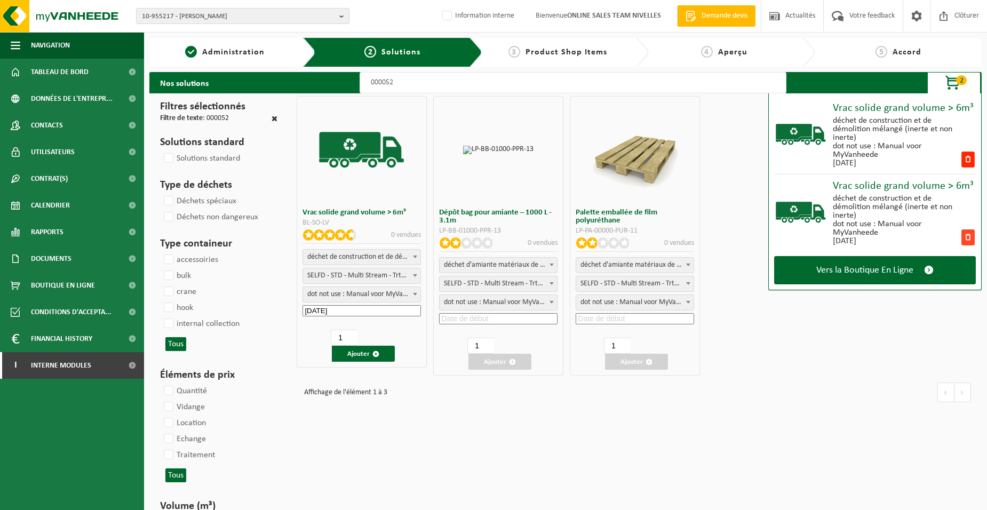
click at [966, 237] on span at bounding box center [968, 237] width 13 height 16
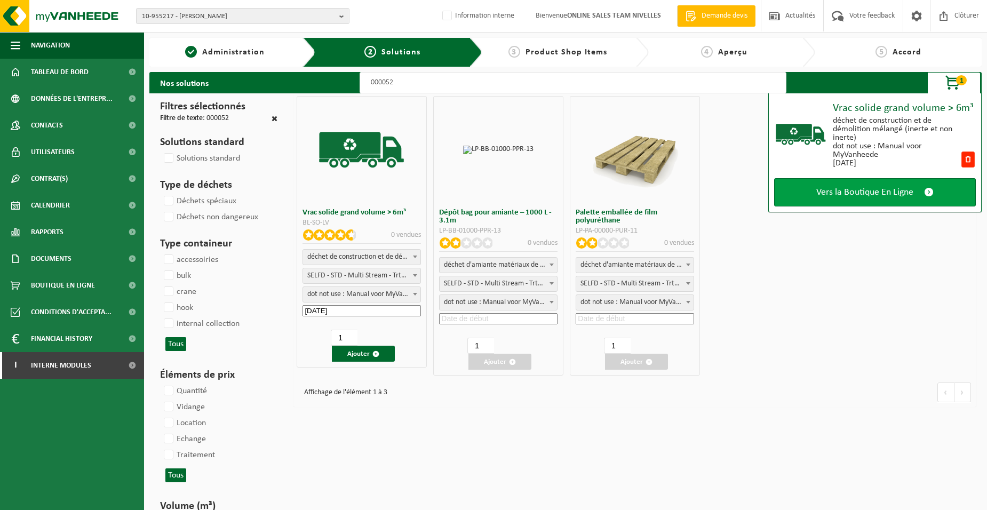
click at [829, 197] on span "Vers la Boutique En Ligne" at bounding box center [865, 192] width 97 height 11
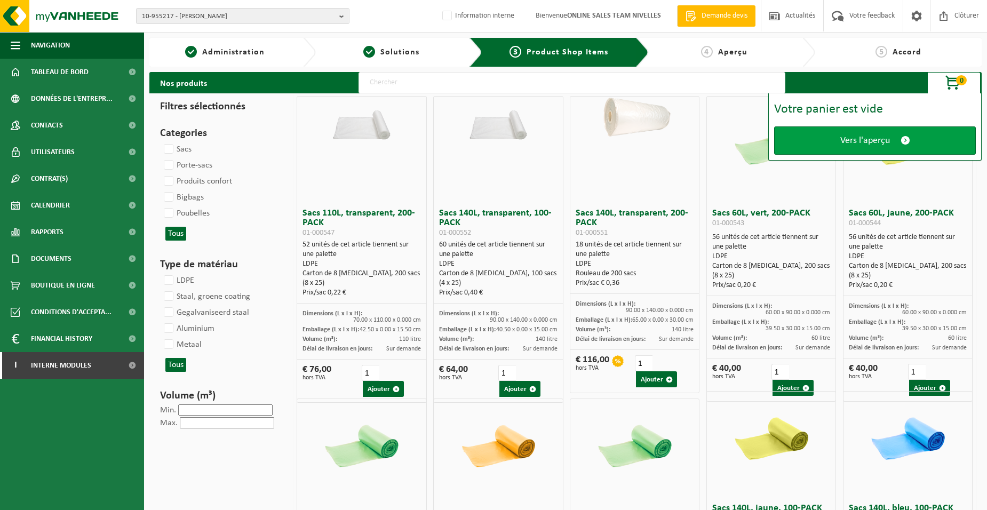
click at [804, 147] on link "Vers l'aperçu" at bounding box center [875, 140] width 202 height 28
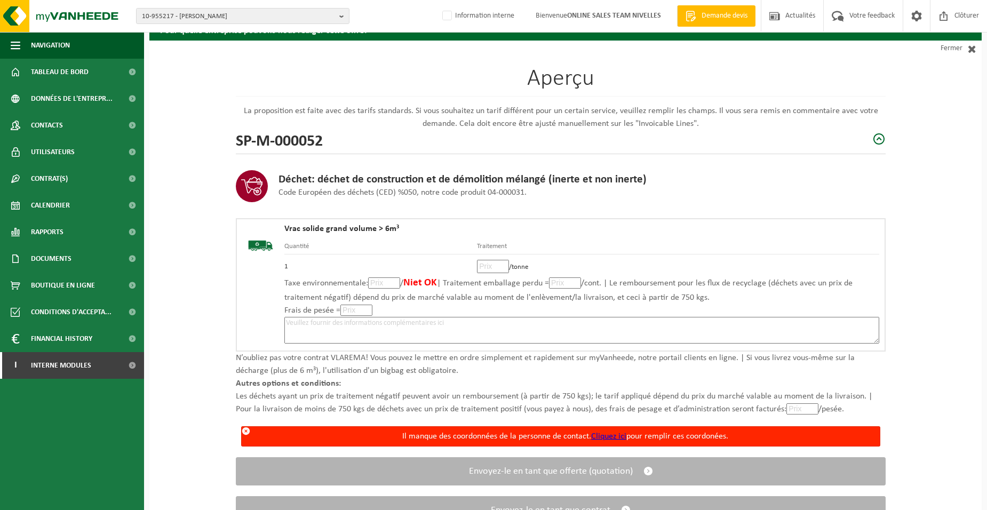
scroll to position [99, 0]
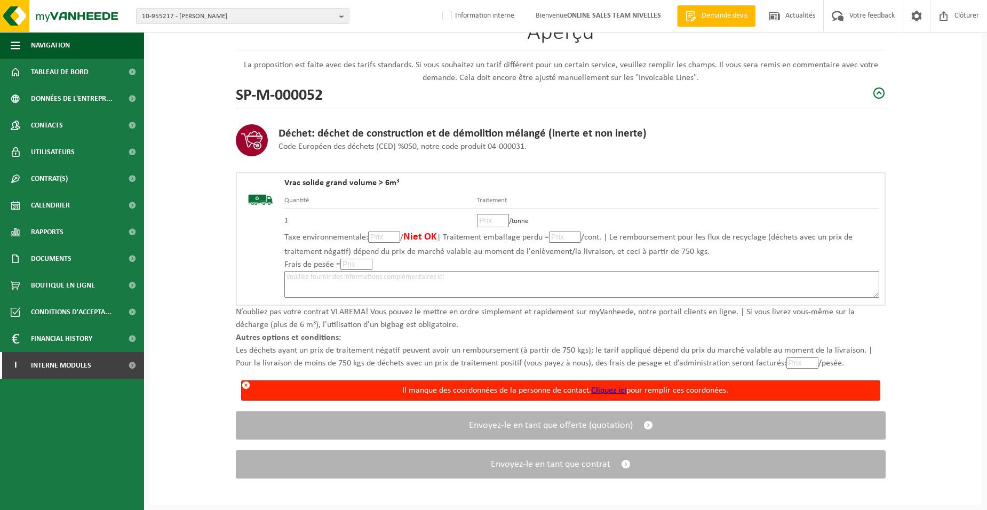
click at [603, 387] on link "Cliquez ici" at bounding box center [608, 390] width 35 height 9
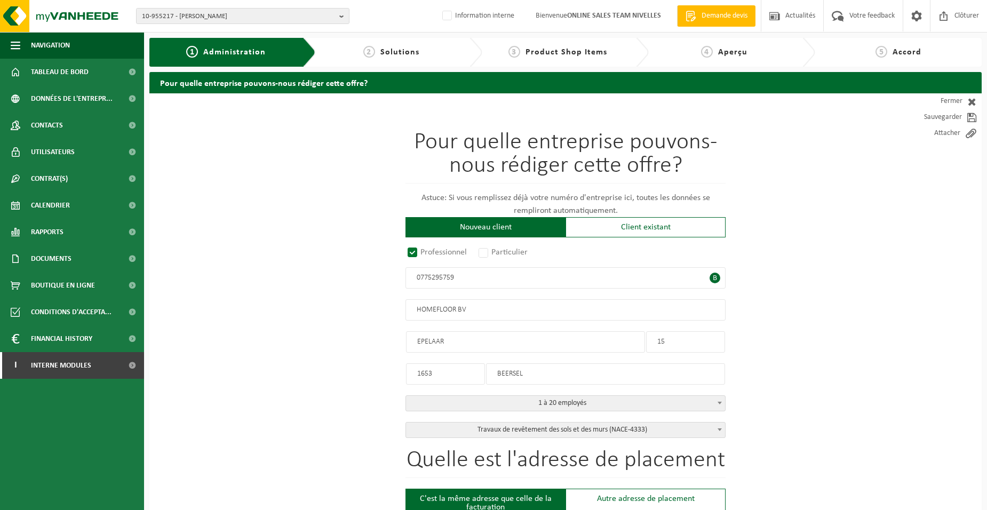
radio input "true"
type input "0775295759"
type input "HOMEFLOOR BV"
type input "EPELAAR"
type input "15"
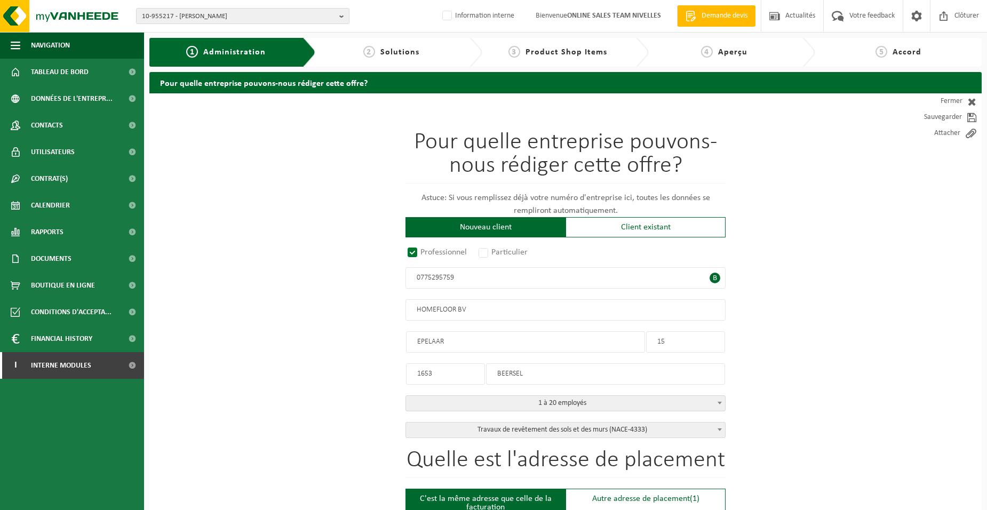
type input "1653"
type input "BEERSEL"
select select "D"
select select "NACE_4333"
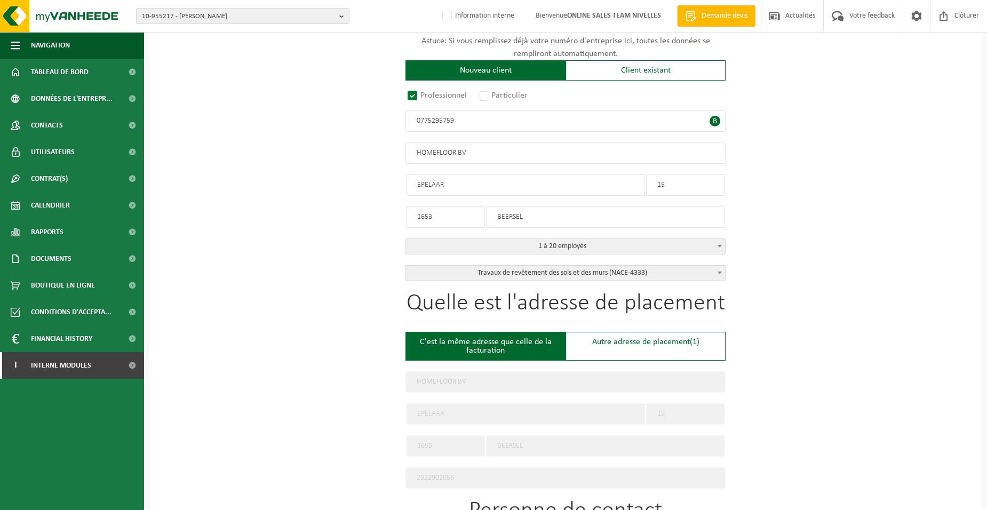
scroll to position [160, 0]
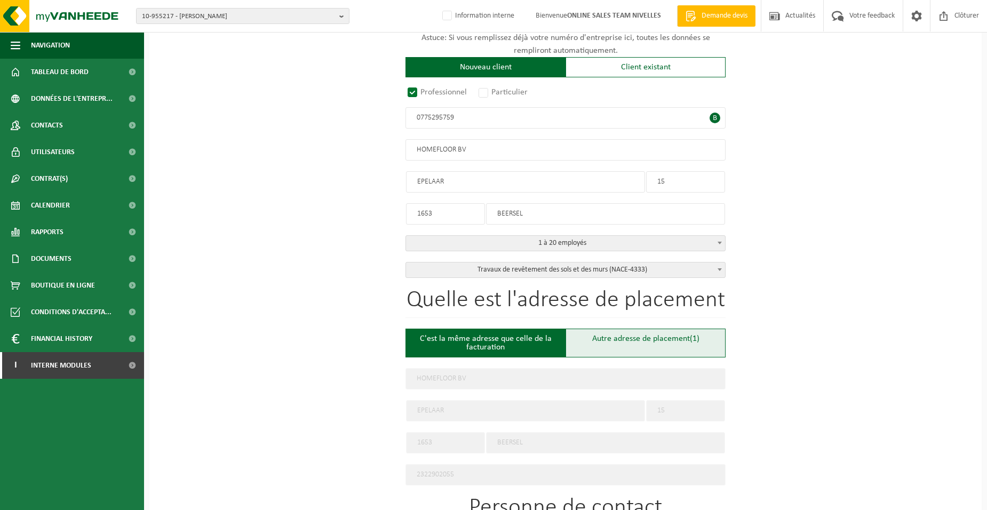
click at [621, 340] on div "Autre adresse de placement (1)" at bounding box center [646, 343] width 160 height 29
type input "Chantier -"
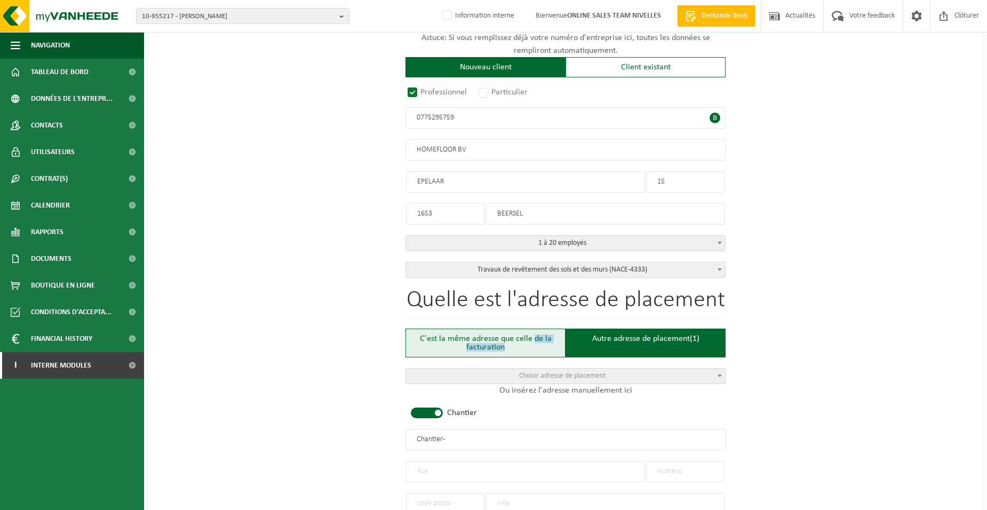
click at [533, 341] on div "C'est la même adresse que celle de la facturation" at bounding box center [486, 343] width 160 height 29
type input "HOMEFLOOR BV"
type input "EPELAAR"
type input "15"
type input "1653"
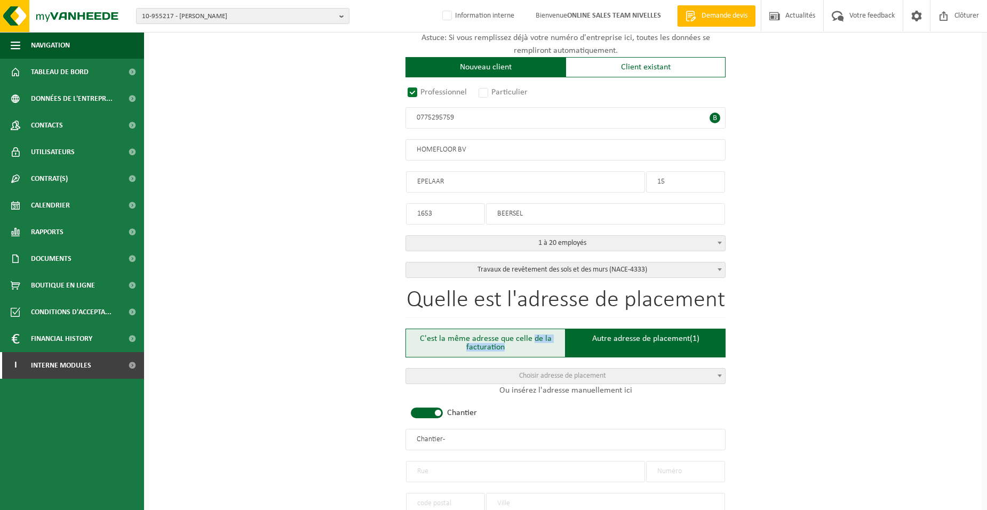
type input "BEERSEL"
type input "2322902055"
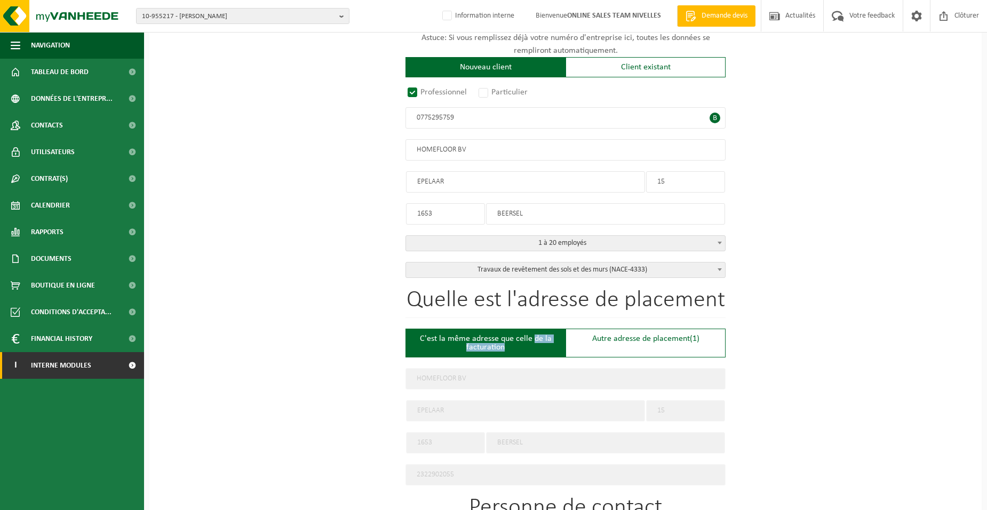
click at [60, 366] on span "Interne modules" at bounding box center [61, 365] width 60 height 27
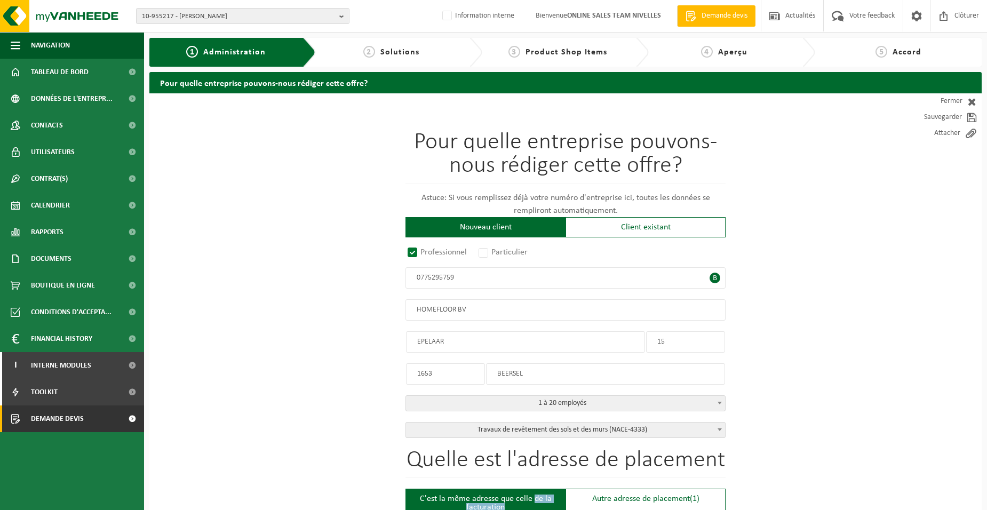
click at [53, 423] on span "Demande devis" at bounding box center [57, 419] width 53 height 27
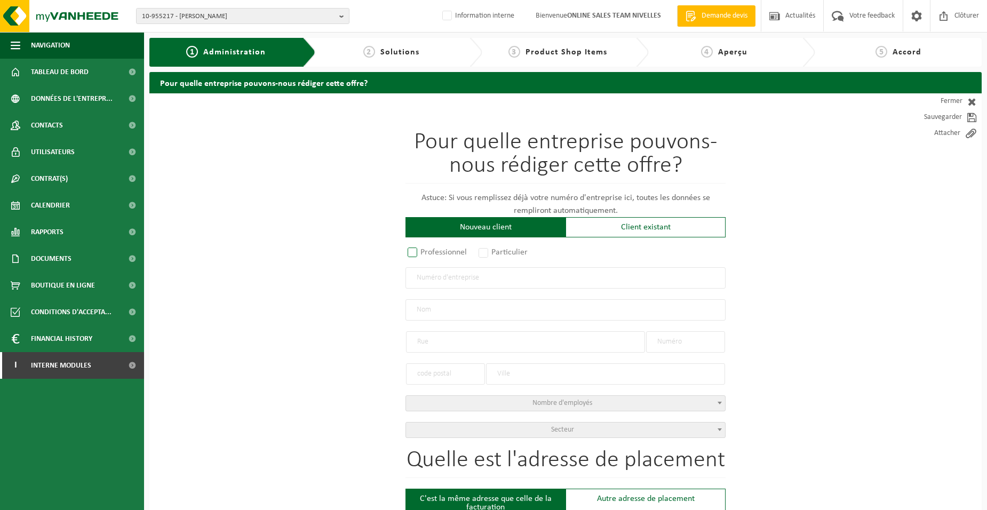
click at [441, 252] on label "Professionnel" at bounding box center [438, 252] width 65 height 15
click at [430, 252] on input "Professionnel" at bounding box center [426, 253] width 7 height 7
radio input "true"
drag, startPoint x: 444, startPoint y: 275, endPoint x: 462, endPoint y: 273, distance: 17.7
click at [444, 275] on input "text" at bounding box center [566, 277] width 320 height 21
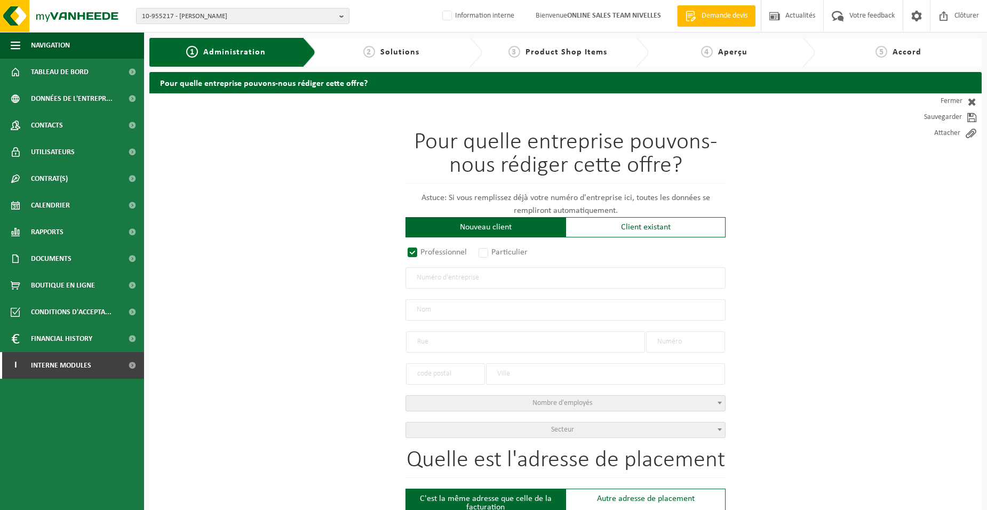
type input "0775295759"
type input "HOMEFLOOR BV"
type input "EPELAAR"
type input "15"
type input "1653"
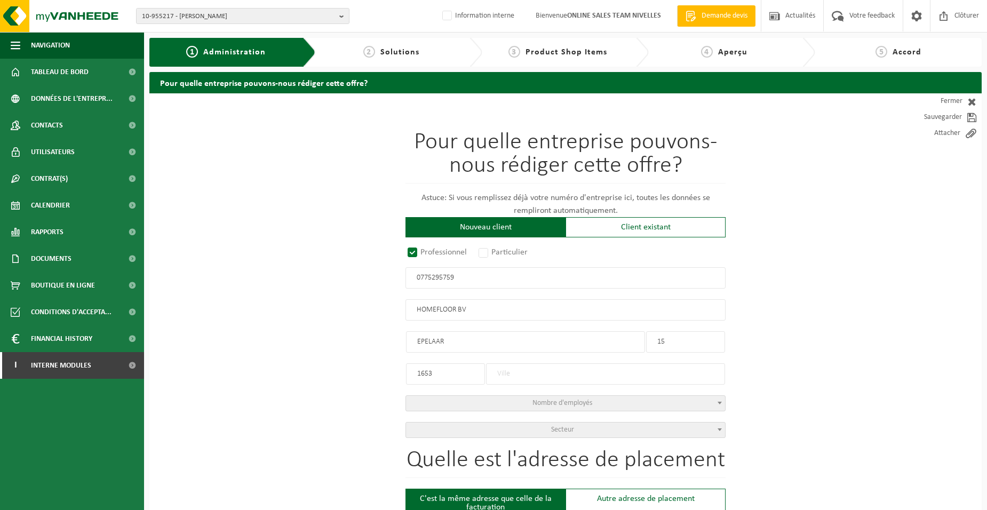
type input "BEERSEL"
type input "JEAN FRANCOIS"
type input "VRANCKEN"
type input "Directeur"
type input "INFO@HOMEFLOOR.BE"
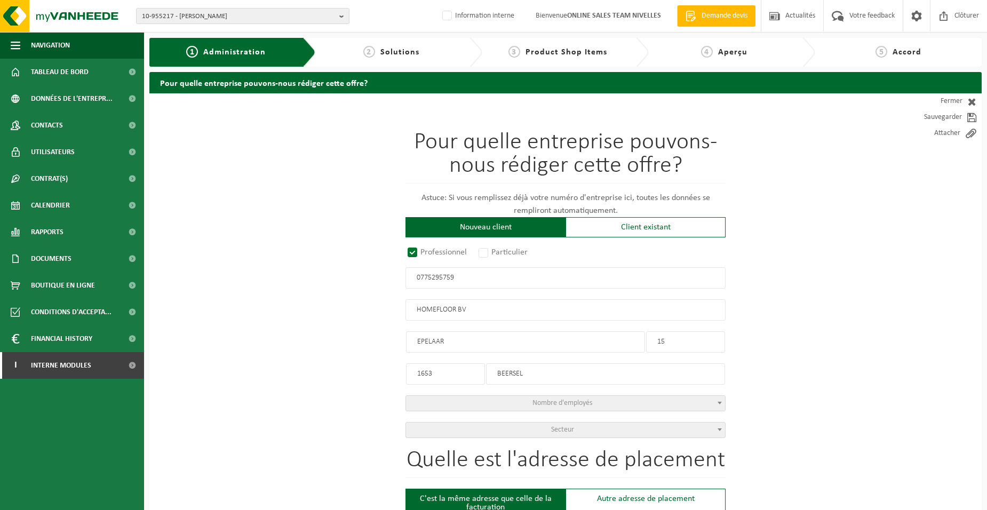
type input "+32 473 90 12 44"
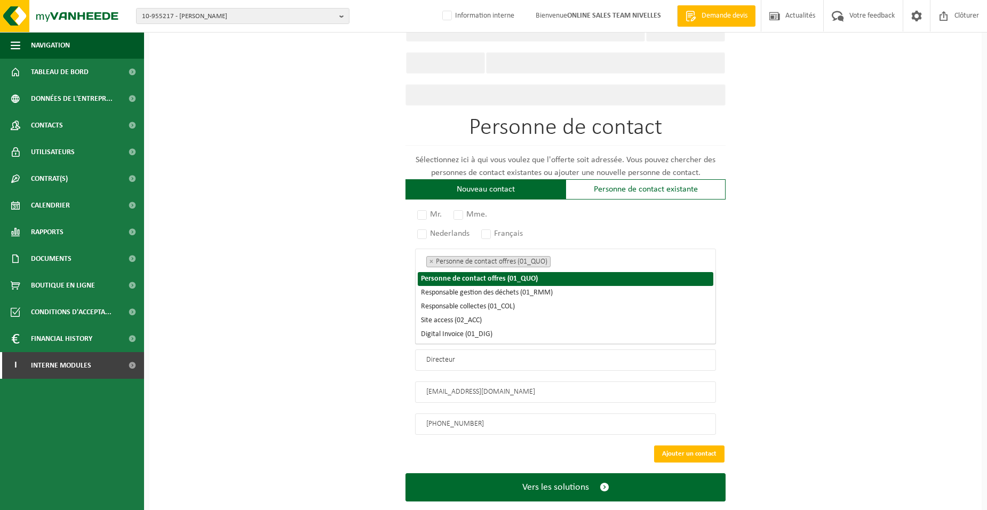
scroll to position [146, 0]
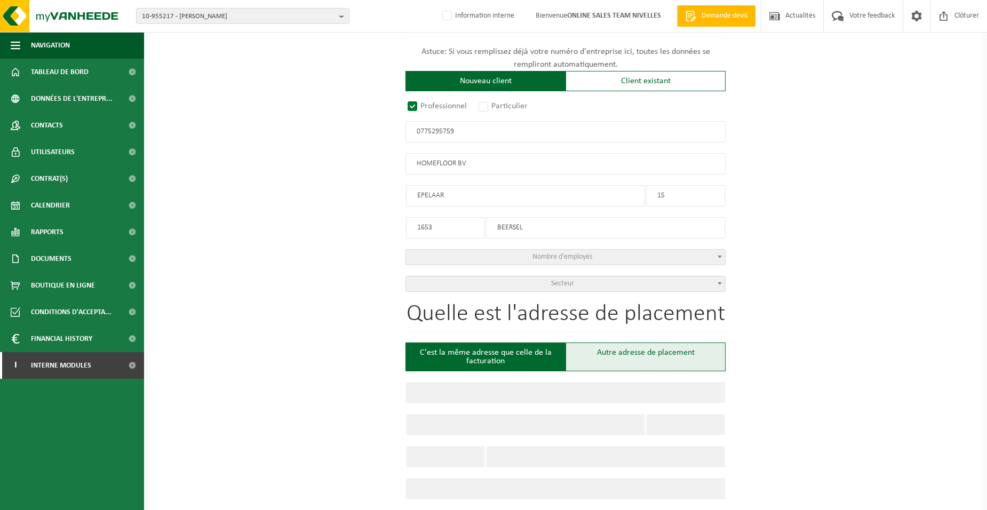
radio input "true"
type input "0775295759"
type input "HOMEFLOOR BV"
type input "EPELAAR"
type input "15"
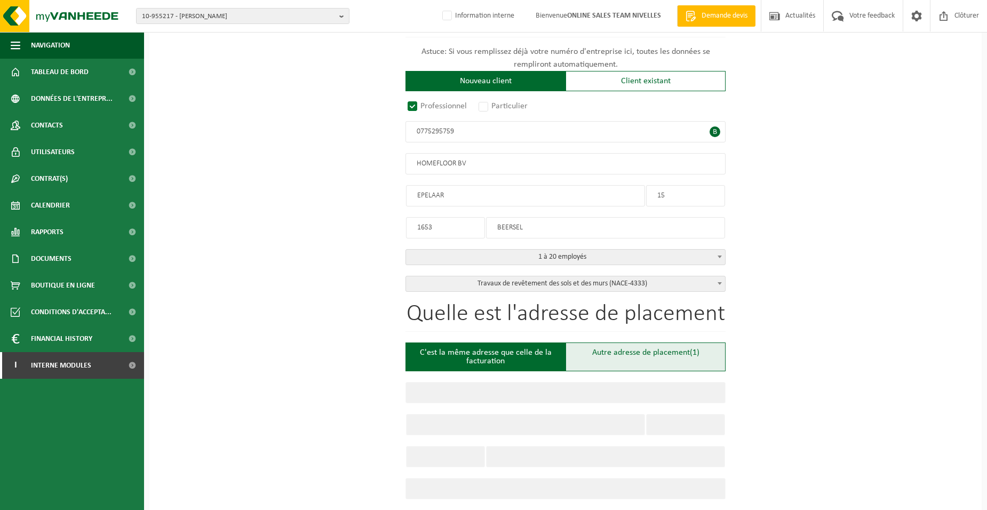
type input "1653"
type input "BEERSEL"
select select "D"
select select "NACE_4333"
type input "HOMEFLOOR BV"
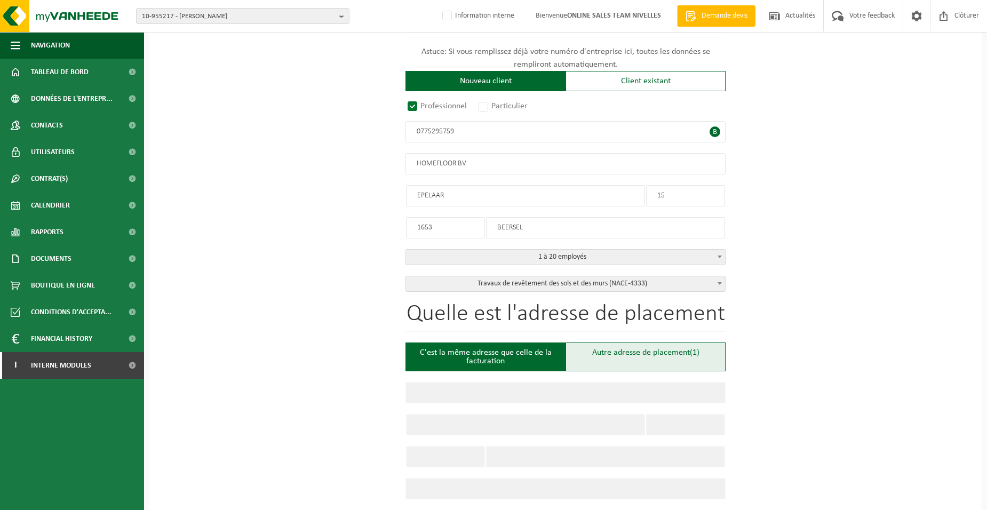
type input "EPELAAR"
type input "15"
type input "1653"
type input "BEERSEL"
type input "2322902055"
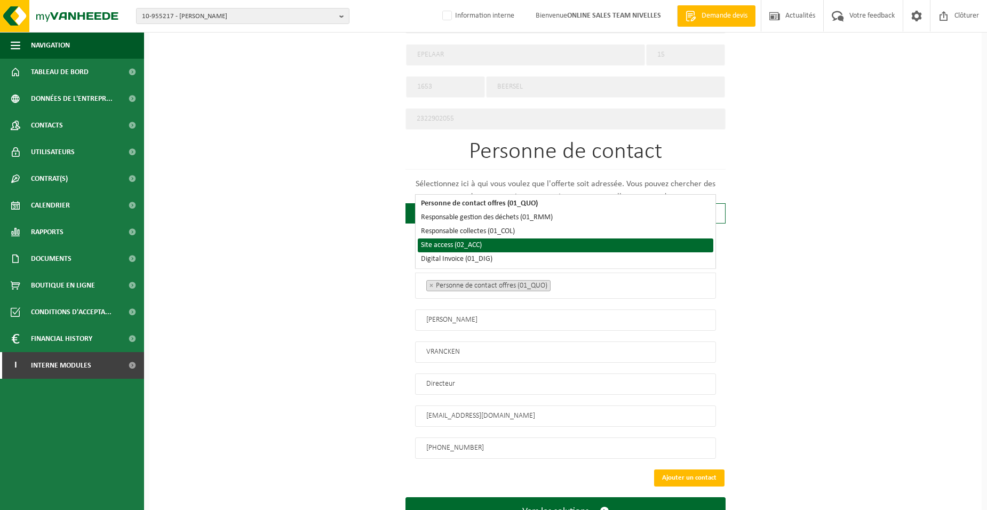
scroll to position [520, 0]
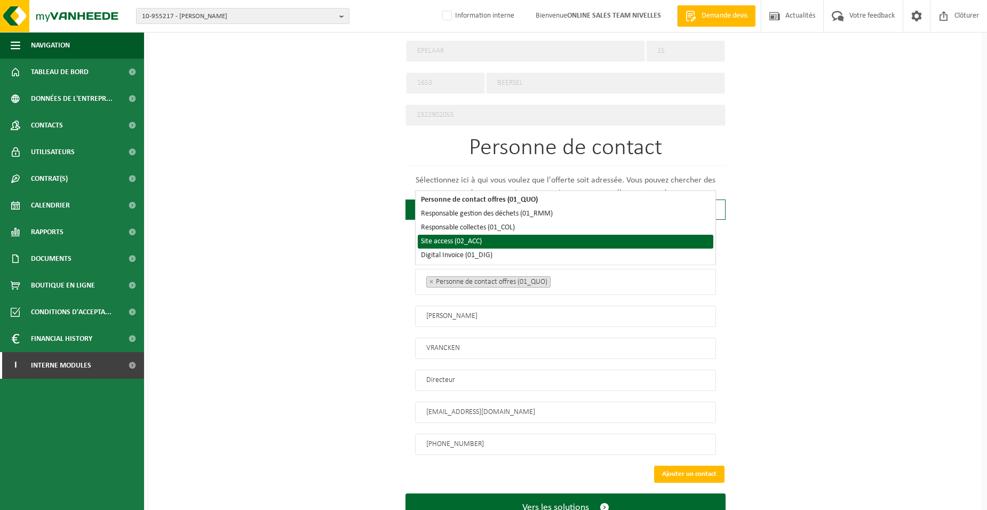
click at [477, 240] on li "Site access (02_ACC)" at bounding box center [566, 242] width 296 height 14
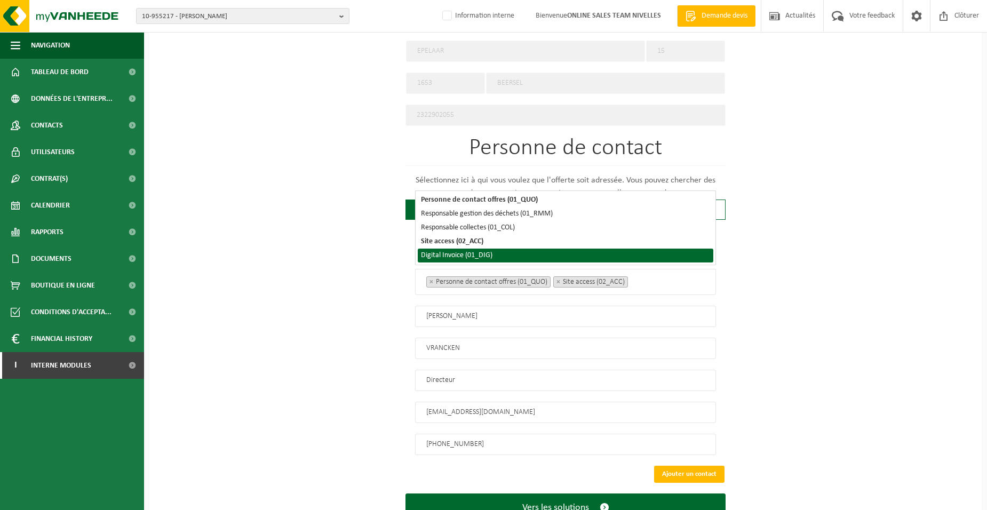
click at [478, 253] on li "Digital Invoice (01_DIG)" at bounding box center [566, 256] width 296 height 14
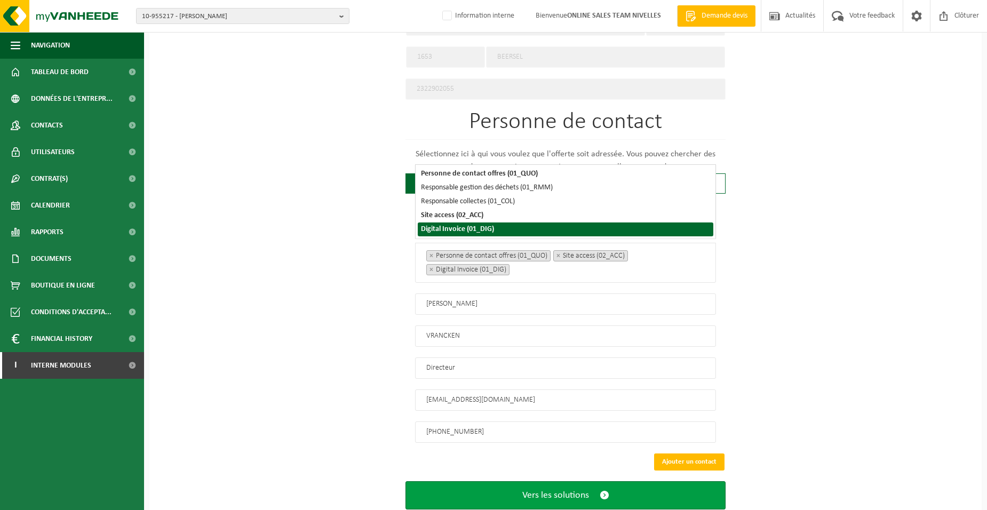
scroll to position [569, 0]
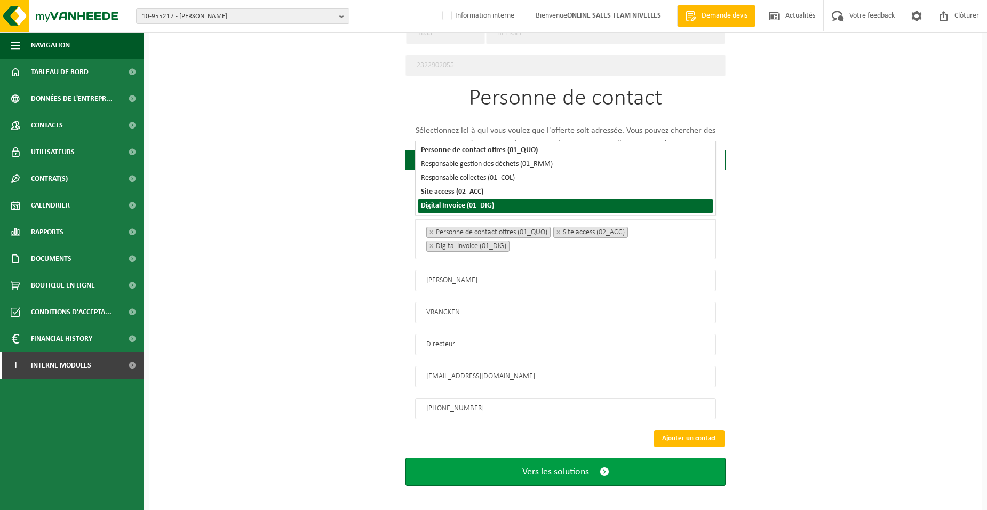
click at [574, 466] on span "Vers les solutions" at bounding box center [555, 471] width 67 height 11
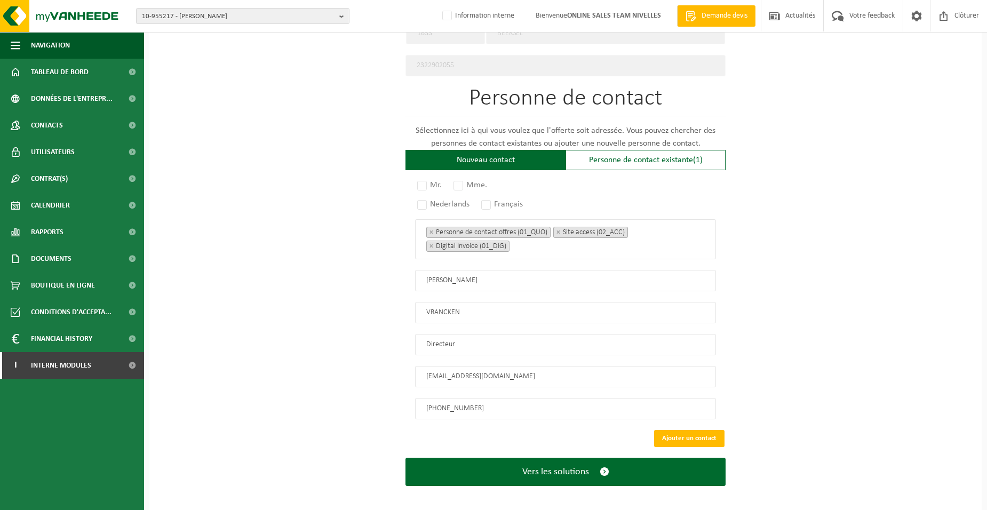
drag, startPoint x: 423, startPoint y: 178, endPoint x: 454, endPoint y: 191, distance: 32.8
click at [424, 178] on label "Mr." at bounding box center [430, 185] width 30 height 15
radio input "true"
click at [492, 199] on label "Français" at bounding box center [502, 204] width 47 height 15
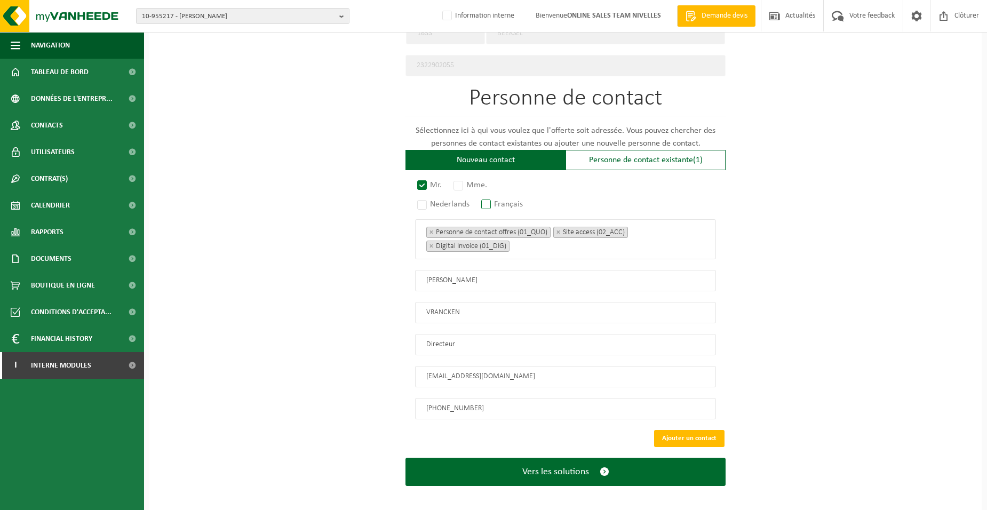
radio input "true"
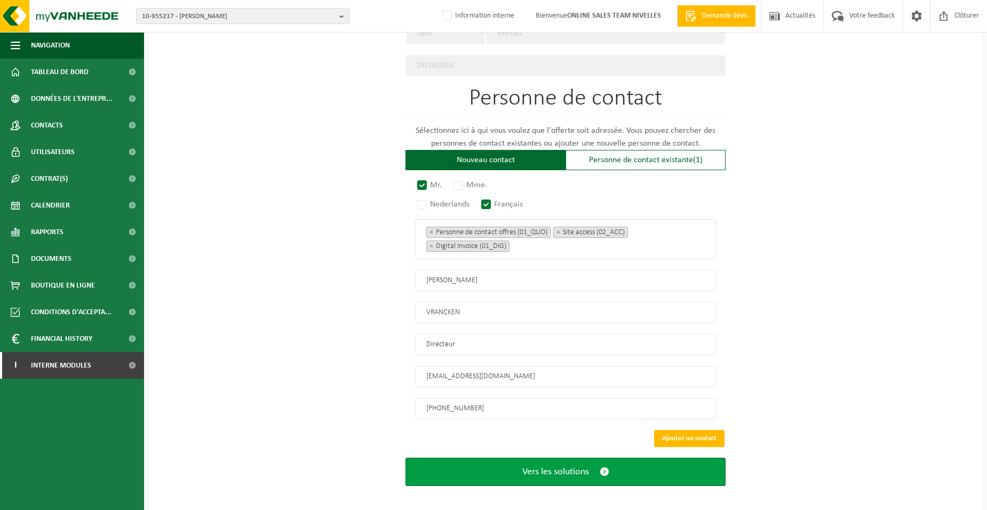
click at [475, 469] on button "Vers les solutions" at bounding box center [566, 472] width 320 height 28
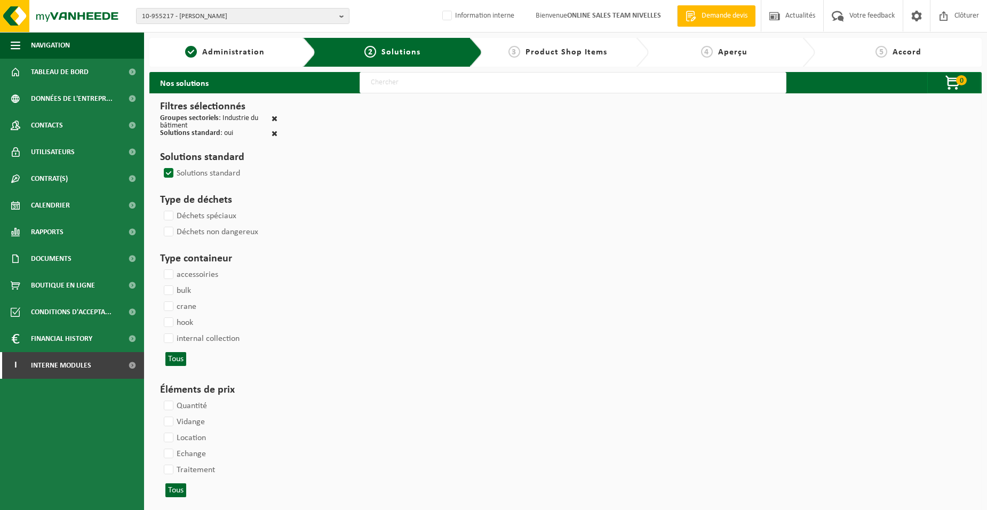
click at [378, 89] on input "text" at bounding box center [573, 82] width 427 height 21
type input "000052"
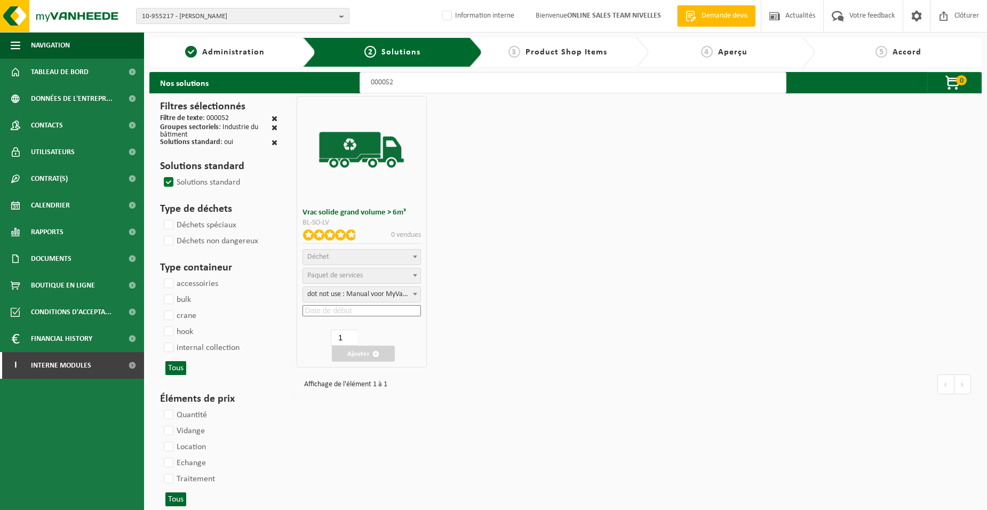
click at [327, 252] on span "Déchet" at bounding box center [361, 257] width 117 height 15
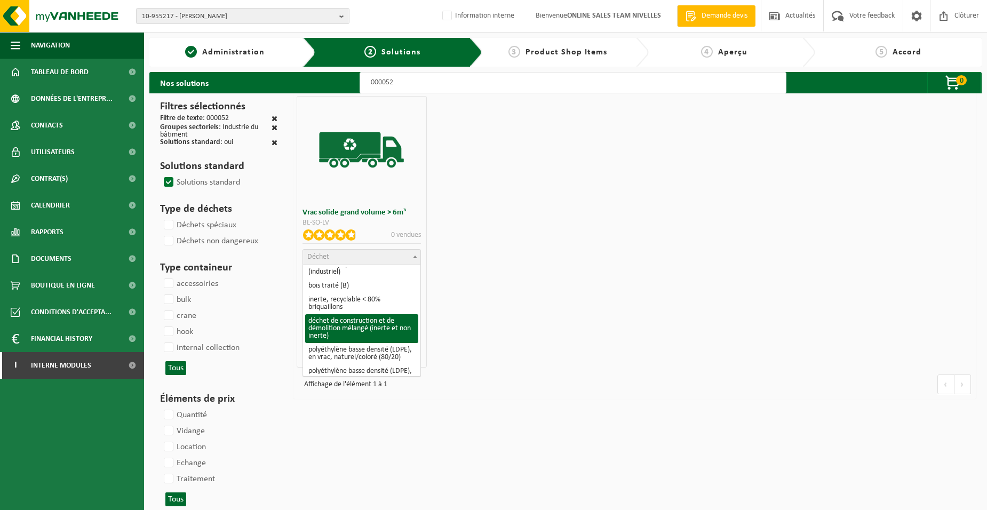
scroll to position [160, 0]
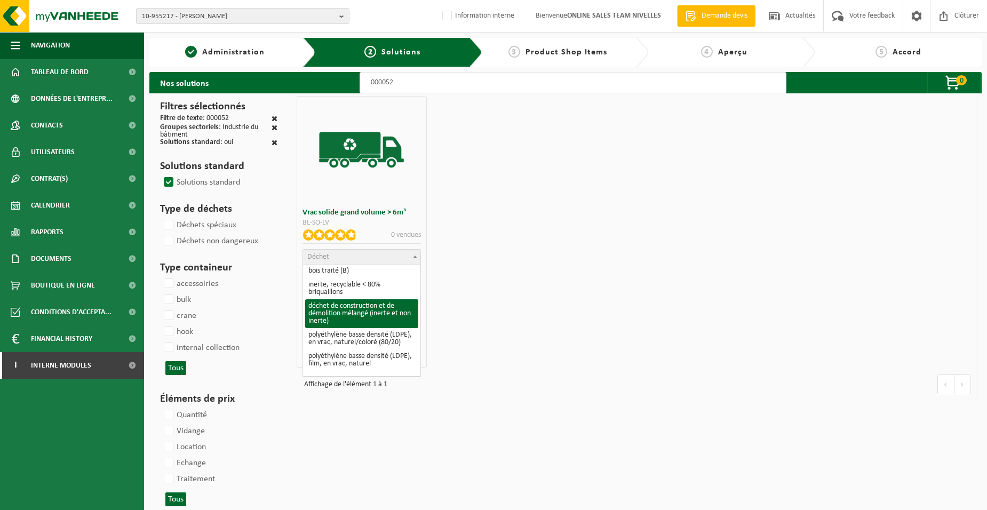
select select "31"
select select
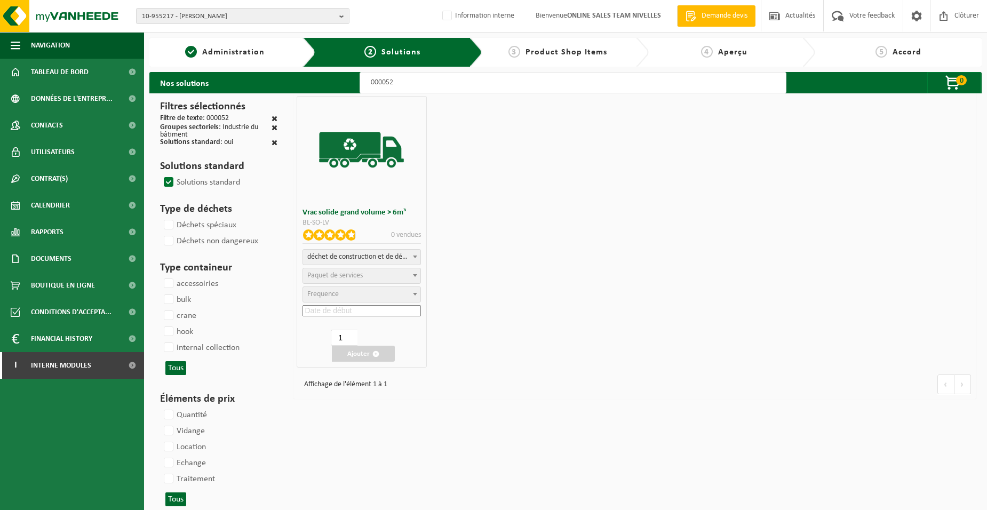
select select "47"
select select "25"
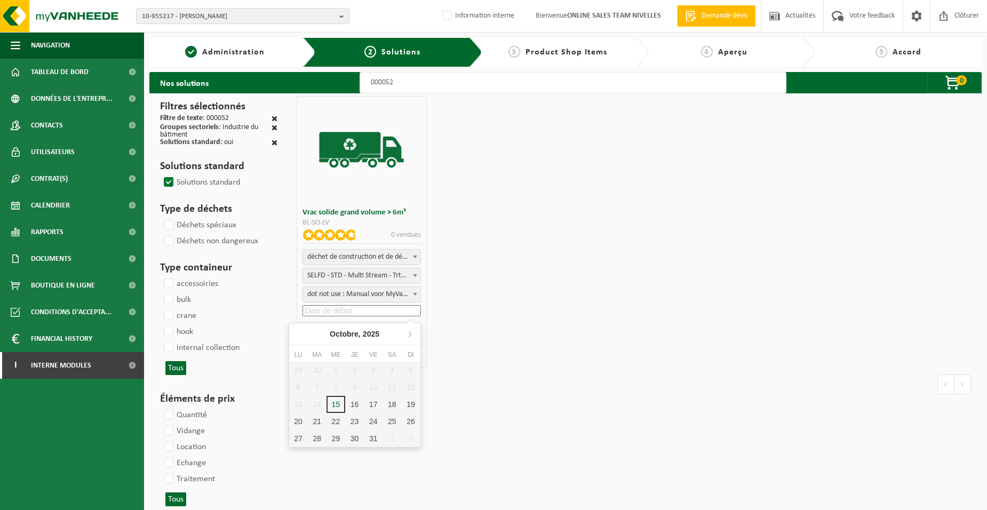
click at [323, 306] on input at bounding box center [362, 310] width 118 height 11
click at [360, 398] on div "16" at bounding box center [354, 404] width 19 height 17
type input "[DATE]"
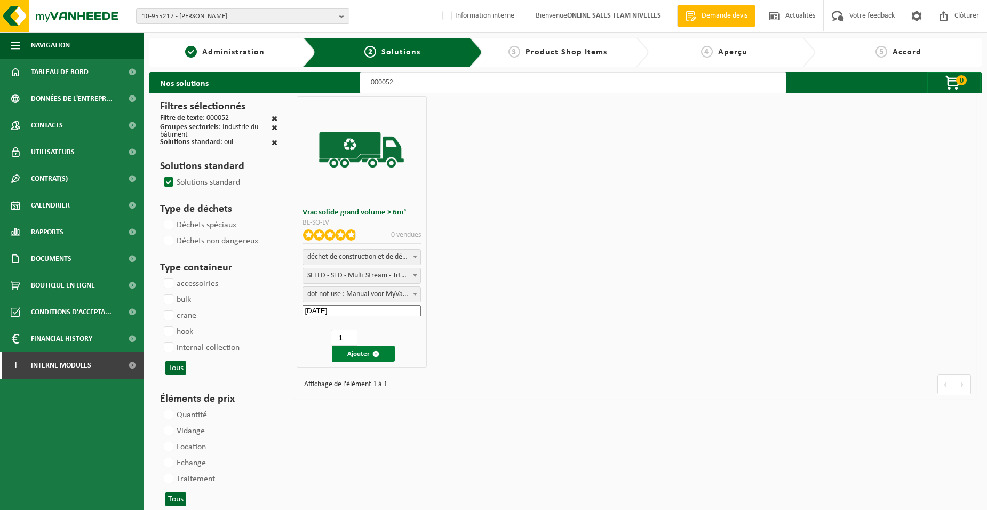
drag, startPoint x: 360, startPoint y: 354, endPoint x: 355, endPoint y: 354, distance: 5.4
click at [361, 355] on button "Ajouter" at bounding box center [363, 354] width 63 height 16
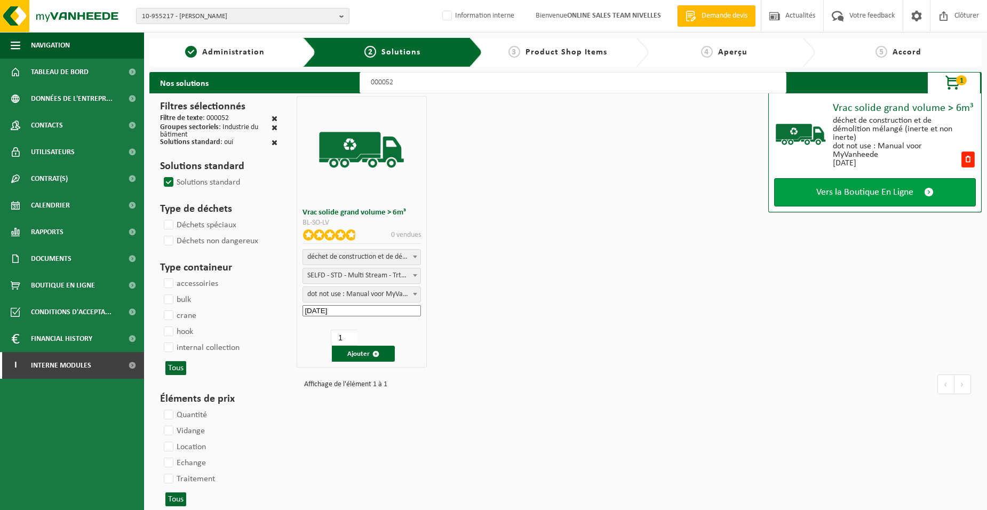
click at [796, 198] on link "Vers la Boutique En Ligne" at bounding box center [875, 192] width 202 height 28
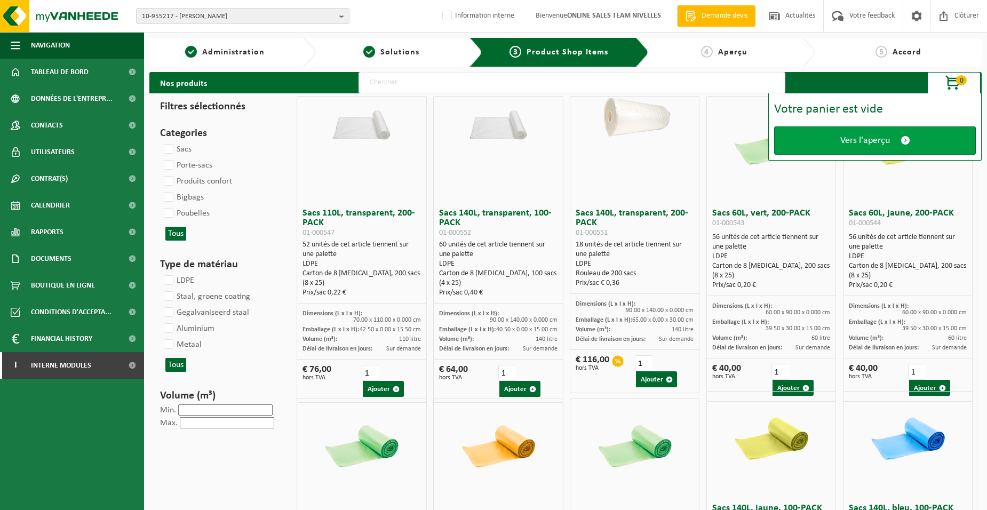
click at [810, 143] on link "Vers l'aperçu" at bounding box center [875, 140] width 202 height 28
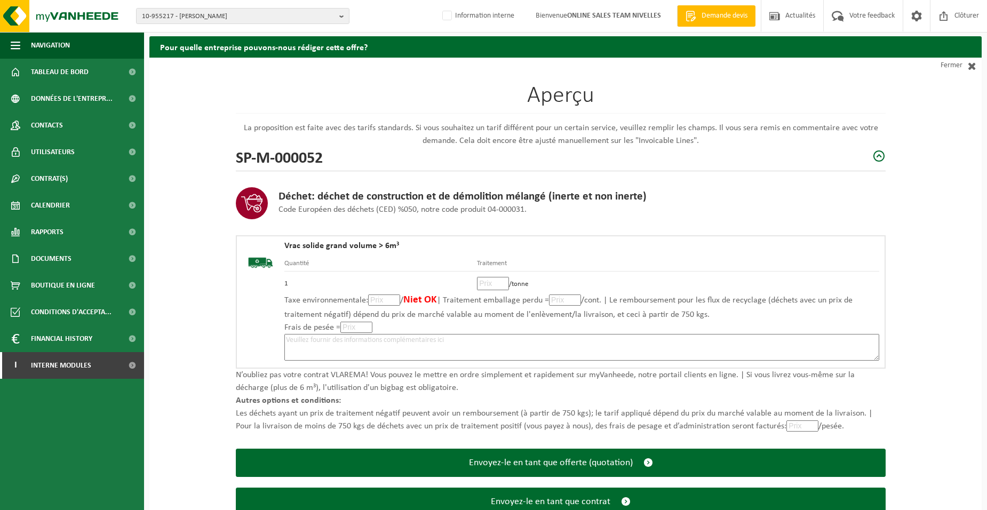
scroll to position [73, 0]
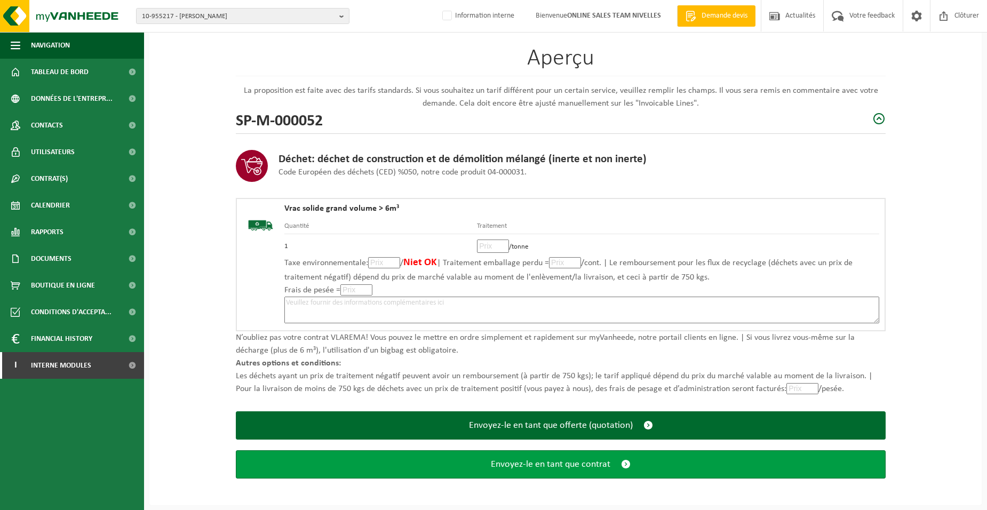
click at [486, 462] on button "Envoyez-le en tant que contrat" at bounding box center [561, 464] width 650 height 28
